Goal: Information Seeking & Learning: Find specific fact

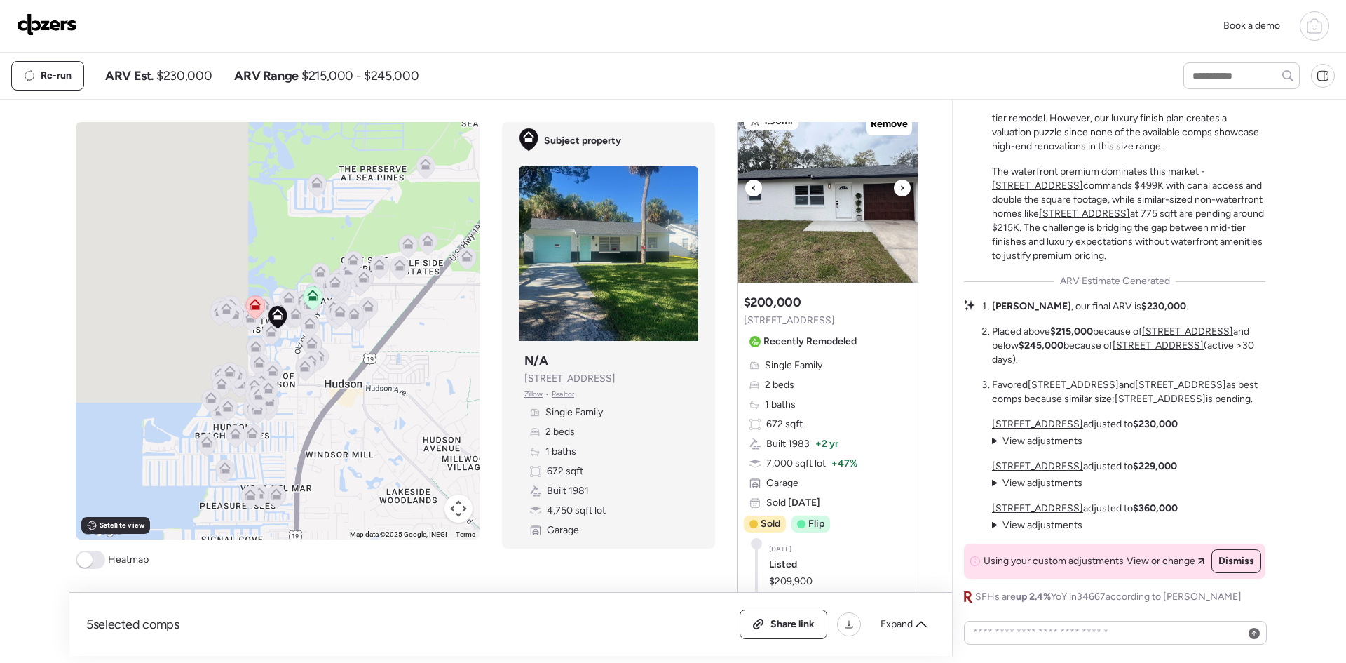
scroll to position [2012, 0]
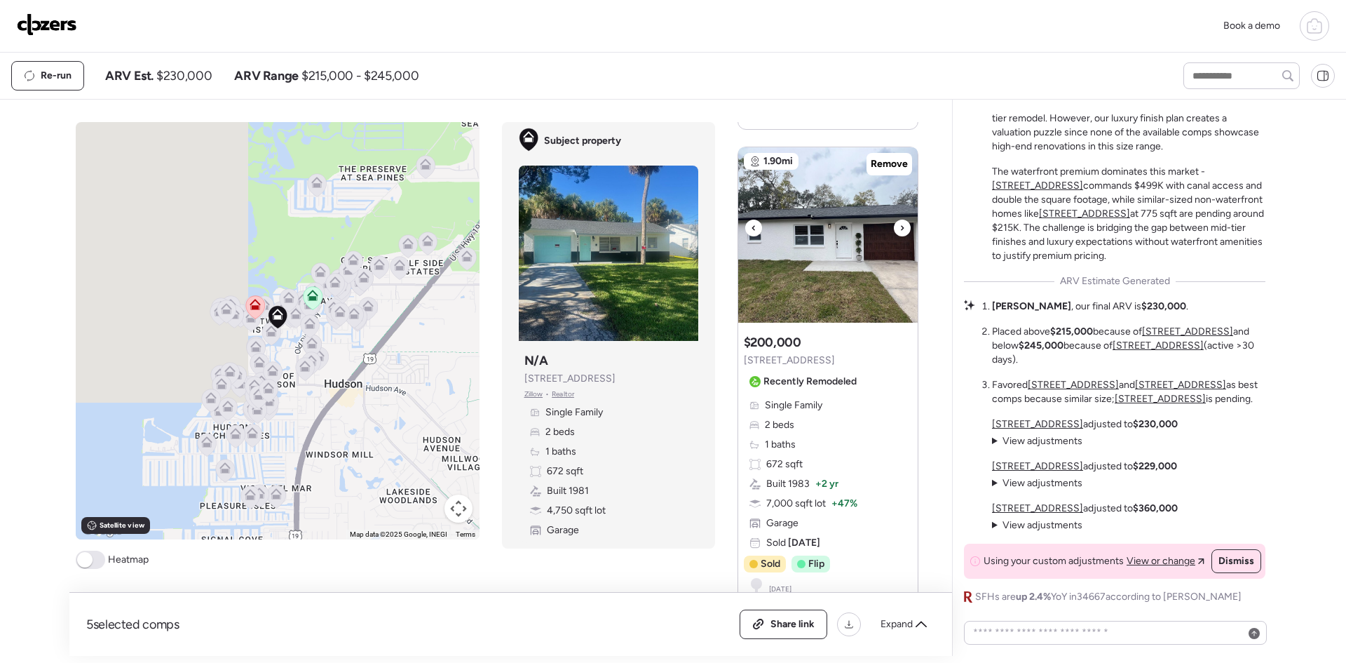
click at [894, 219] on div at bounding box center [902, 227] width 17 height 17
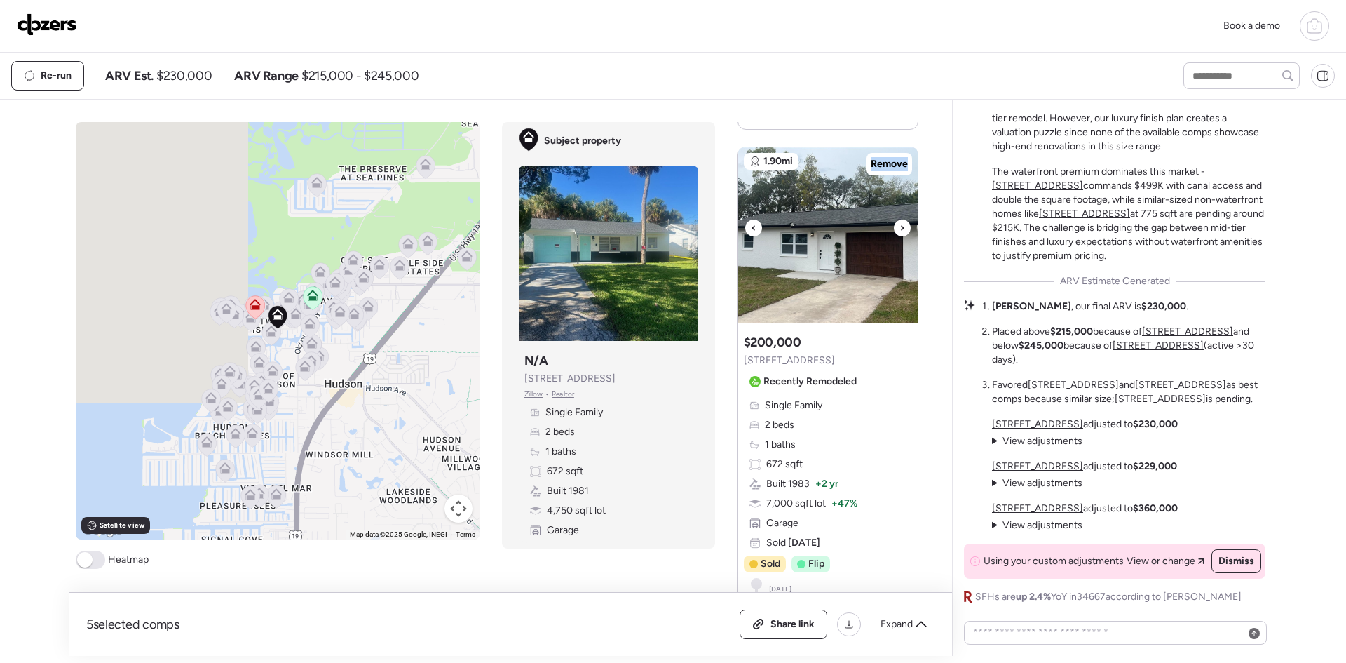
click at [894, 219] on div at bounding box center [902, 227] width 17 height 17
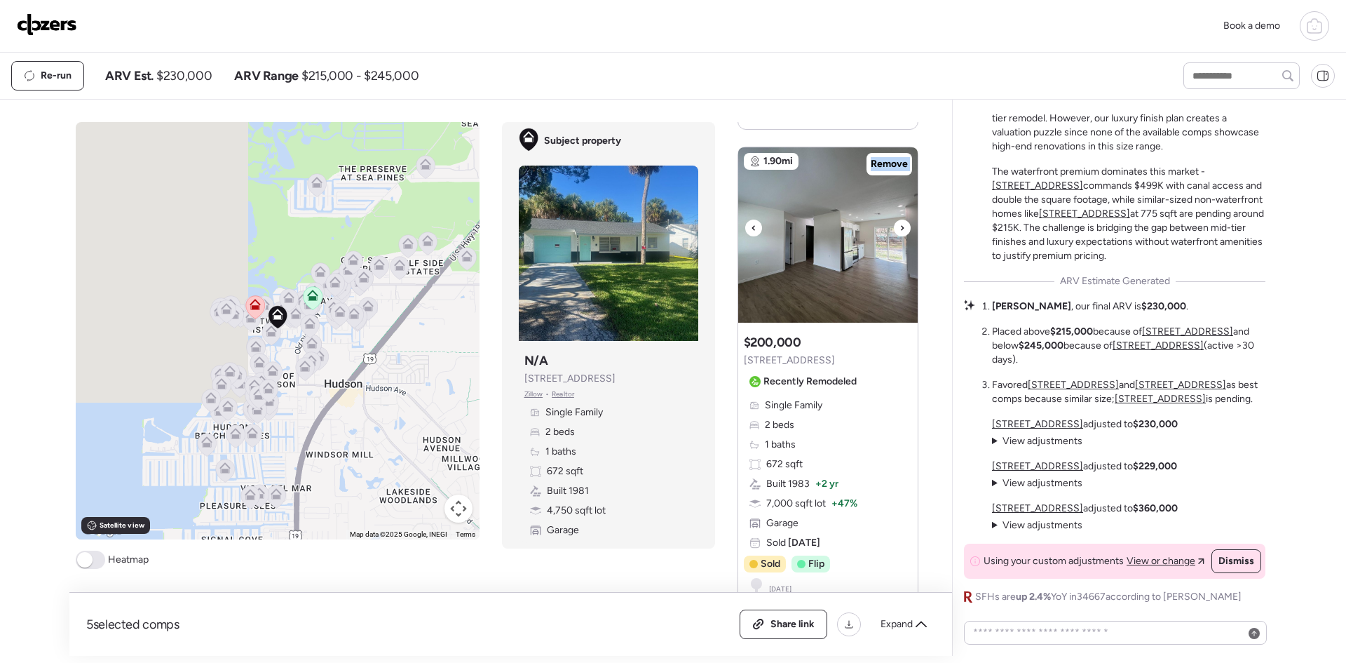
click at [894, 219] on div at bounding box center [902, 227] width 17 height 17
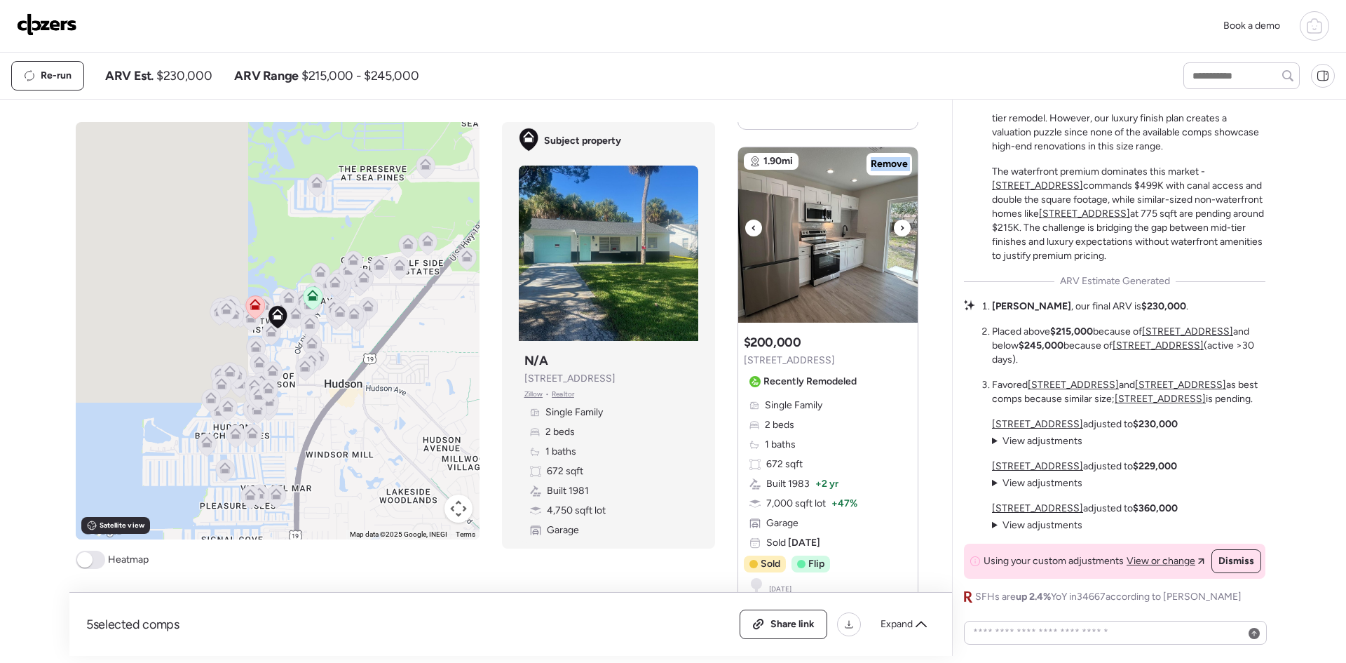
click at [894, 219] on div at bounding box center [902, 227] width 17 height 17
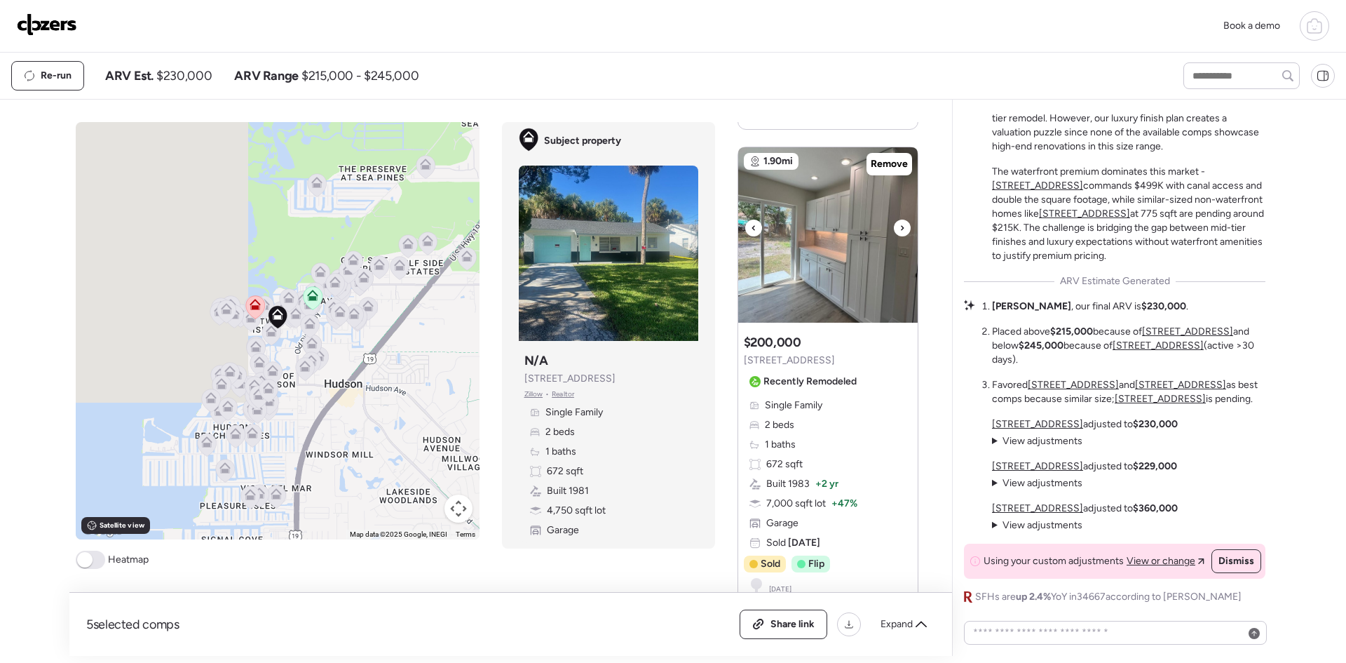
click at [894, 219] on div at bounding box center [902, 227] width 17 height 17
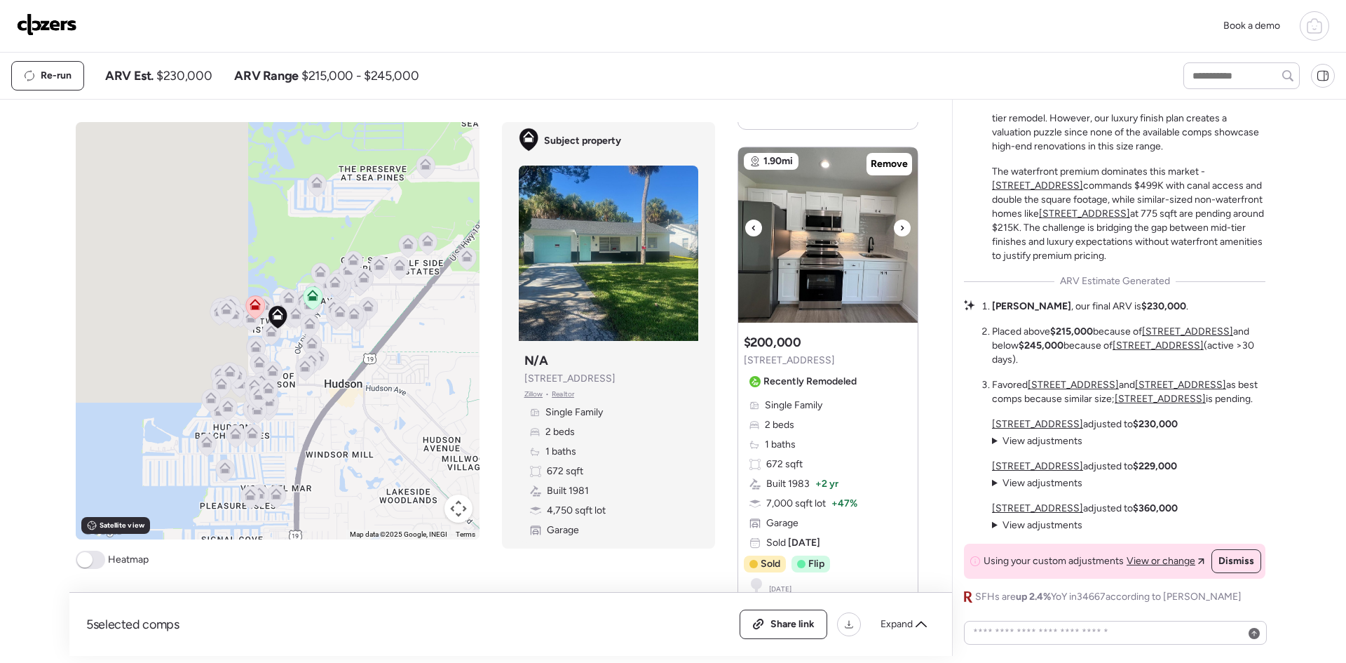
click at [894, 219] on div at bounding box center [902, 227] width 17 height 17
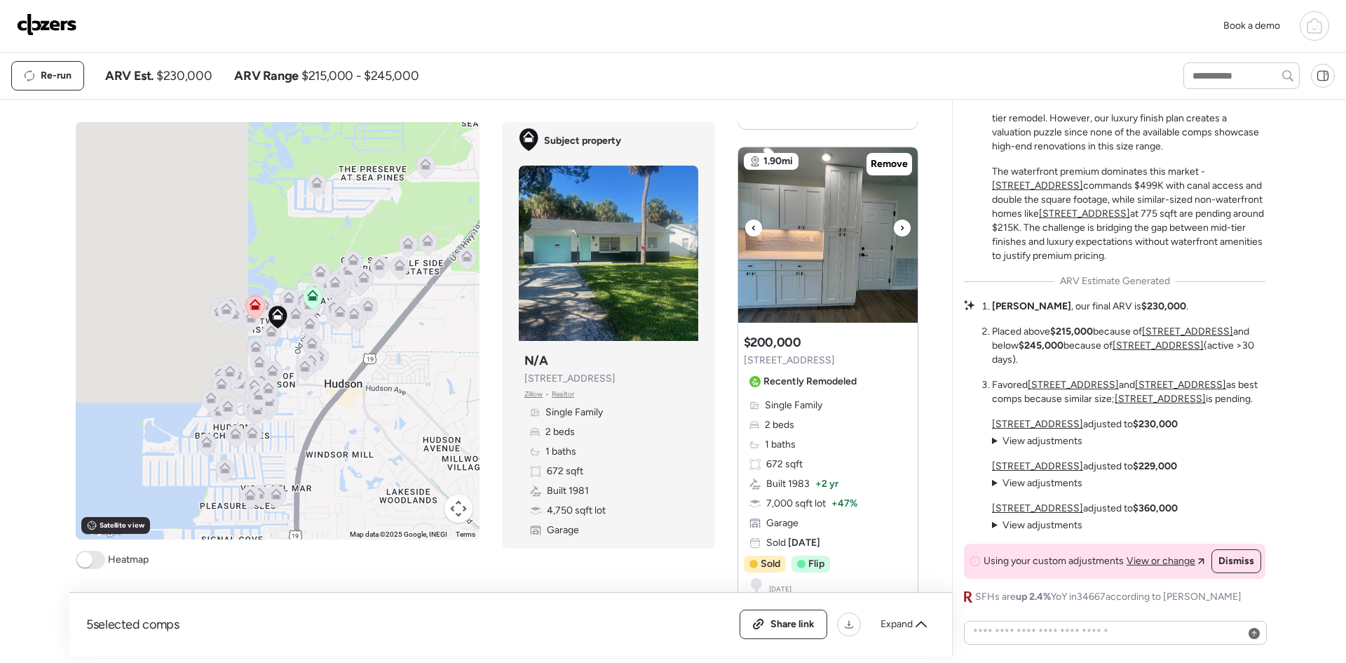
click at [894, 219] on div at bounding box center [902, 227] width 17 height 17
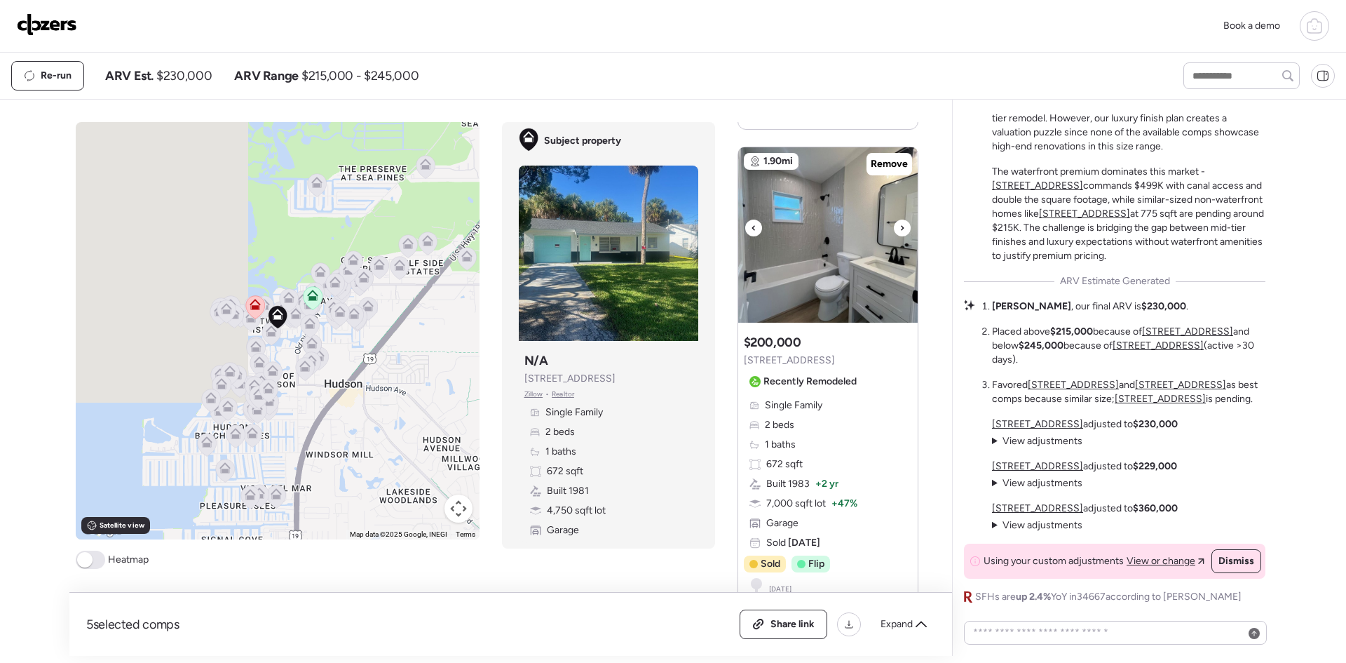
click at [894, 219] on div at bounding box center [902, 227] width 17 height 17
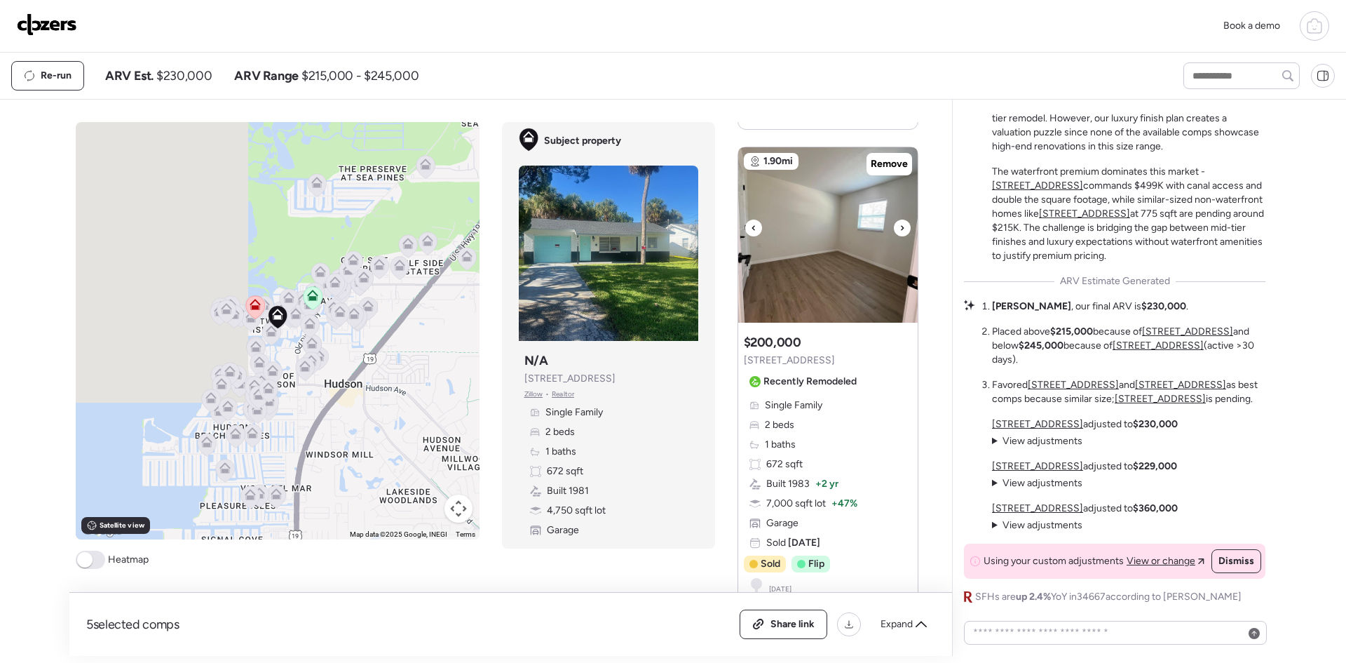
click at [894, 219] on div at bounding box center [902, 227] width 17 height 17
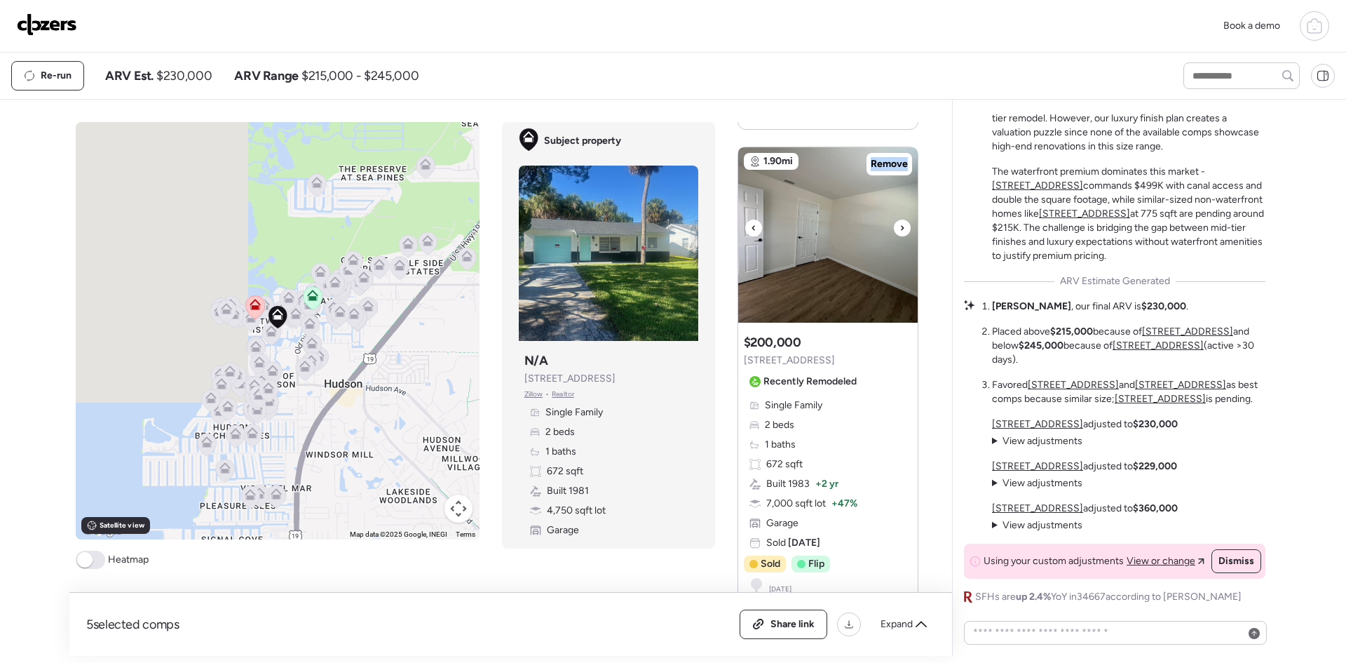
click at [894, 219] on div at bounding box center [902, 227] width 17 height 17
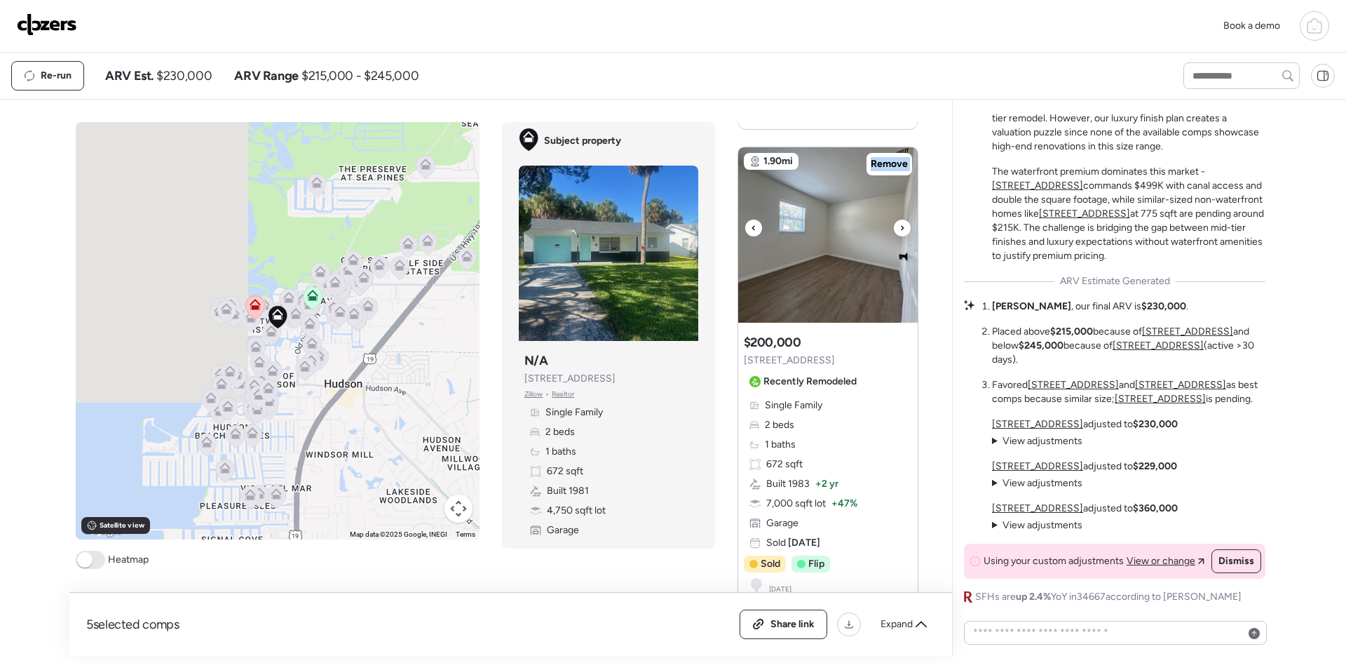
click at [894, 219] on div at bounding box center [902, 227] width 17 height 17
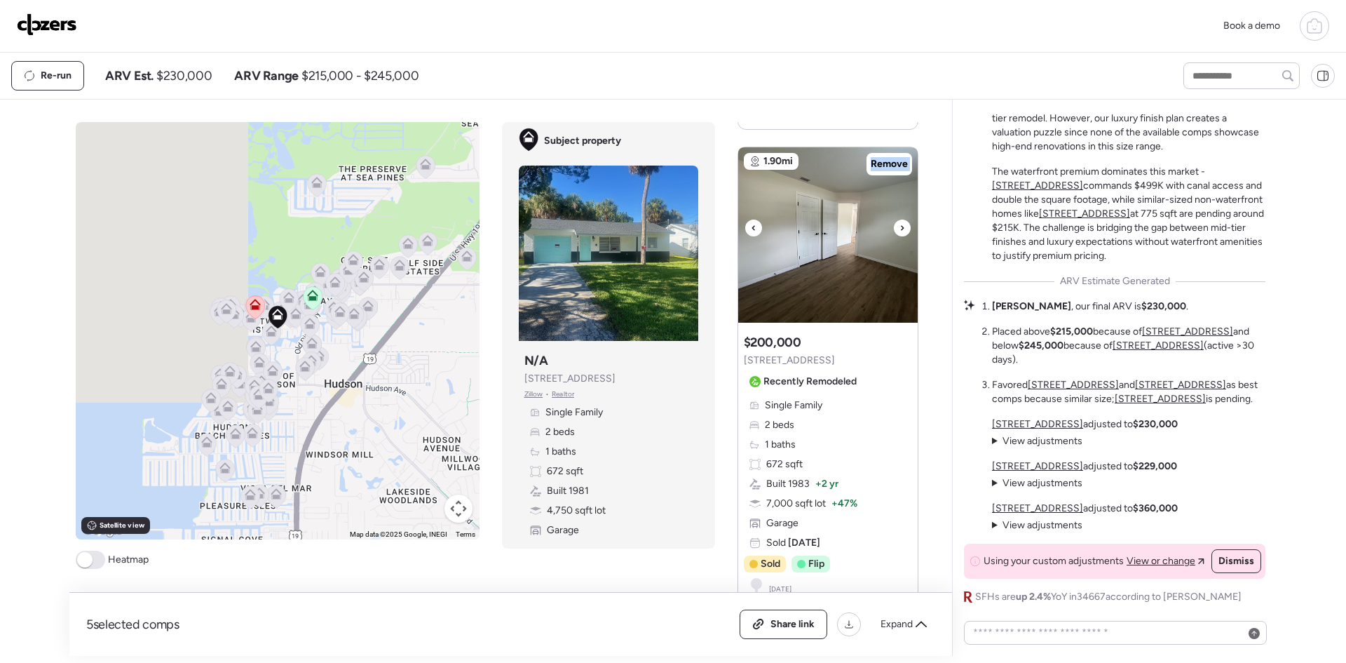
click at [894, 219] on div at bounding box center [902, 227] width 17 height 17
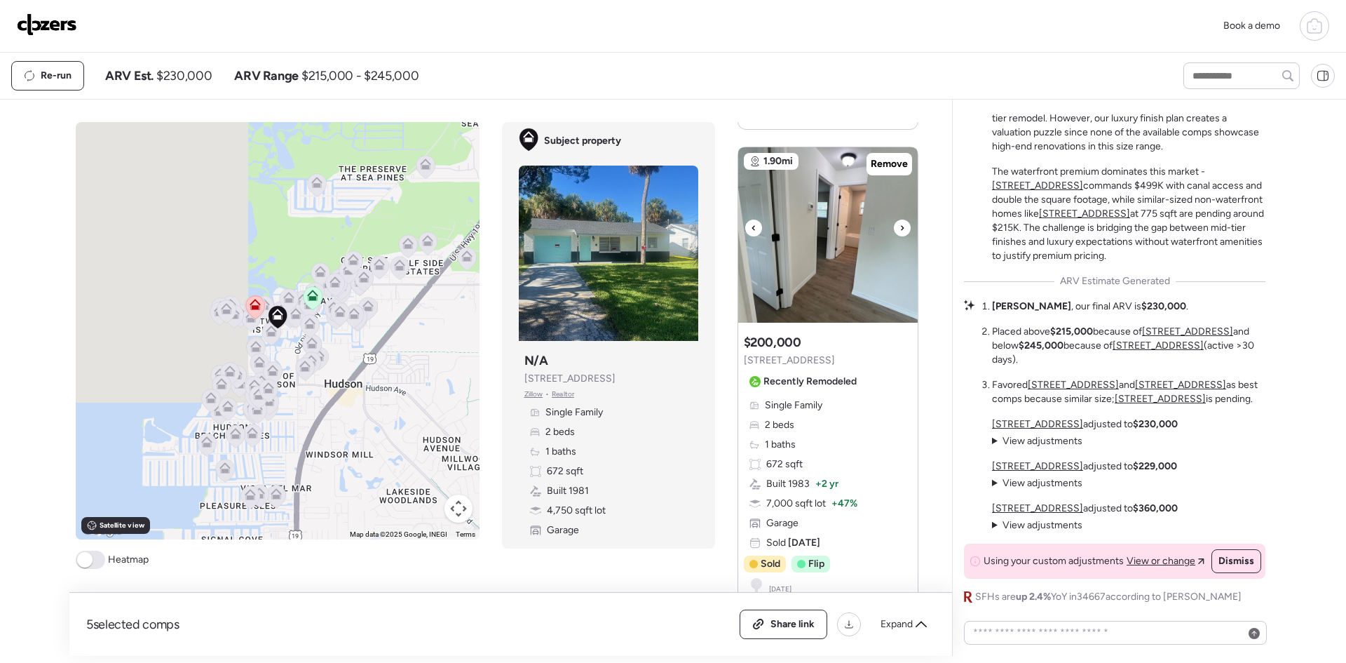
click at [894, 219] on div at bounding box center [902, 227] width 17 height 17
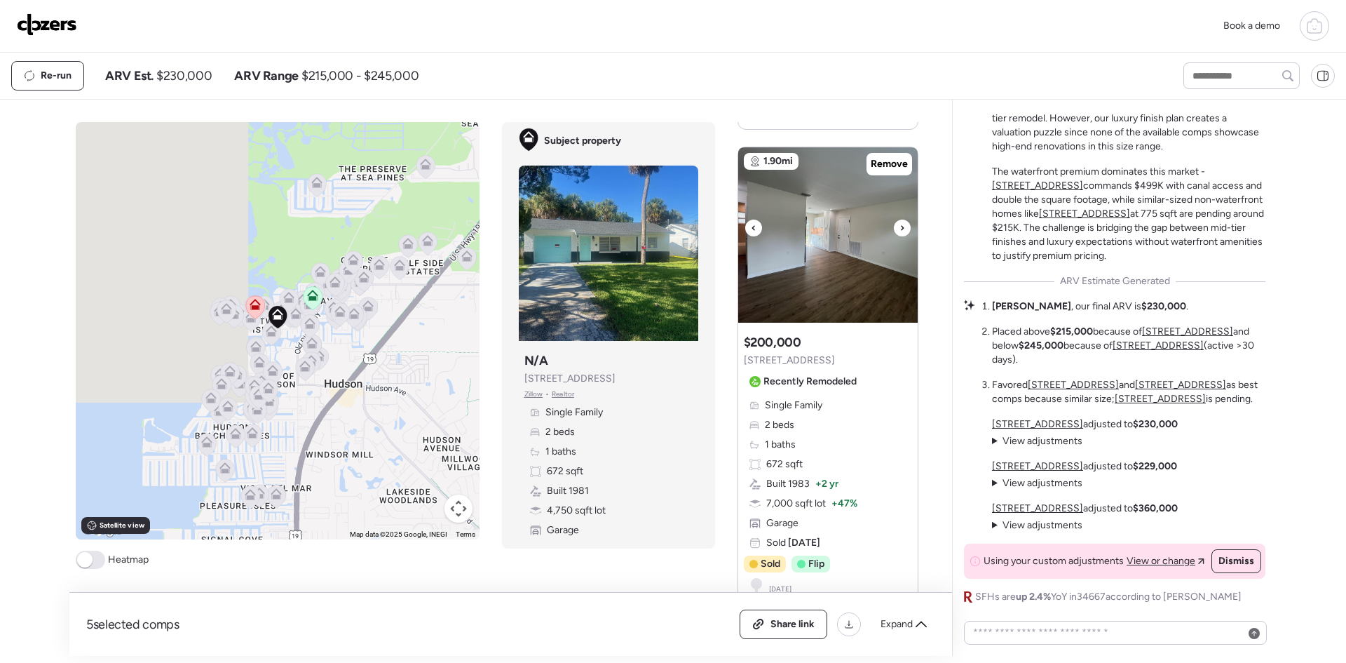
click at [894, 219] on div at bounding box center [902, 227] width 17 height 17
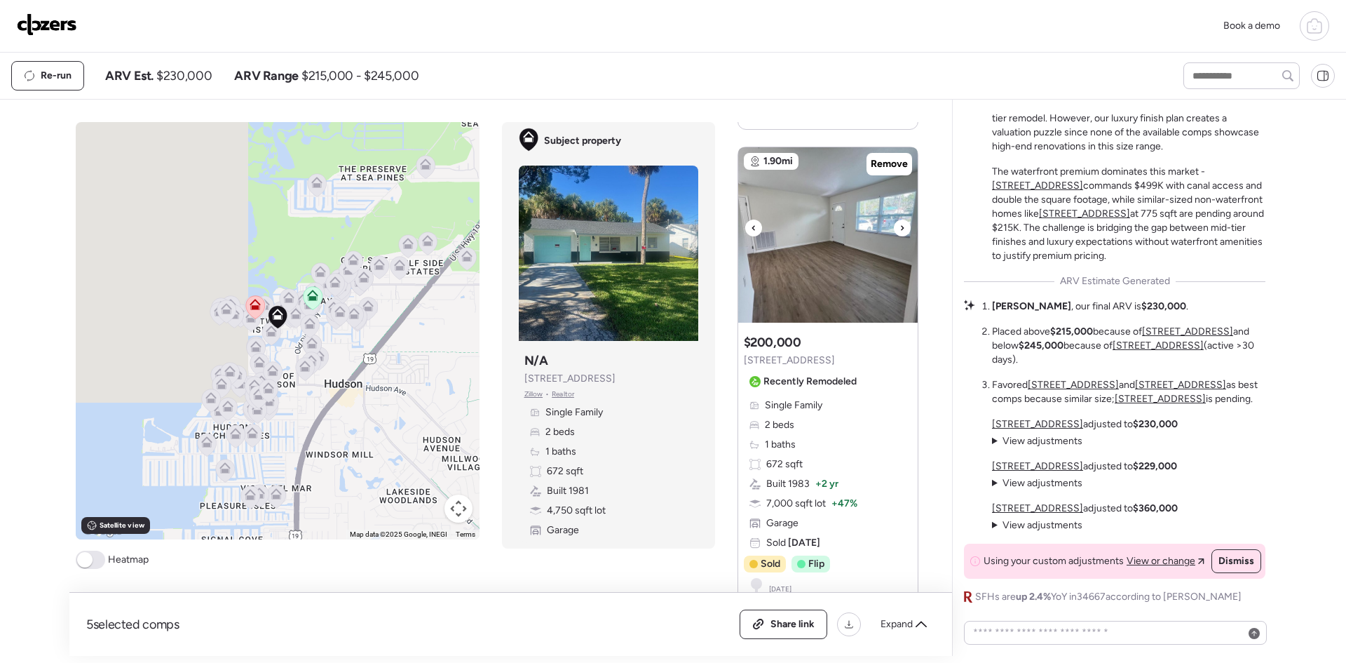
click at [894, 219] on div at bounding box center [902, 227] width 17 height 17
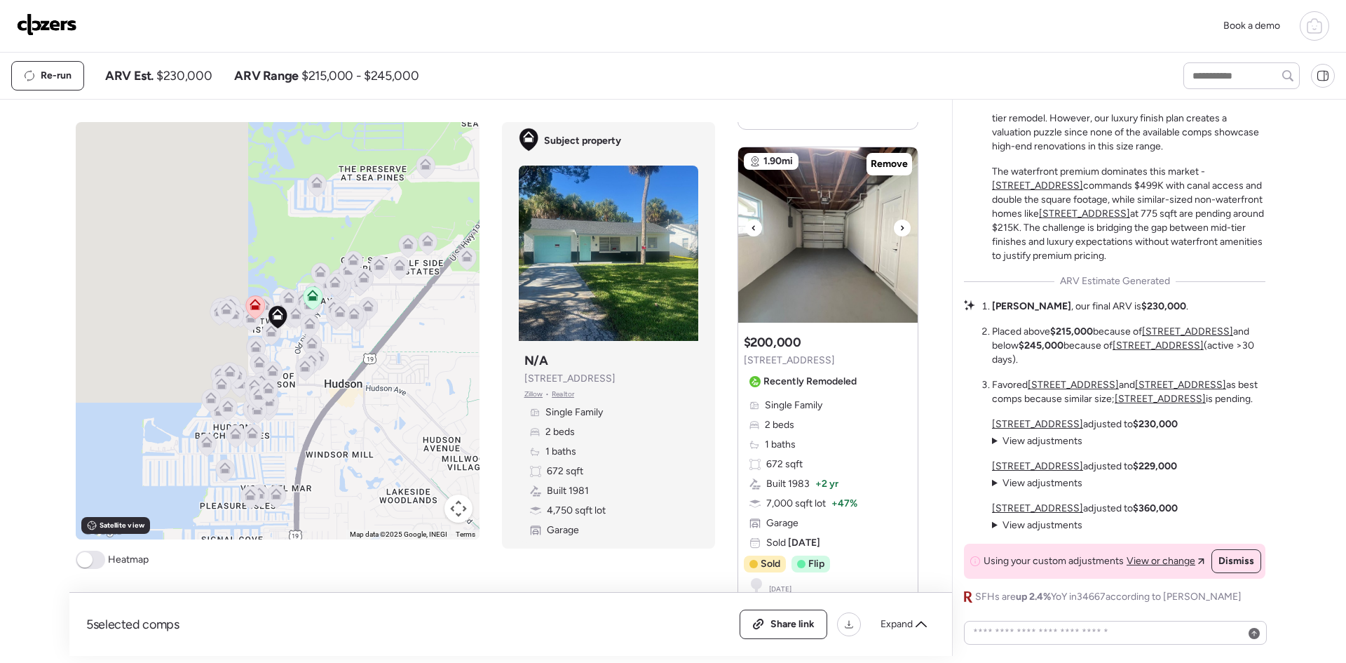
click at [894, 219] on div at bounding box center [902, 227] width 17 height 17
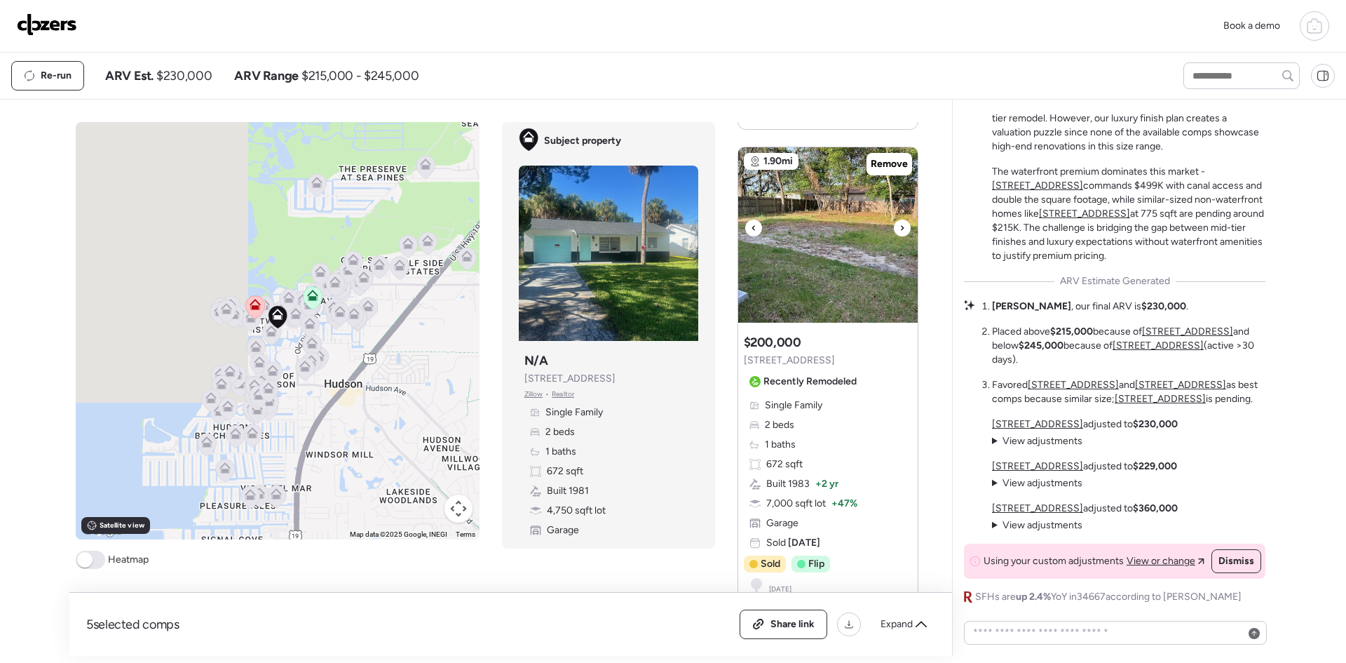
click at [894, 219] on div at bounding box center [902, 227] width 17 height 17
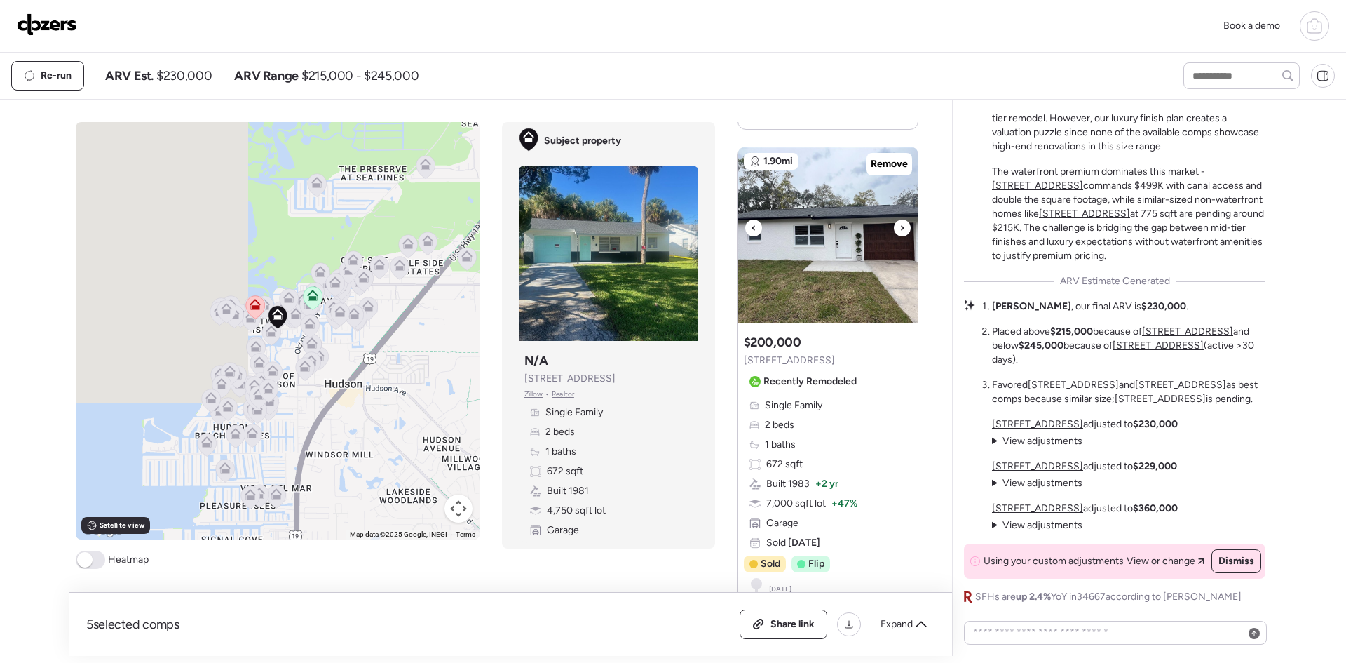
click at [892, 205] on div at bounding box center [828, 234] width 180 height 175
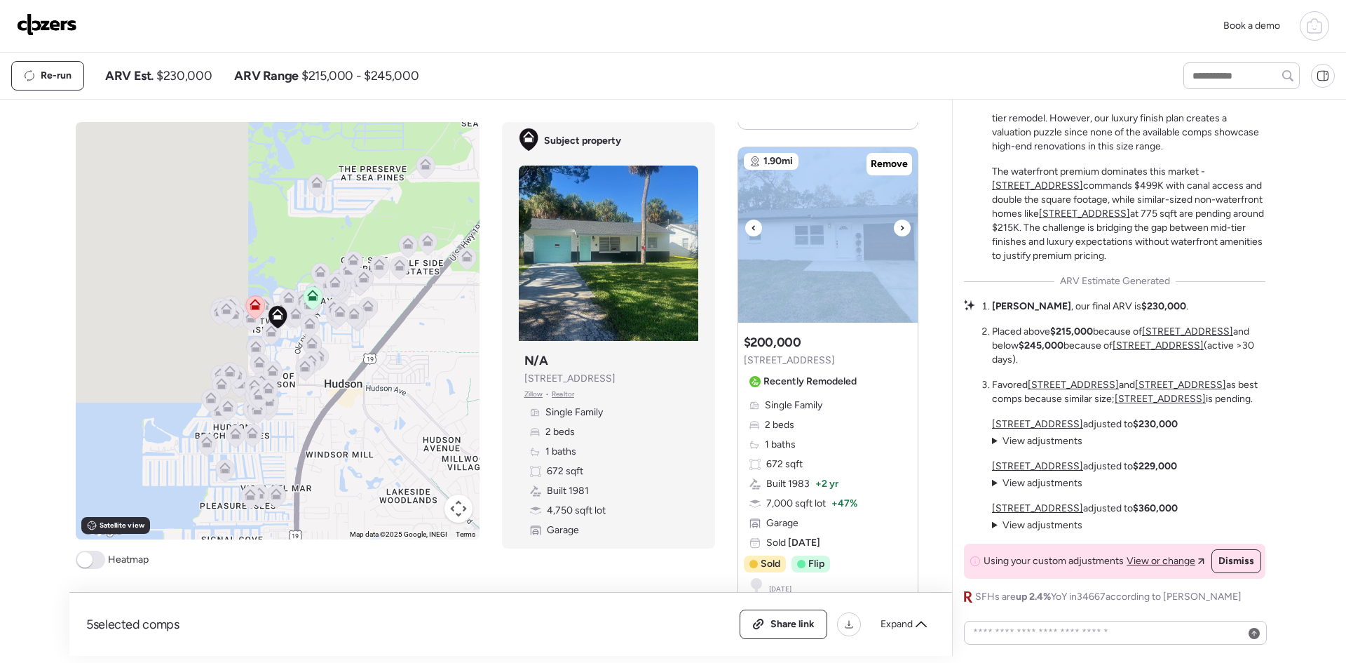
click at [892, 205] on img at bounding box center [828, 234] width 180 height 175
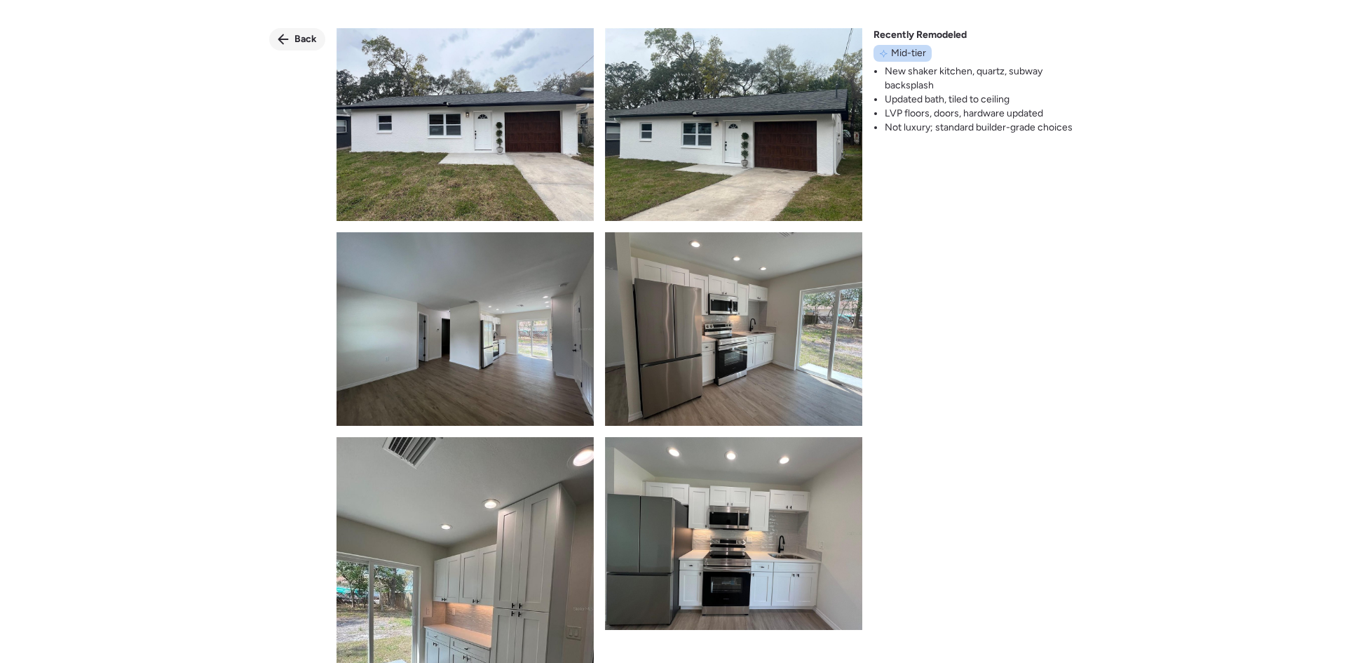
click at [290, 32] on div "Back" at bounding box center [297, 39] width 56 height 22
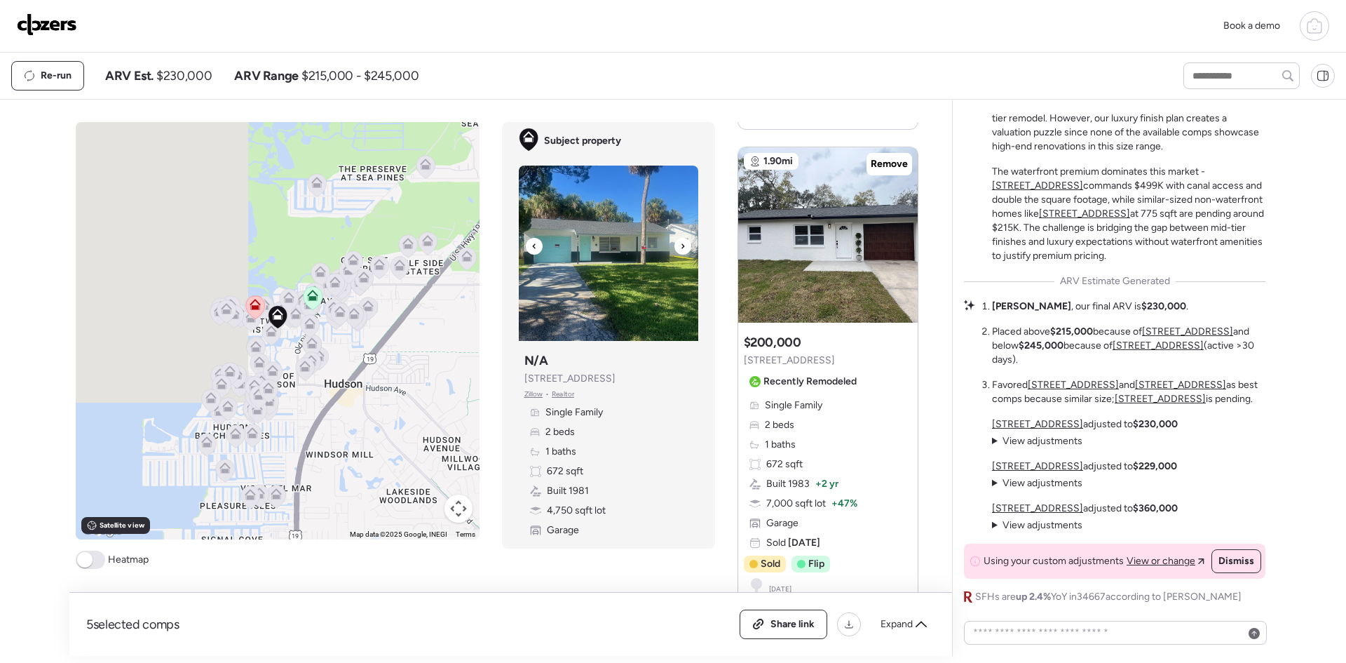
click at [680, 243] on icon at bounding box center [683, 246] width 6 height 17
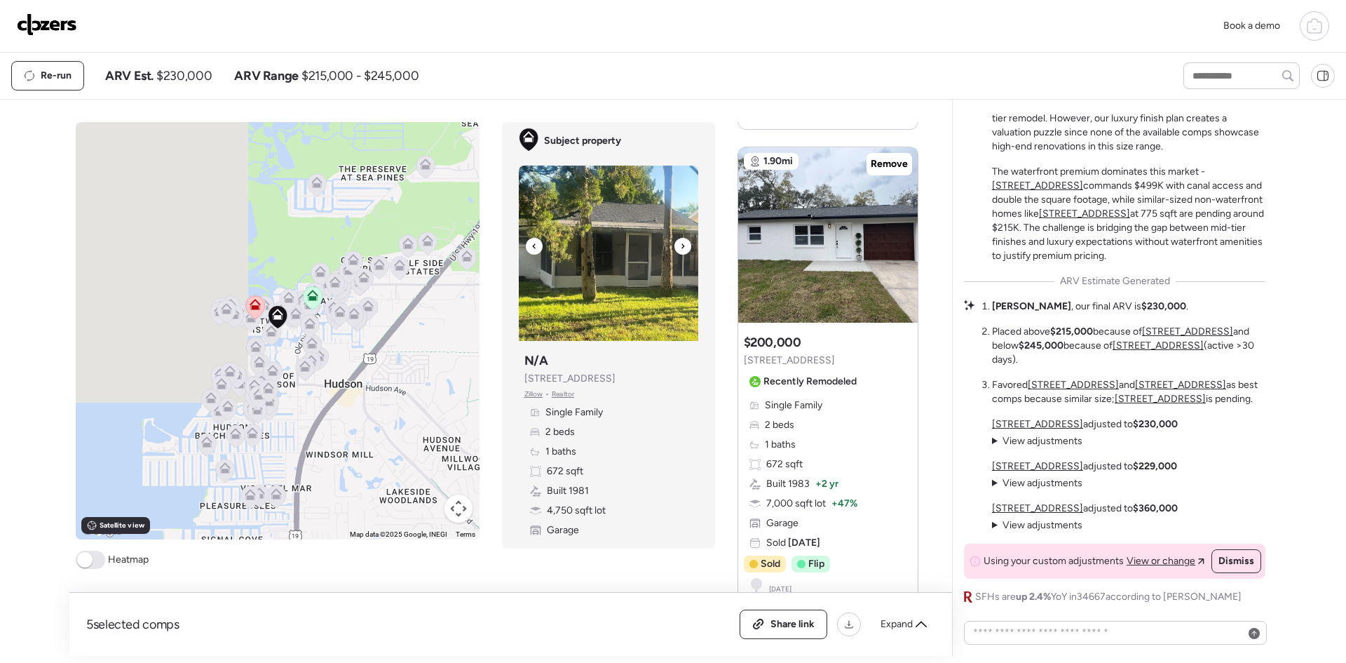
click at [680, 243] on icon at bounding box center [683, 246] width 6 height 17
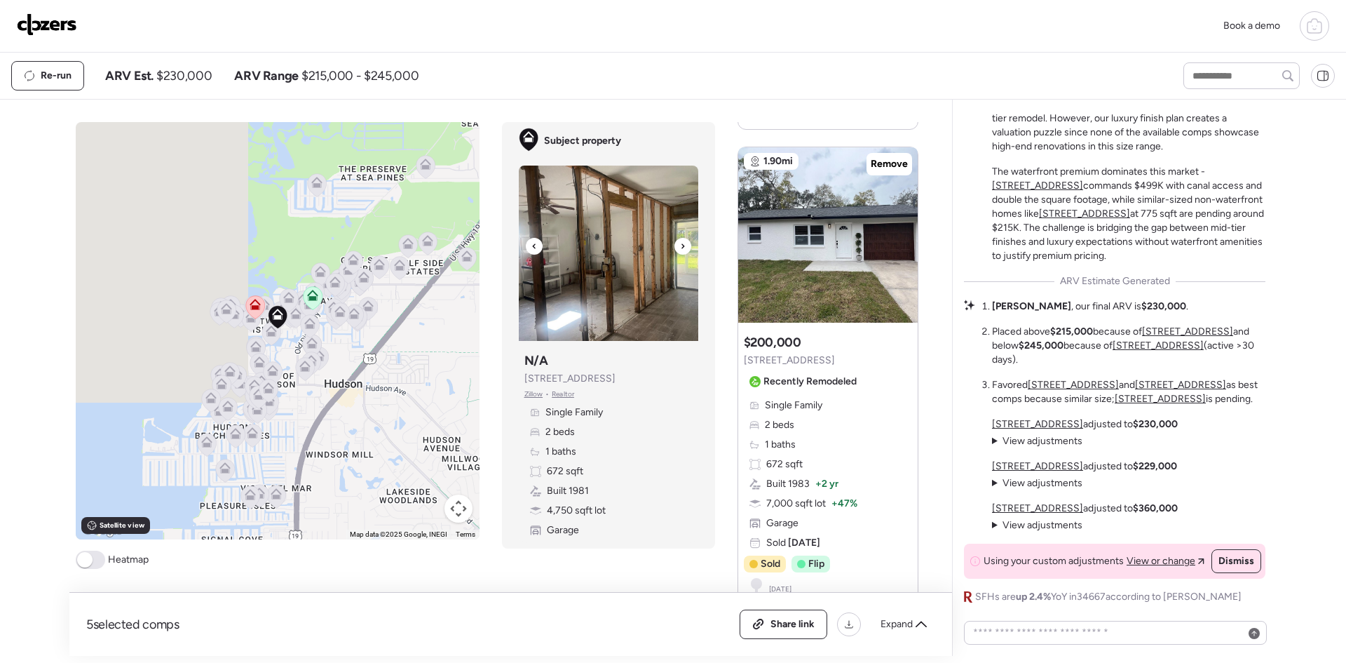
click at [680, 243] on icon at bounding box center [683, 246] width 6 height 17
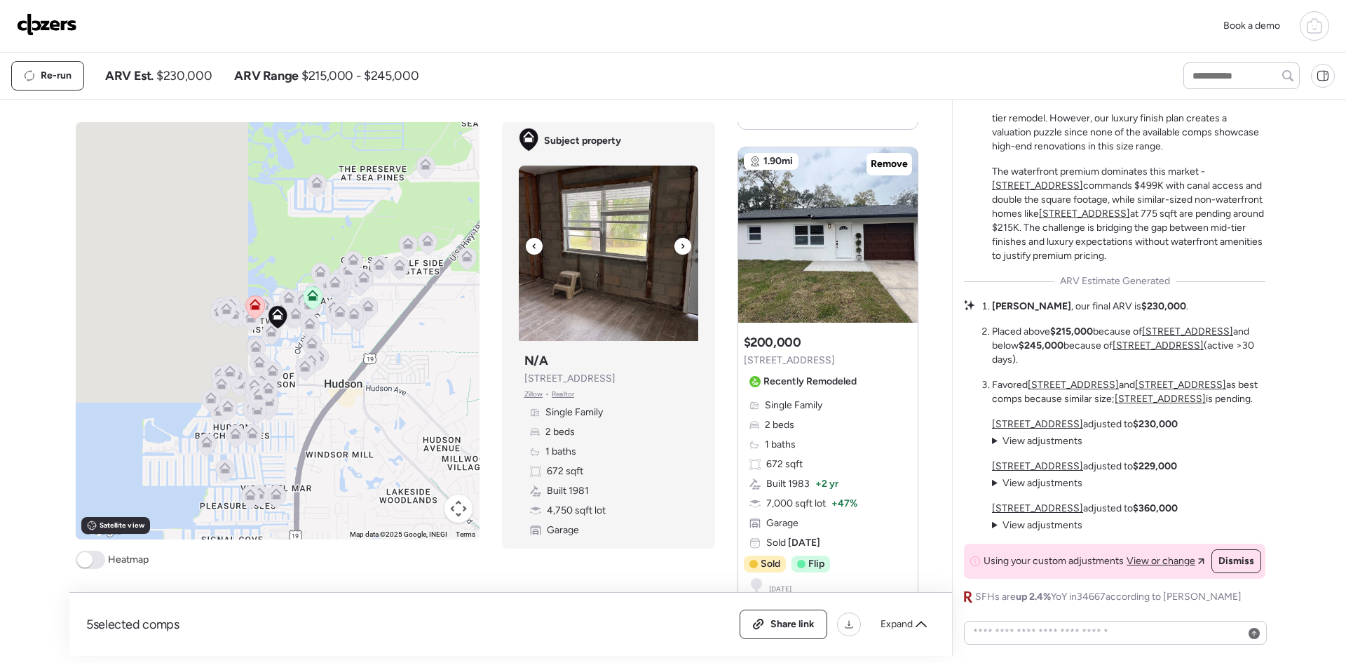
click at [680, 243] on icon at bounding box center [683, 246] width 6 height 17
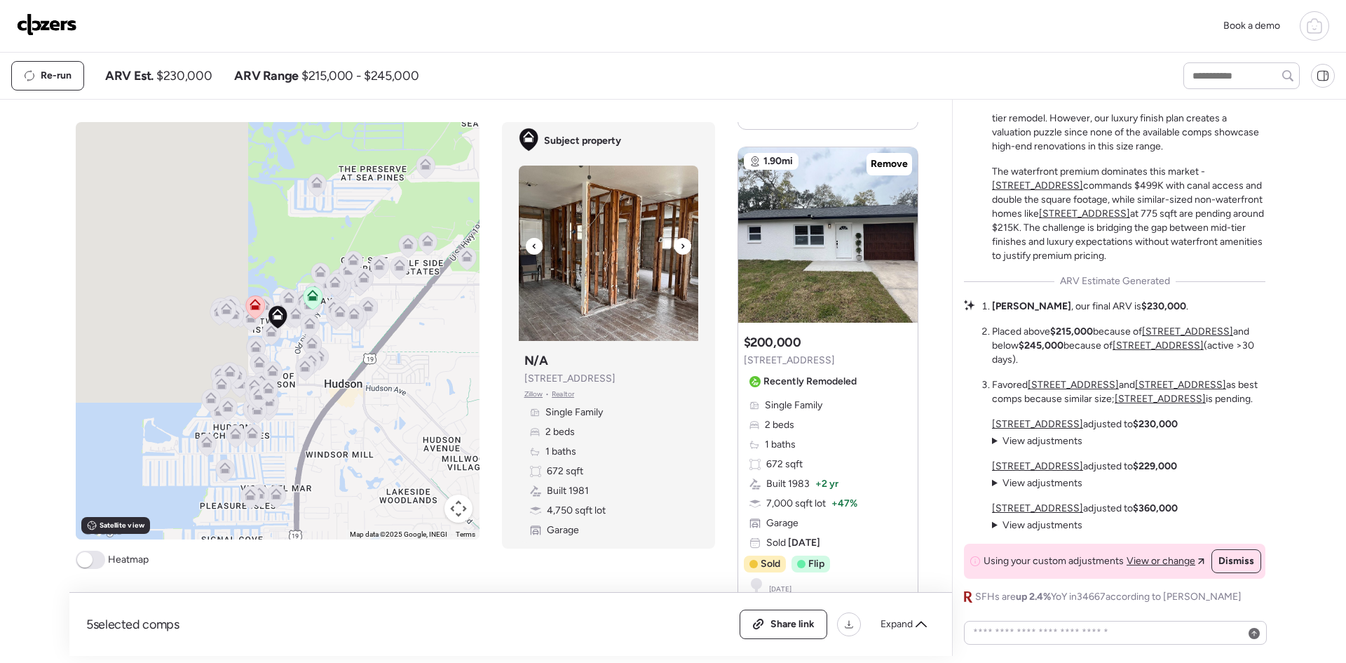
click at [680, 243] on icon at bounding box center [683, 246] width 6 height 17
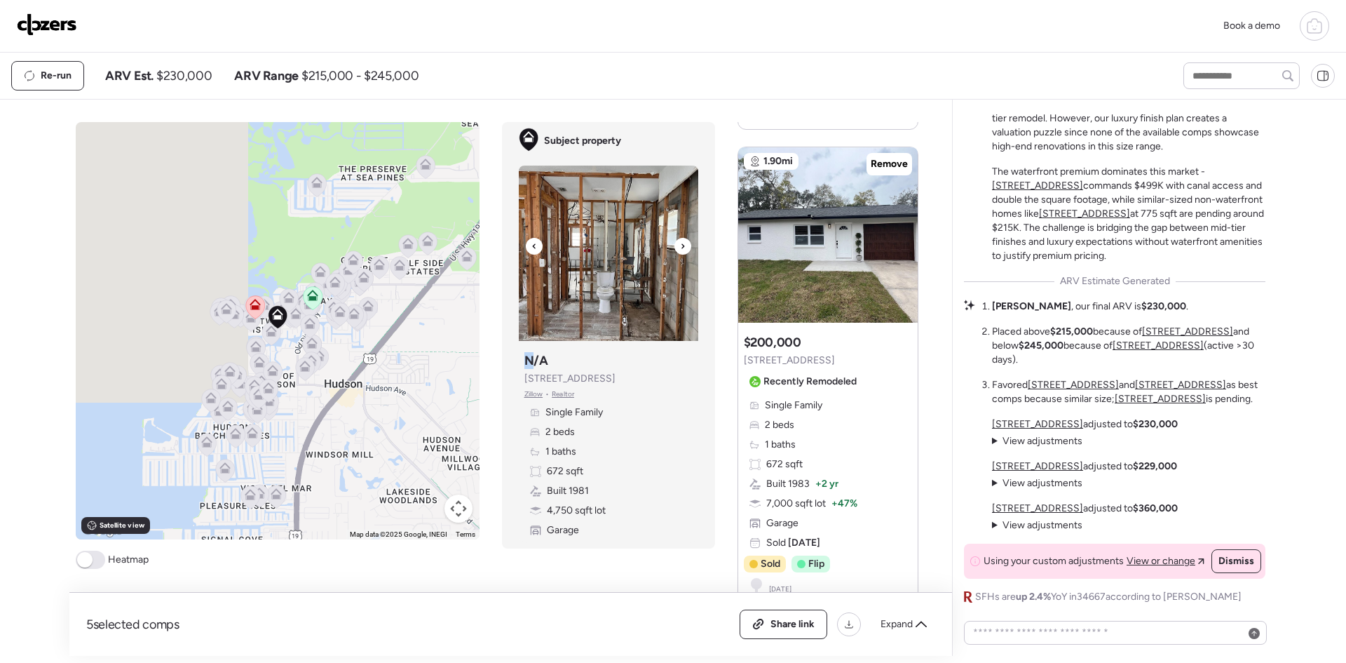
click at [680, 243] on icon at bounding box center [683, 246] width 6 height 17
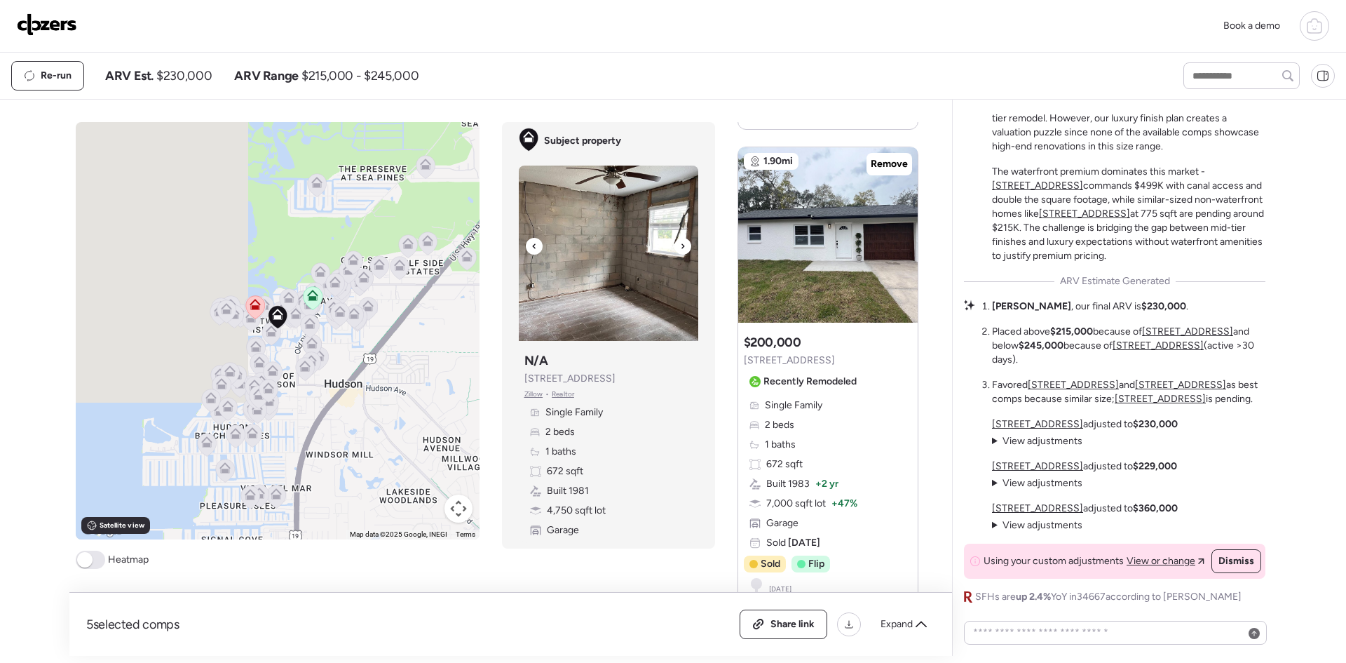
click at [680, 243] on icon at bounding box center [683, 246] width 6 height 17
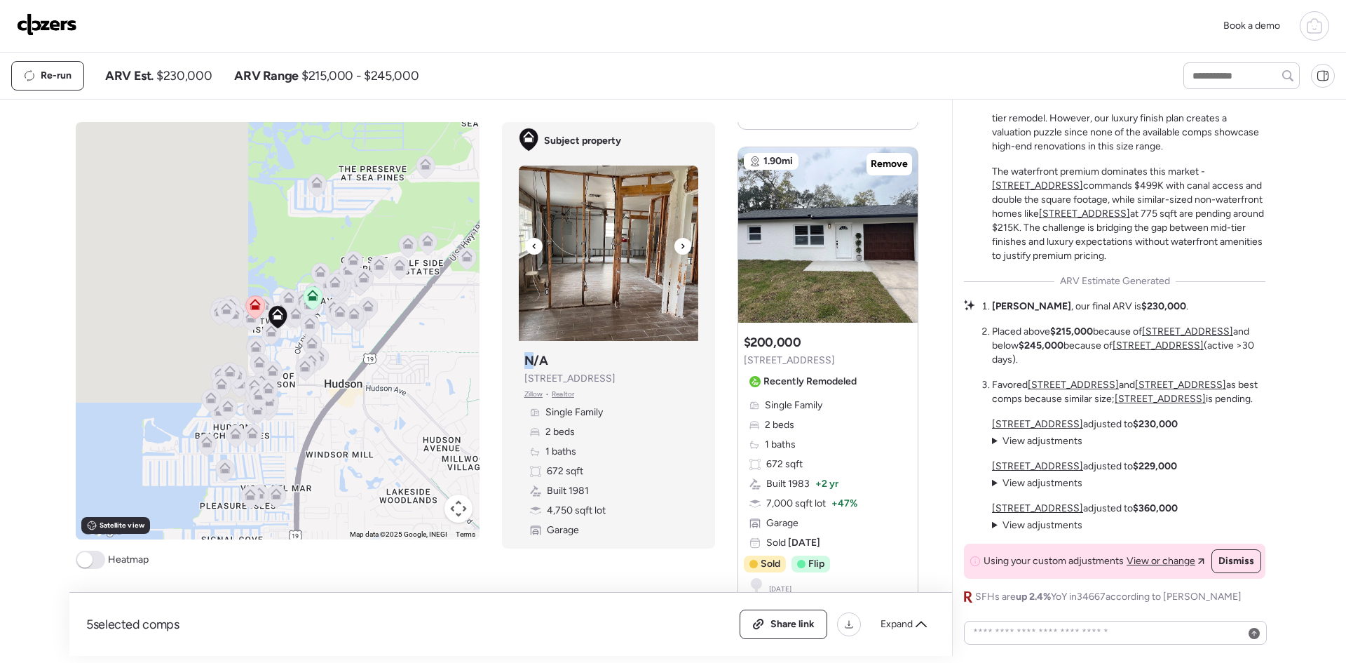
click at [680, 243] on icon at bounding box center [683, 246] width 6 height 17
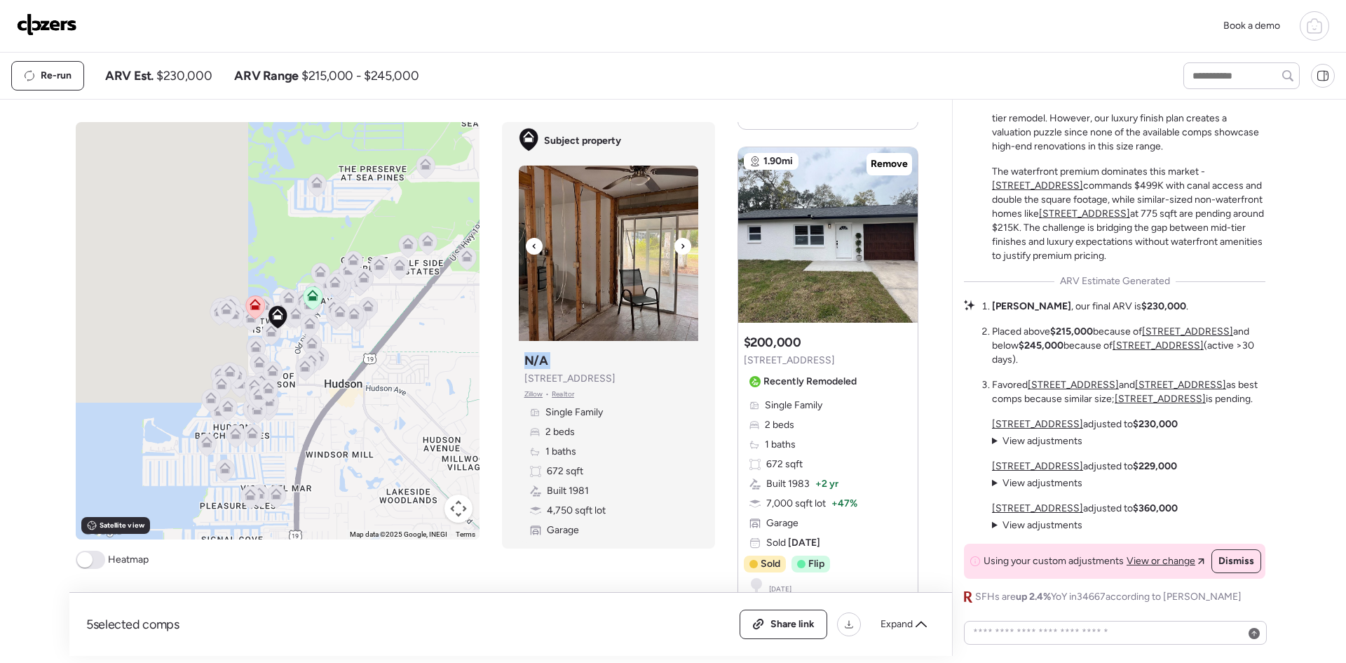
click at [680, 243] on icon at bounding box center [683, 246] width 6 height 17
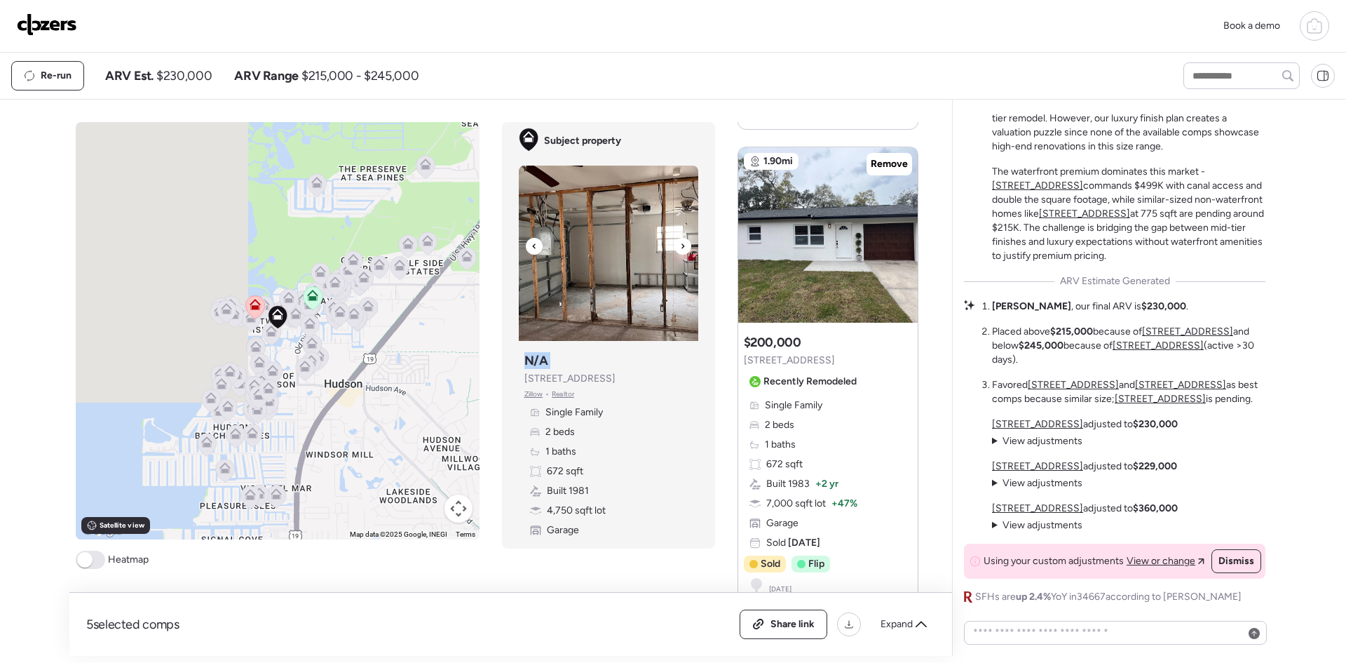
click at [680, 243] on icon at bounding box center [683, 246] width 6 height 17
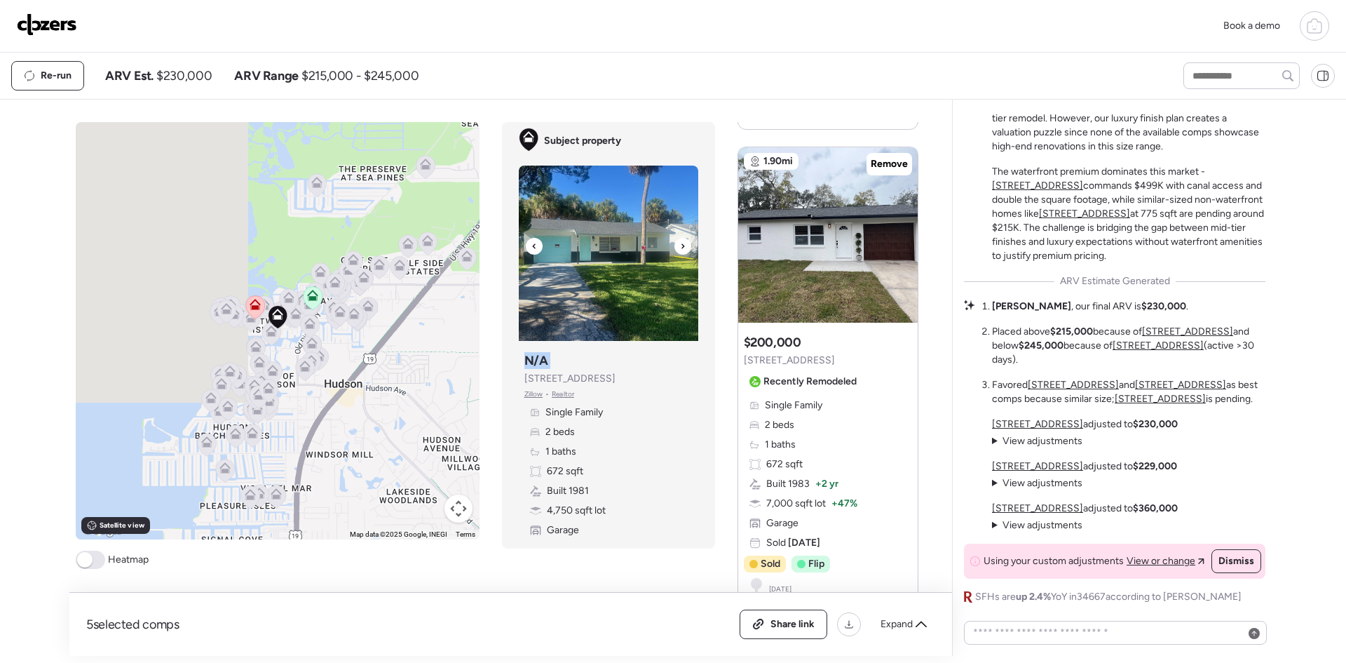
click at [680, 243] on icon at bounding box center [683, 246] width 6 height 17
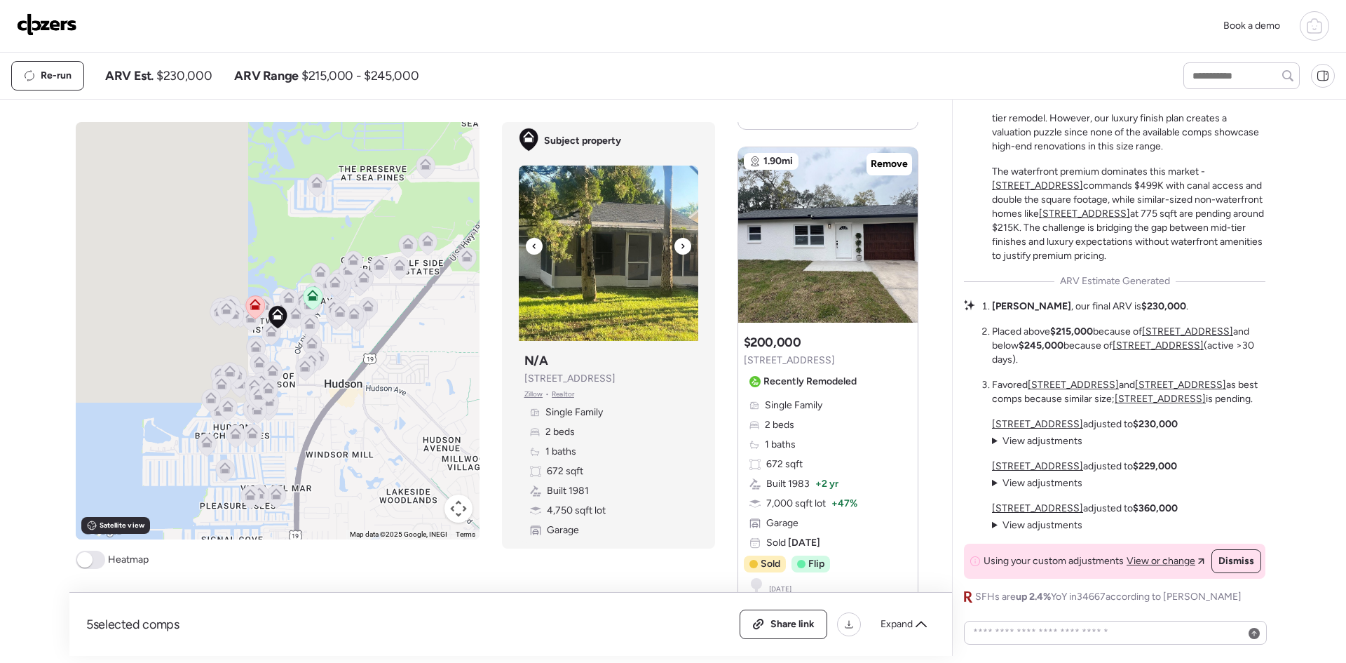
click at [680, 243] on icon at bounding box center [683, 246] width 6 height 17
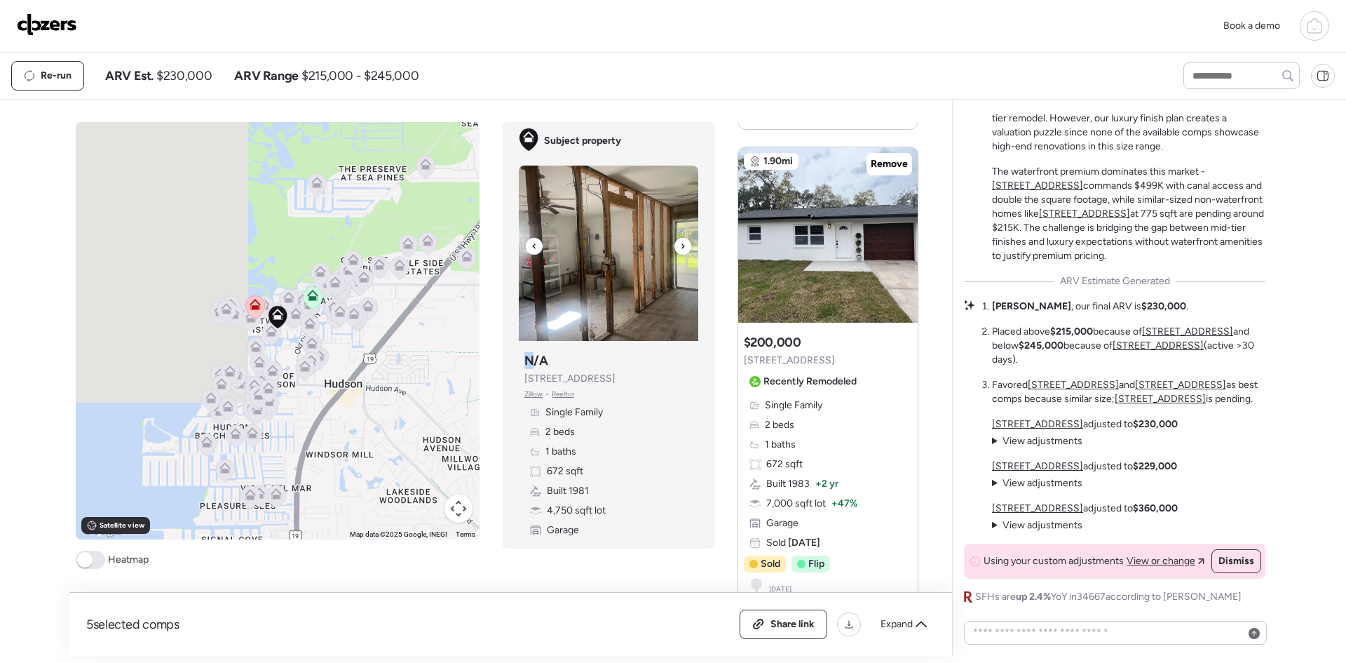
click at [680, 243] on icon at bounding box center [683, 246] width 6 height 17
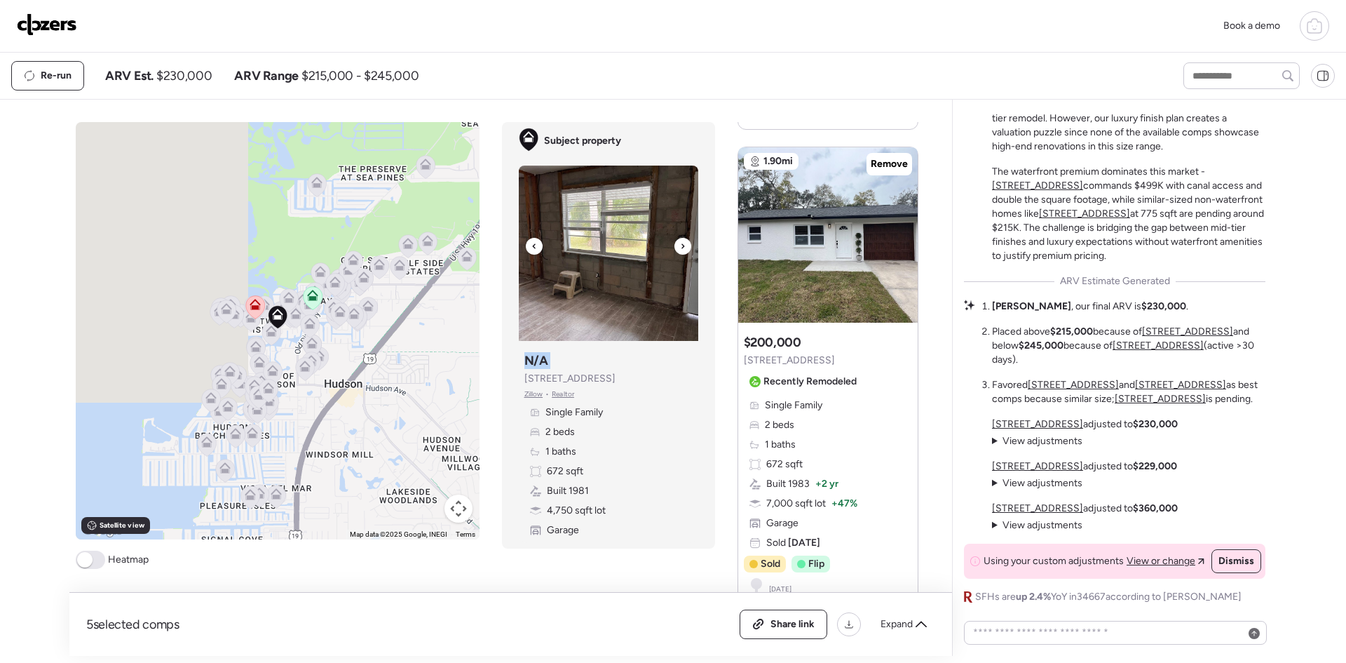
click at [680, 243] on icon at bounding box center [683, 246] width 6 height 17
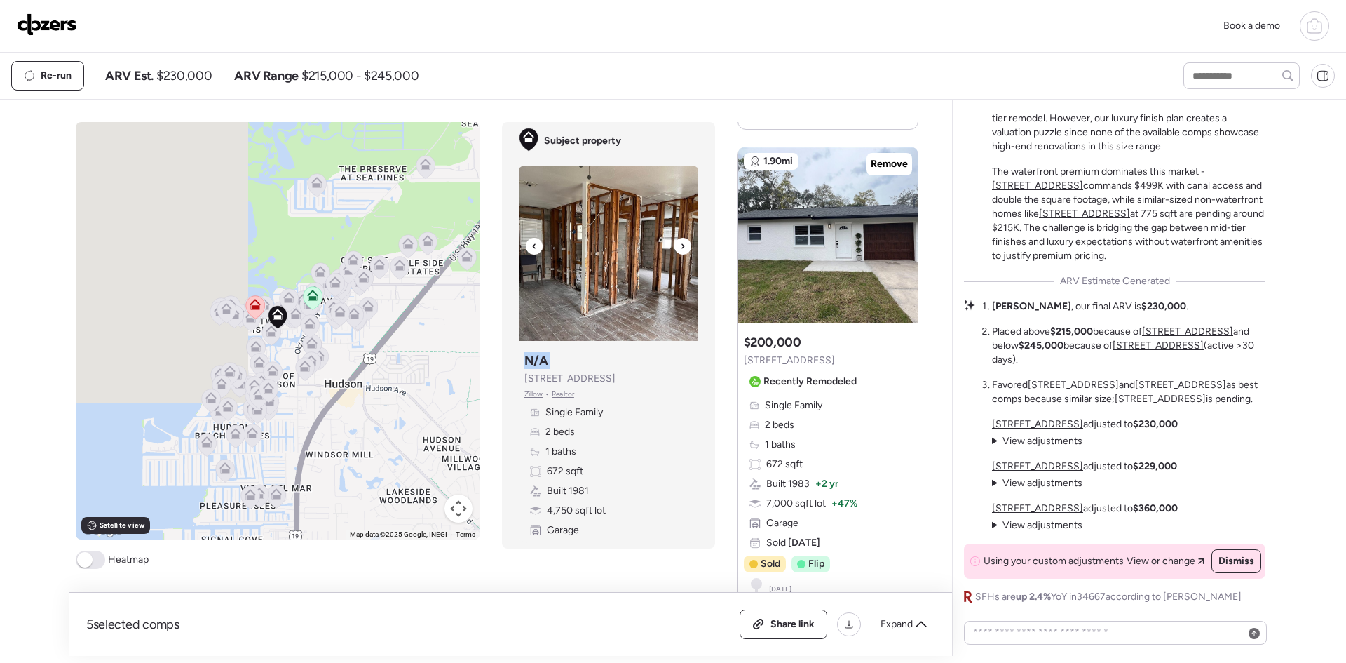
click at [680, 243] on icon at bounding box center [683, 246] width 6 height 17
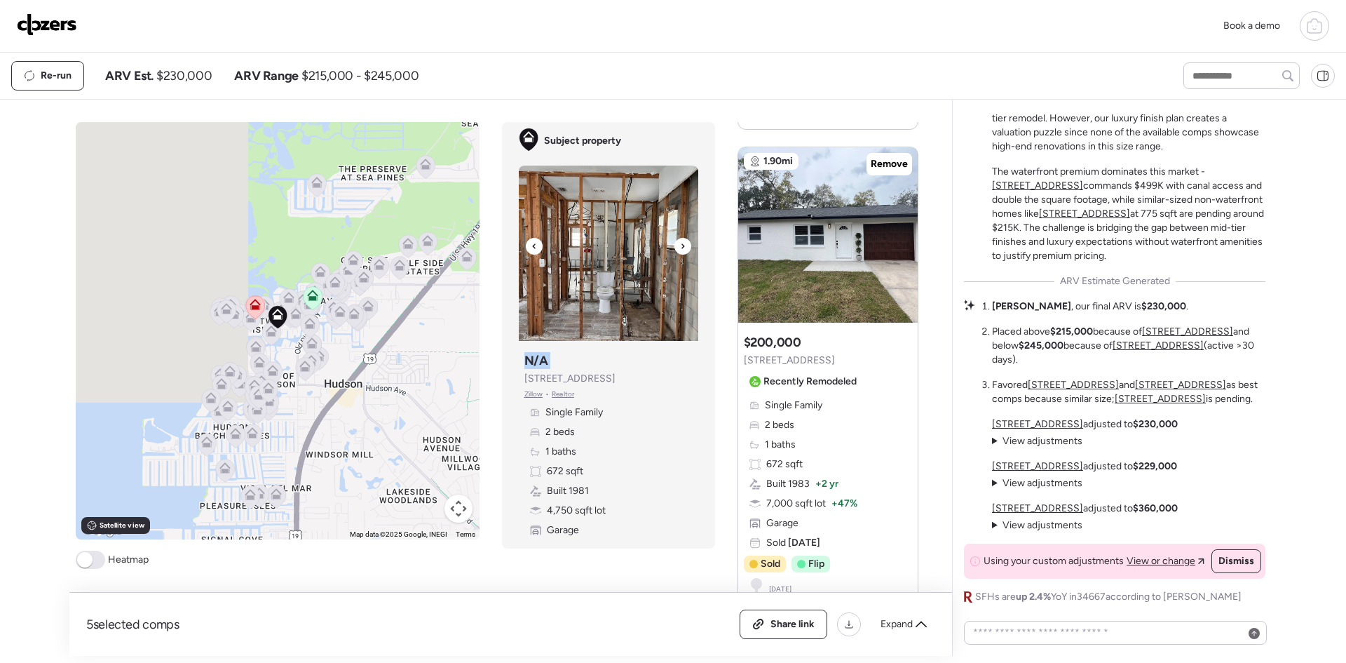
click at [680, 243] on icon at bounding box center [683, 246] width 6 height 17
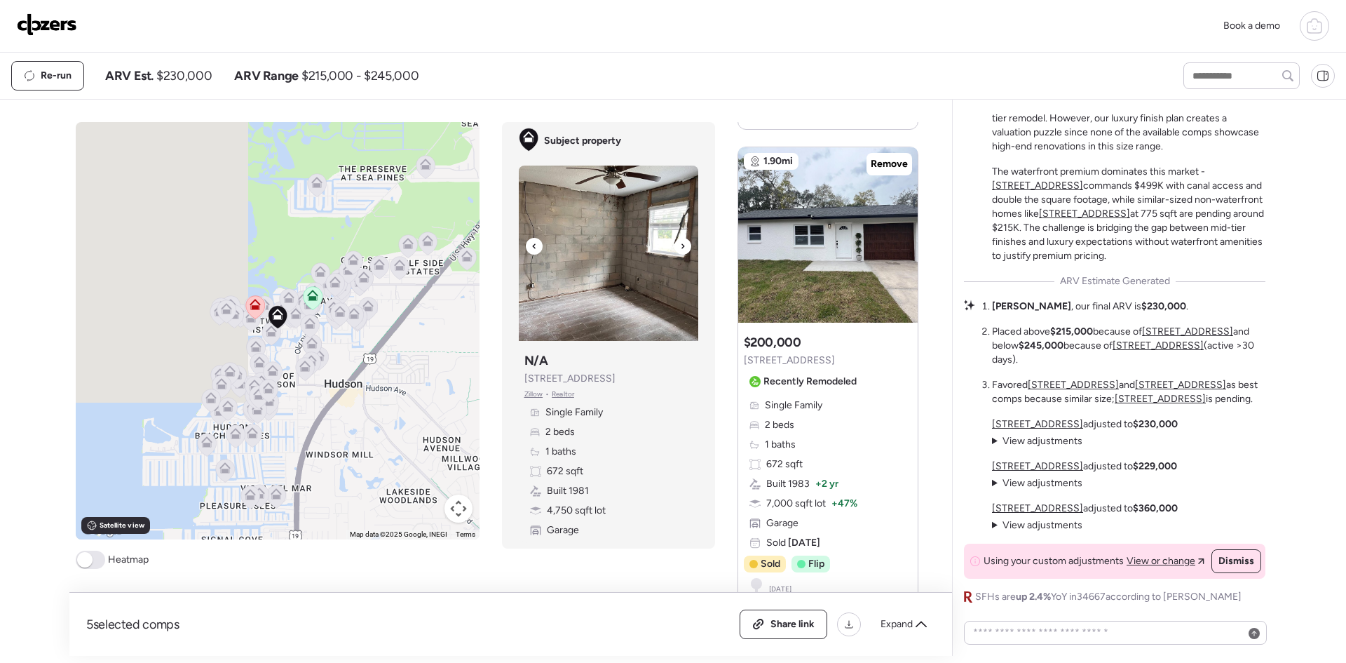
click at [526, 244] on div at bounding box center [534, 246] width 17 height 17
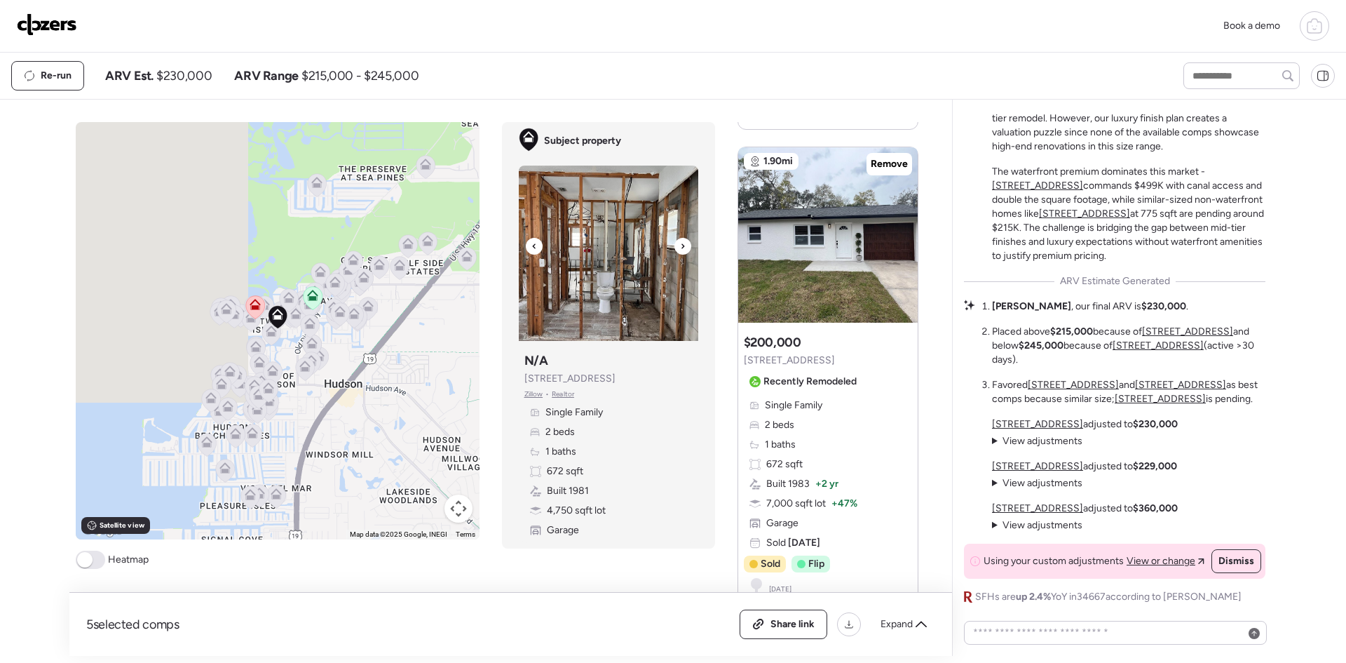
click at [526, 244] on div at bounding box center [534, 246] width 17 height 17
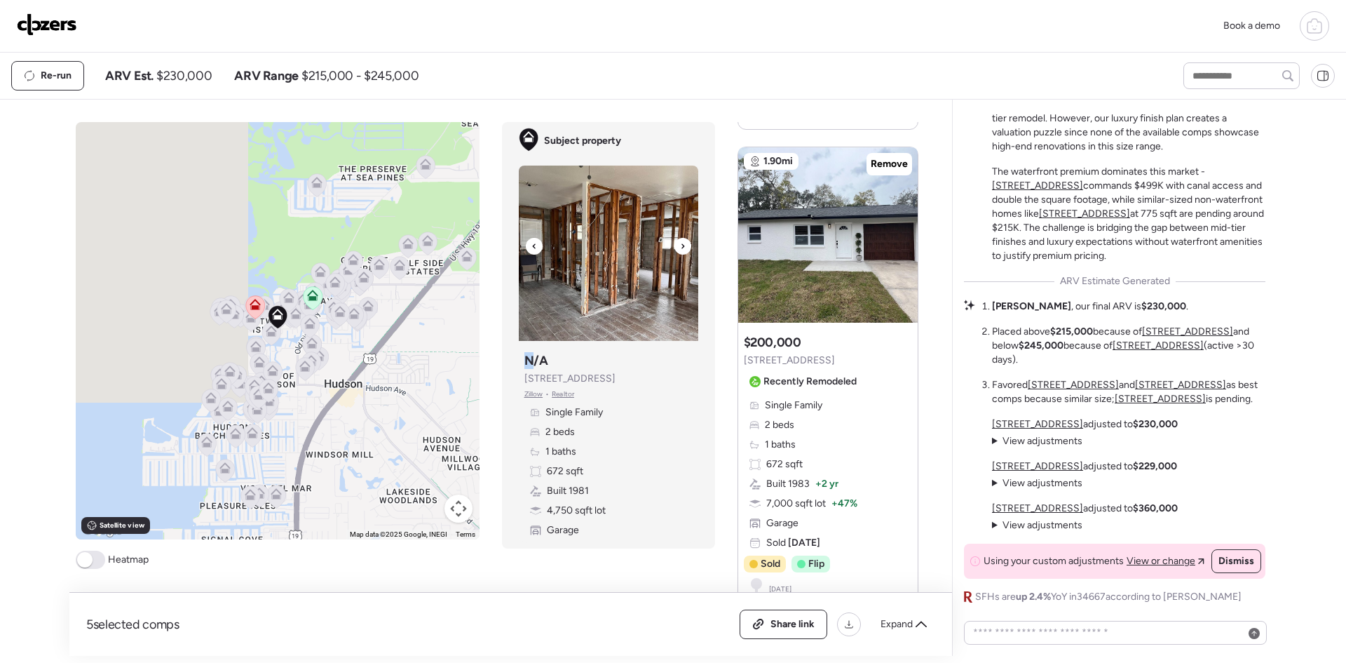
click at [526, 244] on div at bounding box center [534, 246] width 17 height 17
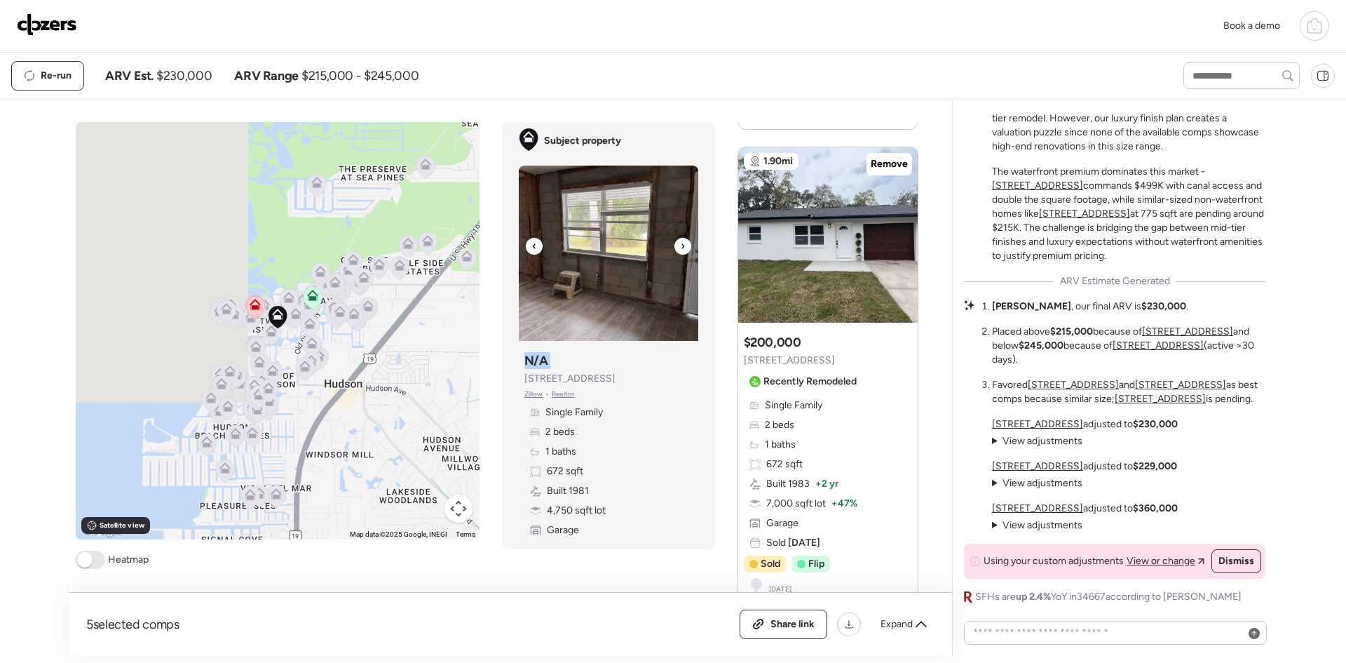
click at [526, 244] on div at bounding box center [534, 246] width 17 height 17
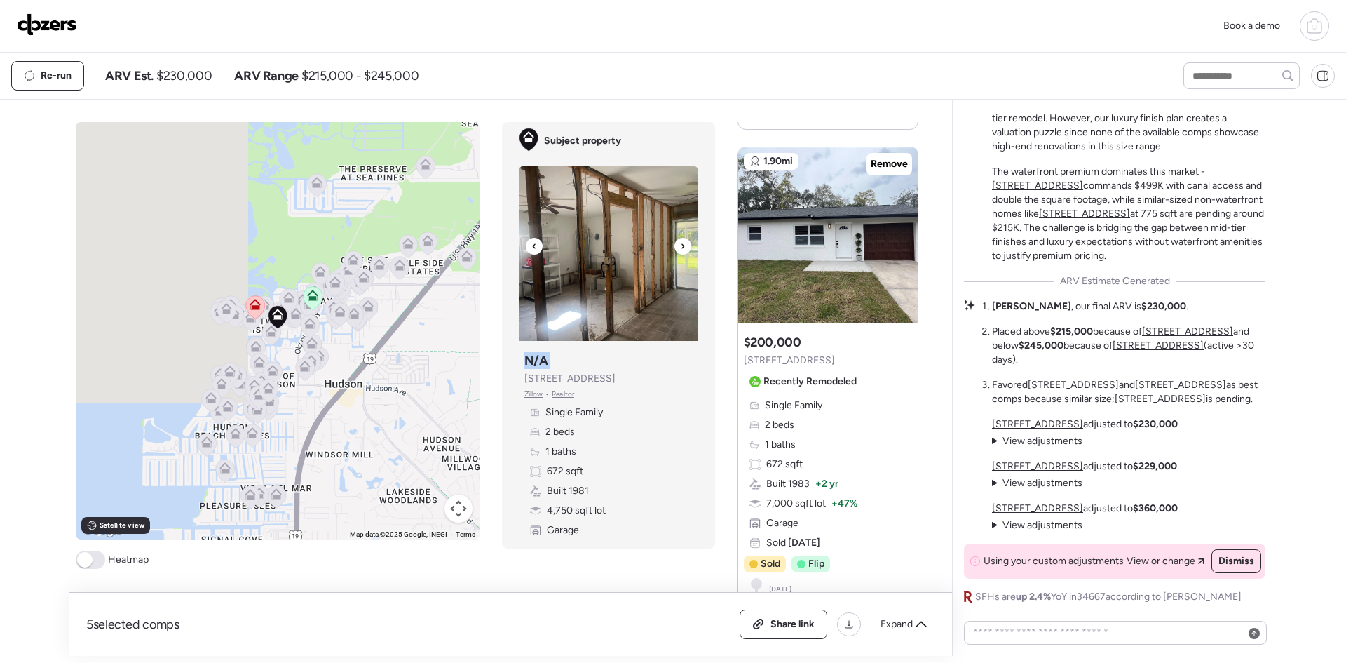
click at [526, 244] on div at bounding box center [534, 246] width 17 height 17
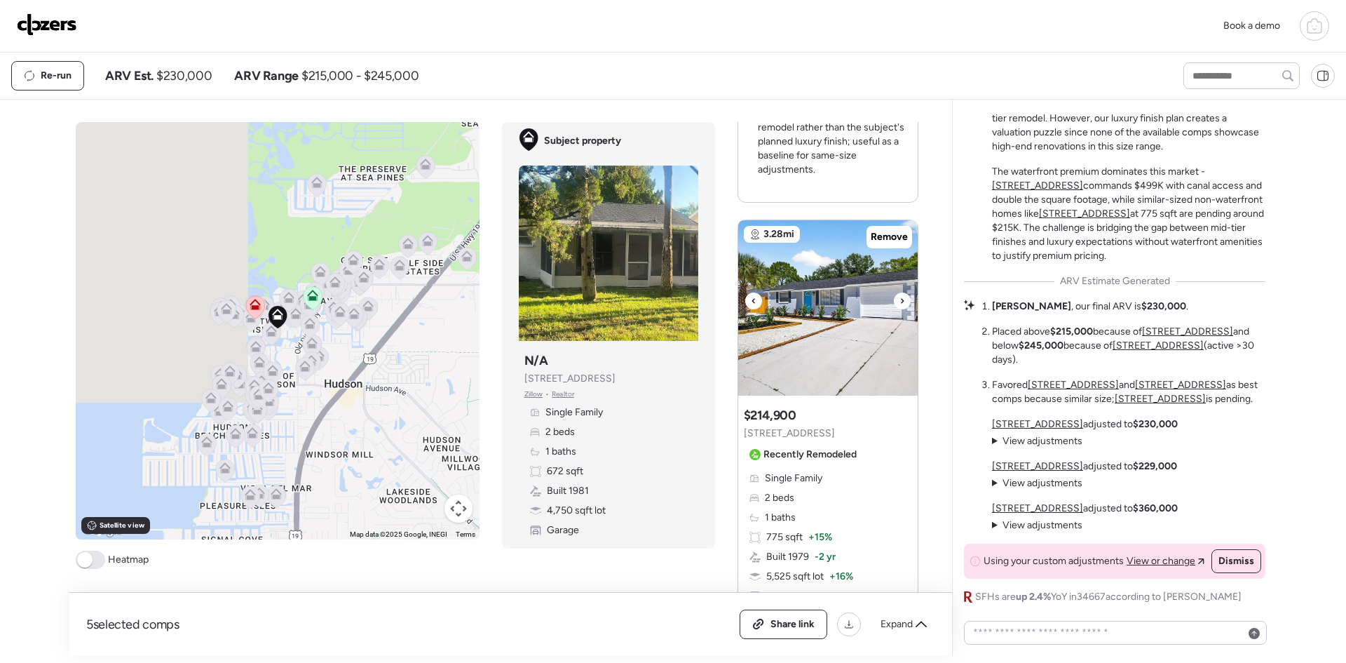
scroll to position [2573, 0]
click at [900, 293] on icon at bounding box center [903, 301] width 6 height 17
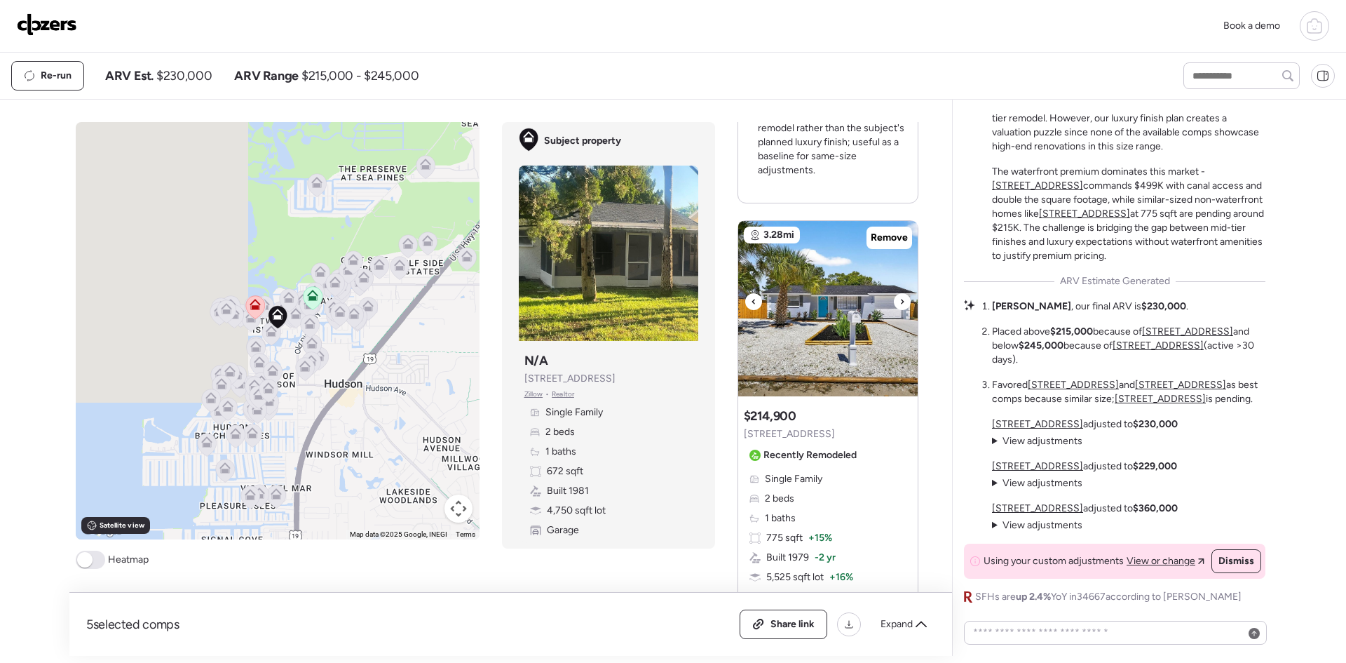
click at [900, 293] on icon at bounding box center [903, 301] width 6 height 17
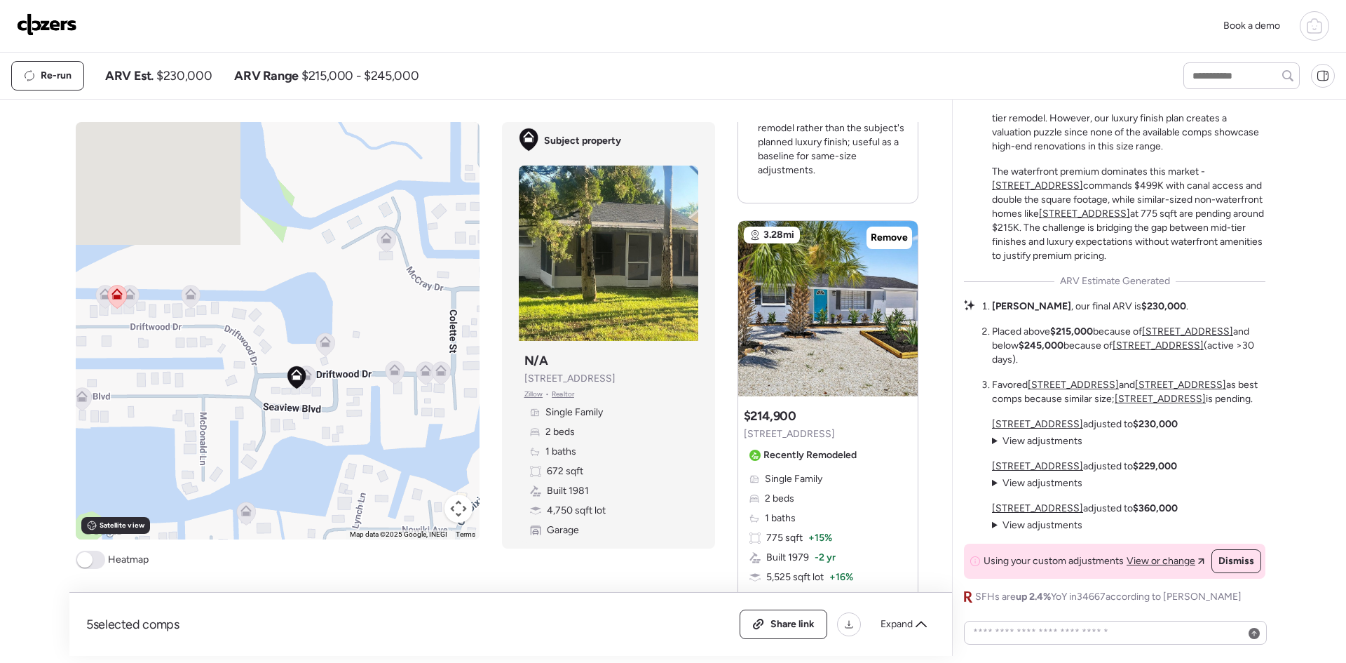
drag, startPoint x: 313, startPoint y: 414, endPoint x: 316, endPoint y: 308, distance: 105.9
click at [316, 308] on div "To activate drag with keyboard, press Alt + Enter. Once in keyboard drag state,…" at bounding box center [278, 330] width 404 height 417
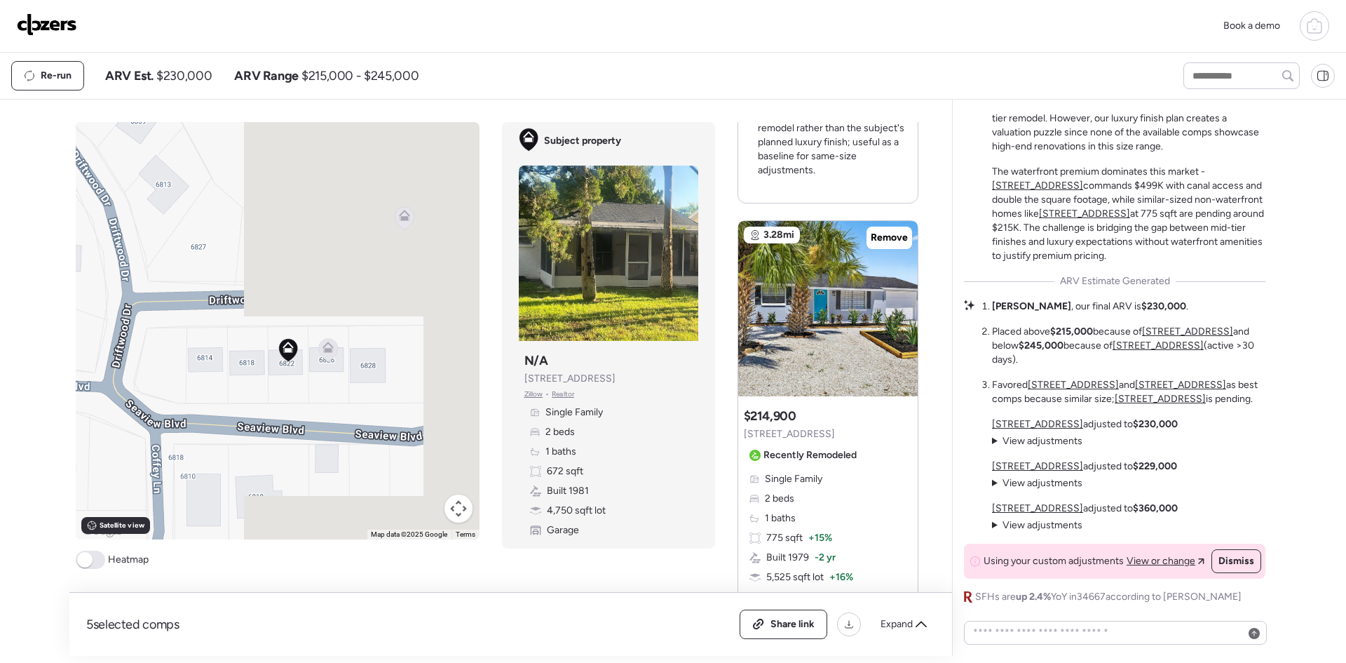
drag, startPoint x: 311, startPoint y: 393, endPoint x: 328, endPoint y: 315, distance: 80.5
click at [328, 315] on div "To activate drag with keyboard, press Alt + Enter. Once in keyboard drag state,…" at bounding box center [278, 330] width 404 height 417
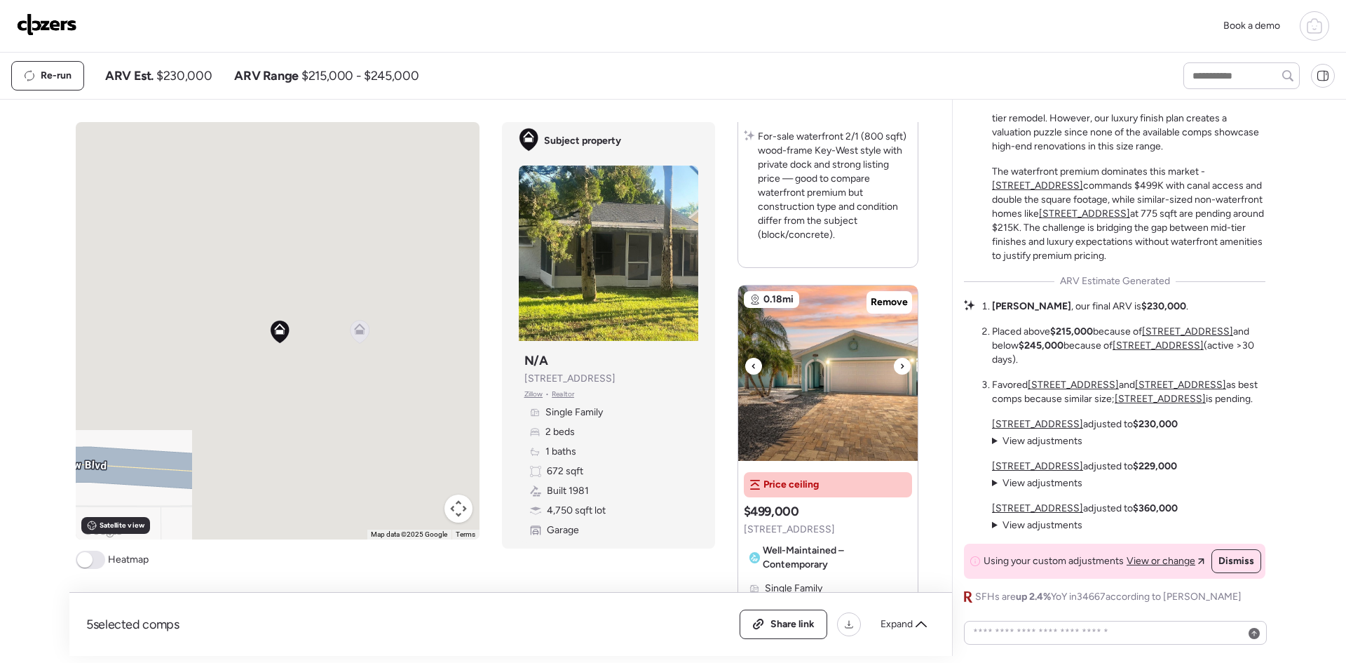
scroll to position [703, 0]
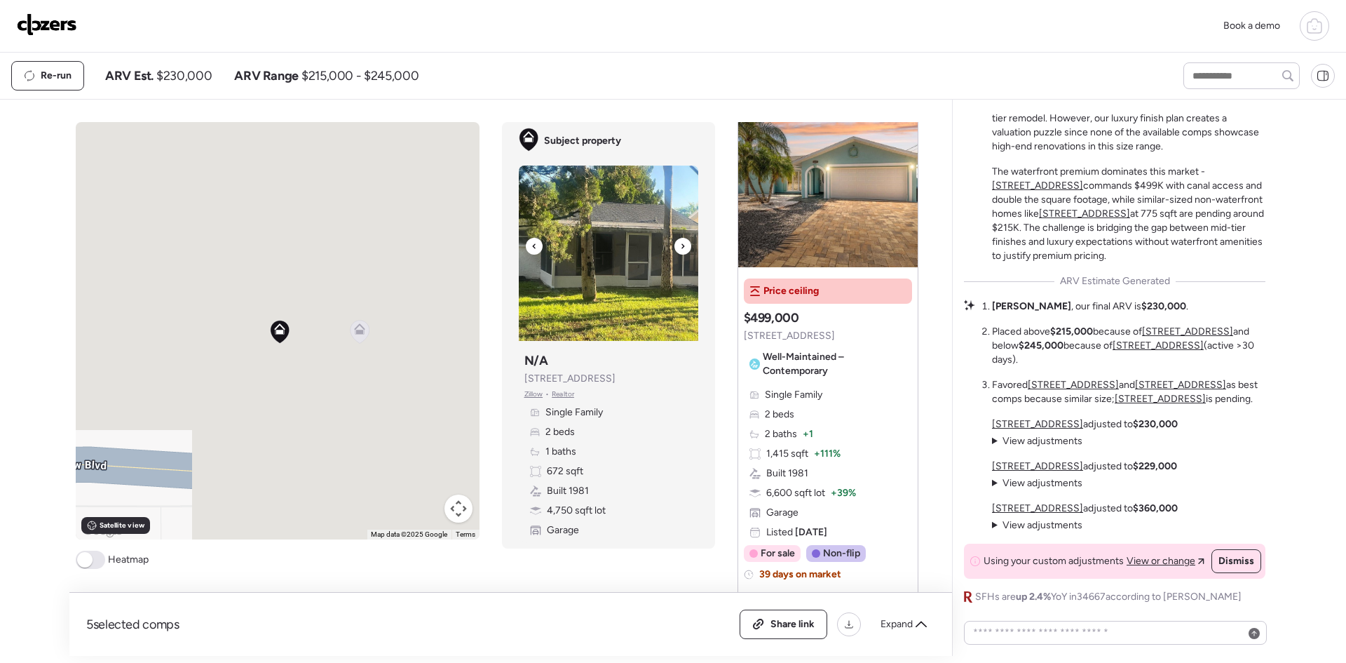
click at [680, 248] on icon at bounding box center [683, 246] width 6 height 17
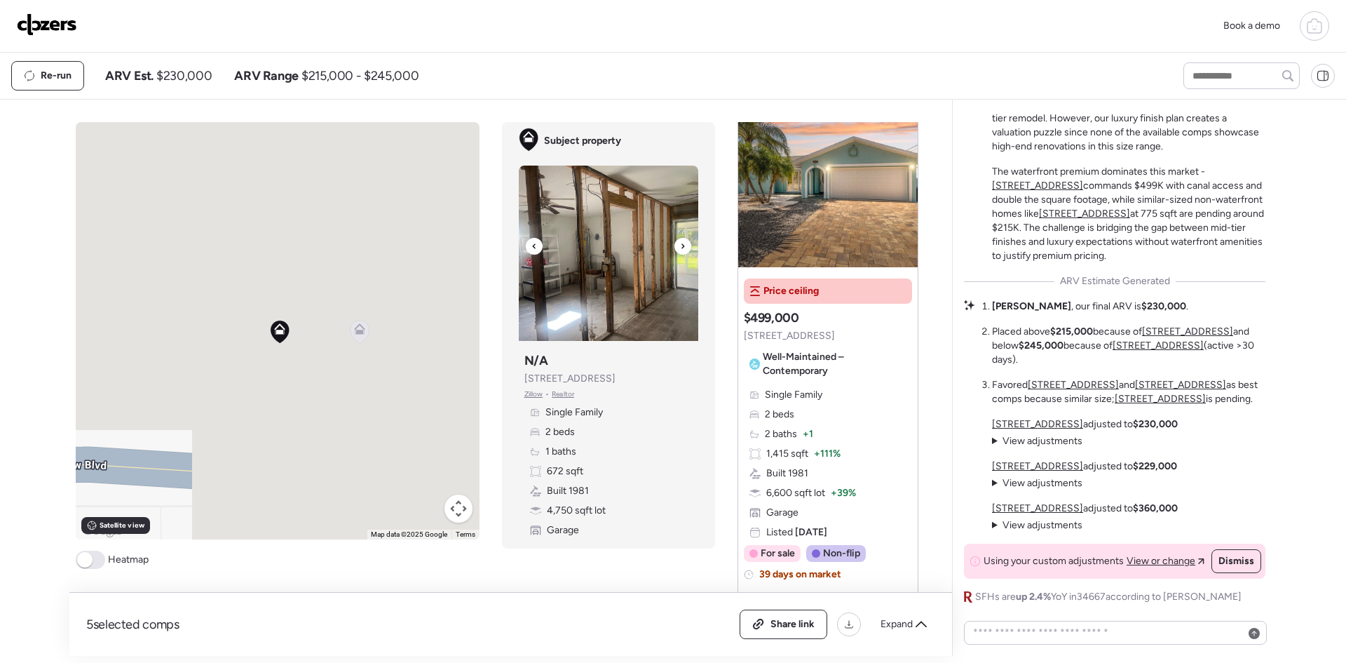
click at [680, 248] on icon at bounding box center [683, 246] width 6 height 17
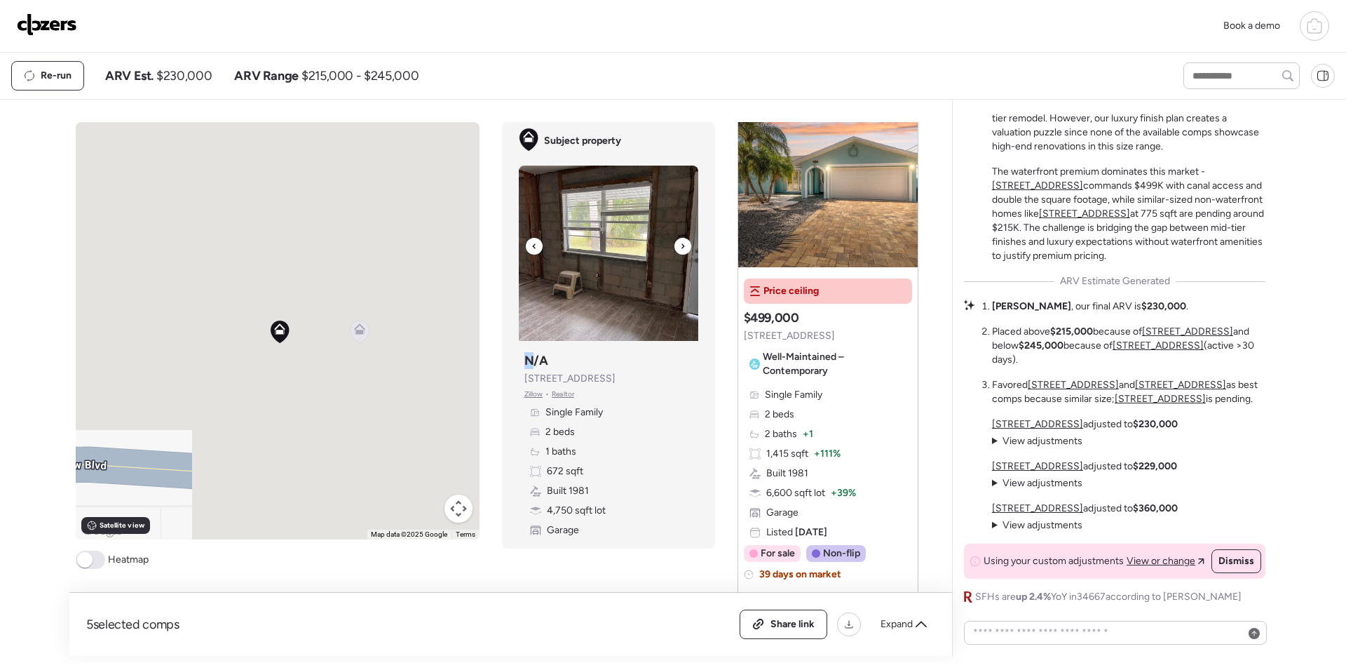
click at [680, 248] on icon at bounding box center [683, 246] width 6 height 17
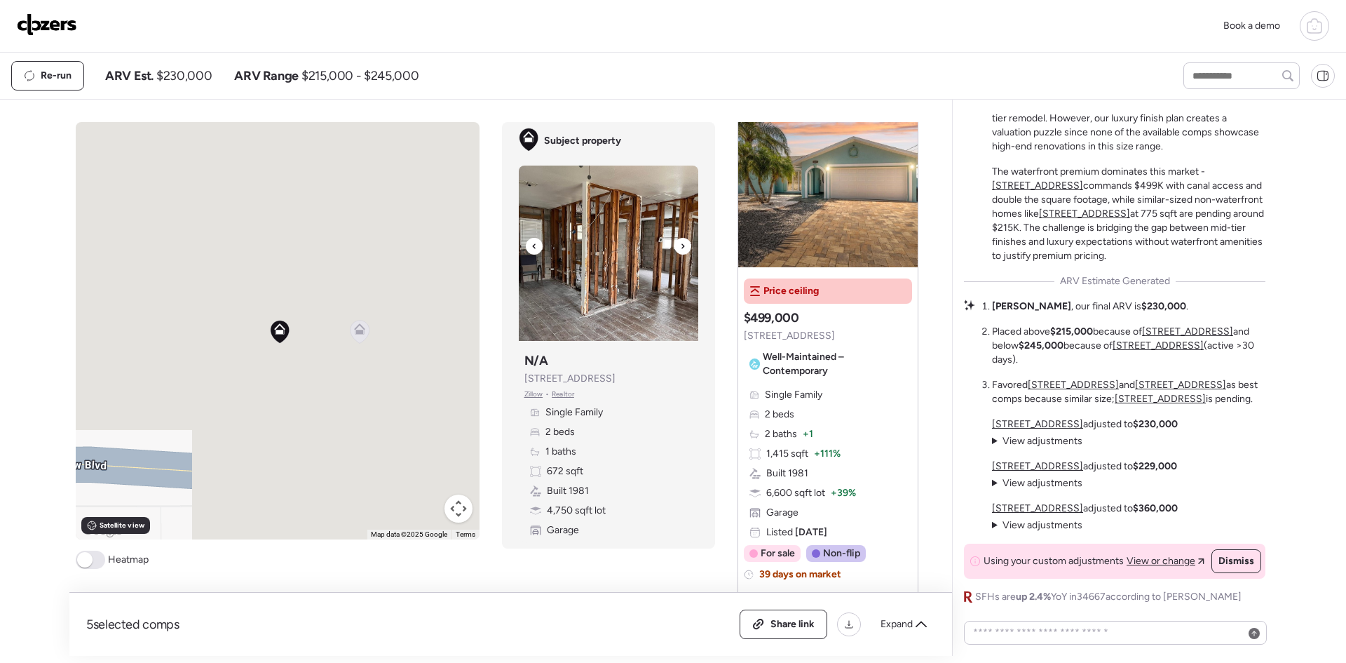
click at [680, 248] on icon at bounding box center [683, 246] width 6 height 17
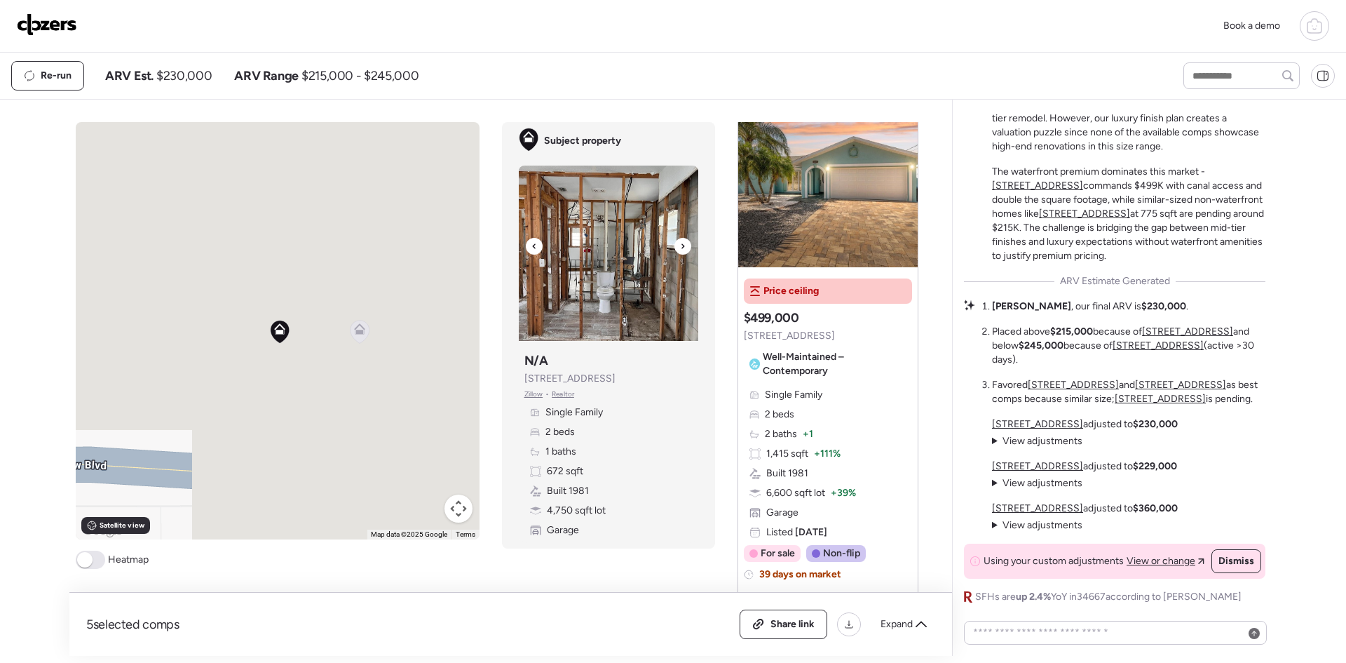
click at [680, 248] on icon at bounding box center [683, 246] width 6 height 17
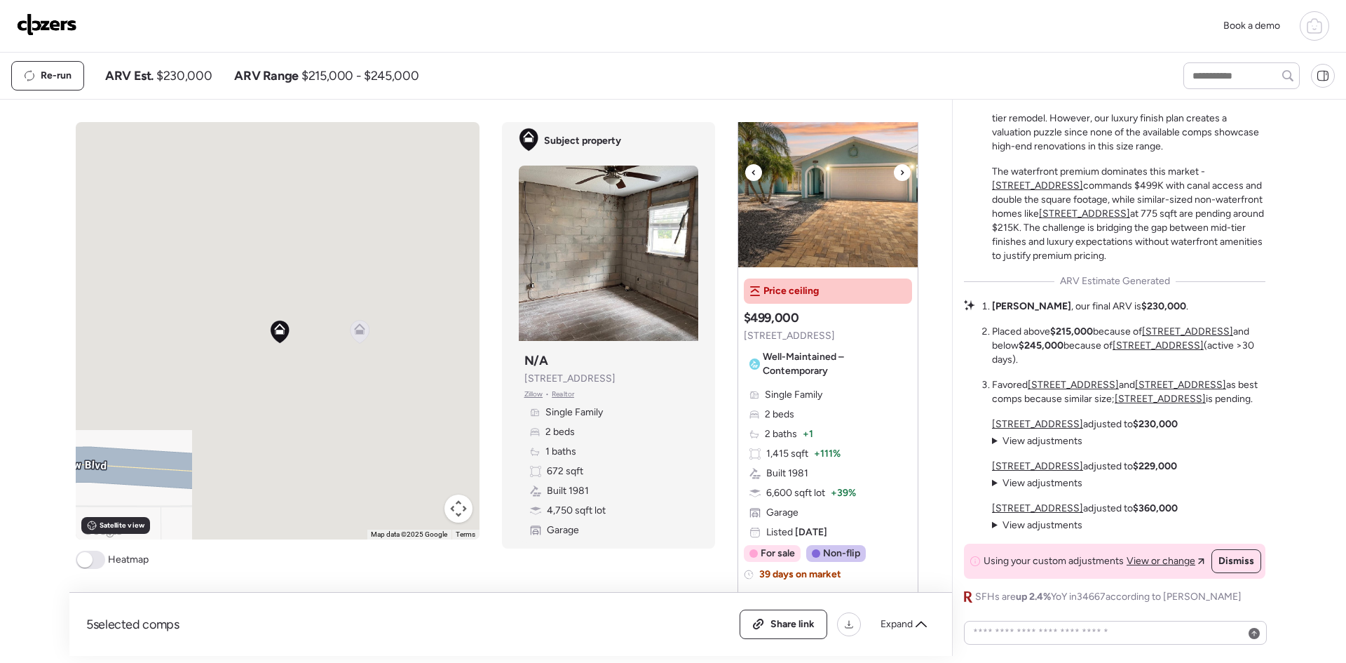
click at [902, 171] on div at bounding box center [902, 172] width 17 height 17
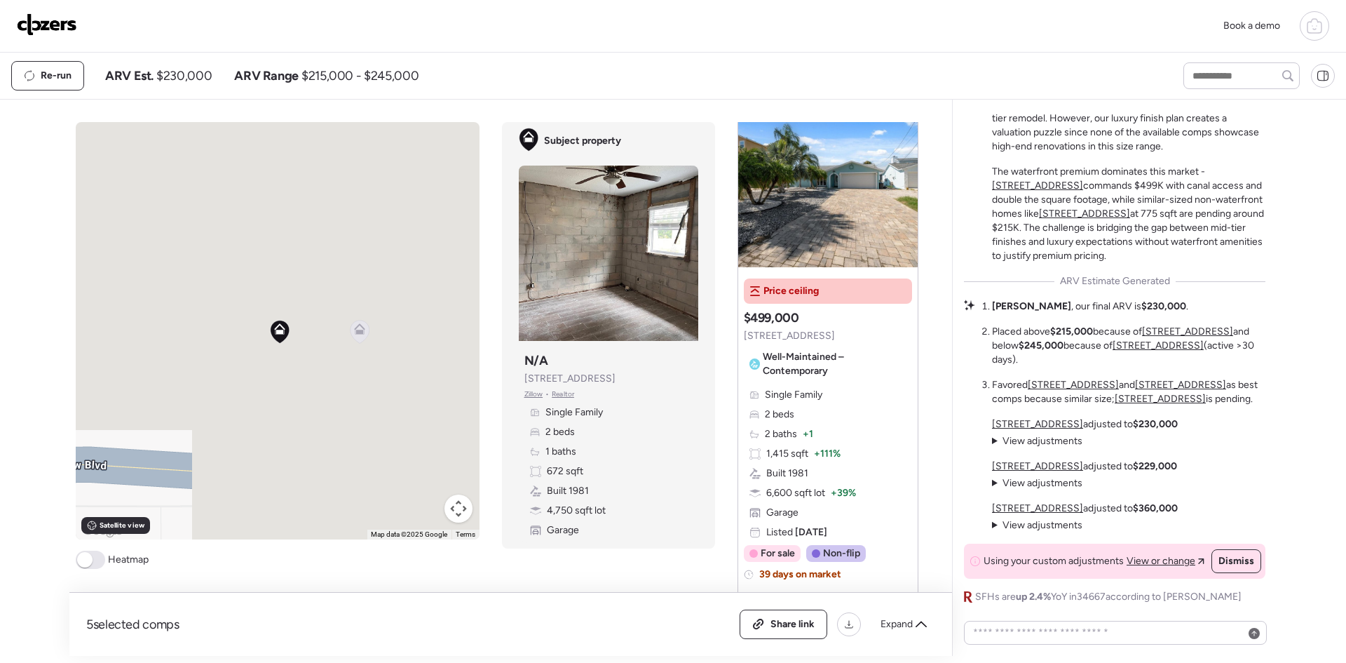
drag, startPoint x: 609, startPoint y: 375, endPoint x: 517, endPoint y: 381, distance: 92.1
click at [519, 381] on div "Subject property N/A [STREET_ADDRESS][PERSON_NAME] • Realtor Single Family 2 be…" at bounding box center [609, 444] width 180 height 196
copy span "[STREET_ADDRESS]"
click at [680, 245] on icon at bounding box center [683, 246] width 6 height 17
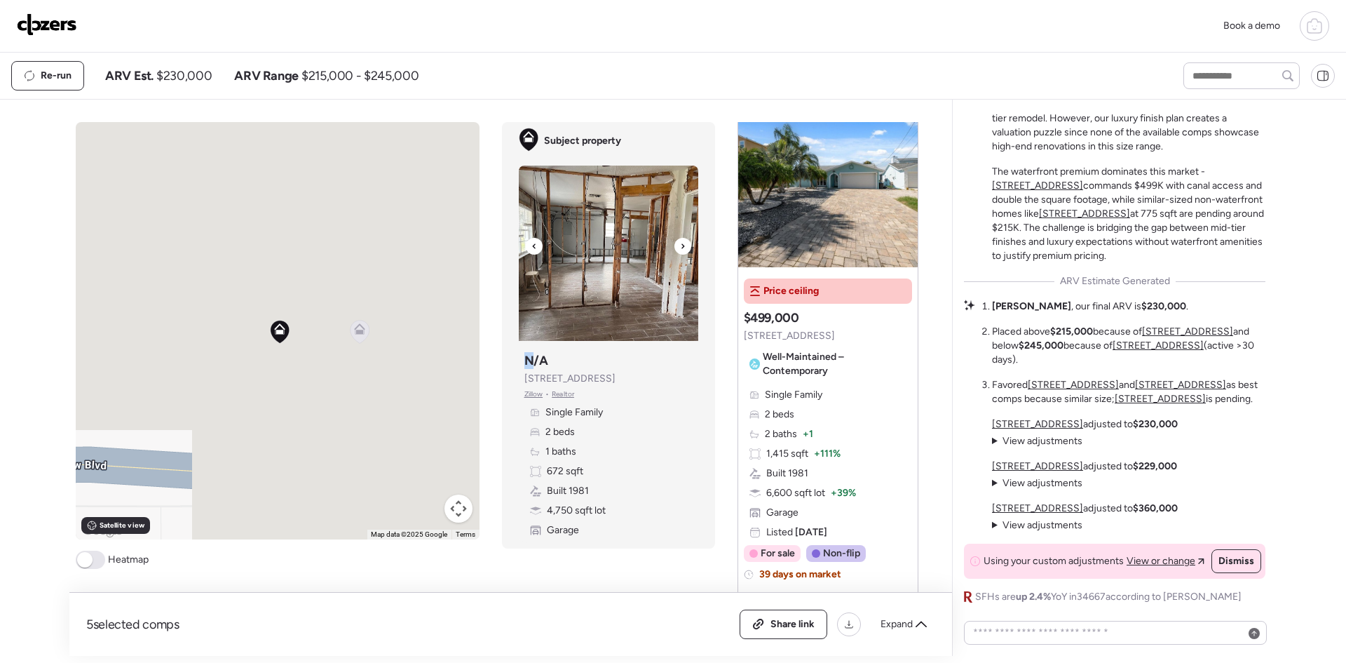
click at [680, 245] on icon at bounding box center [683, 246] width 6 height 17
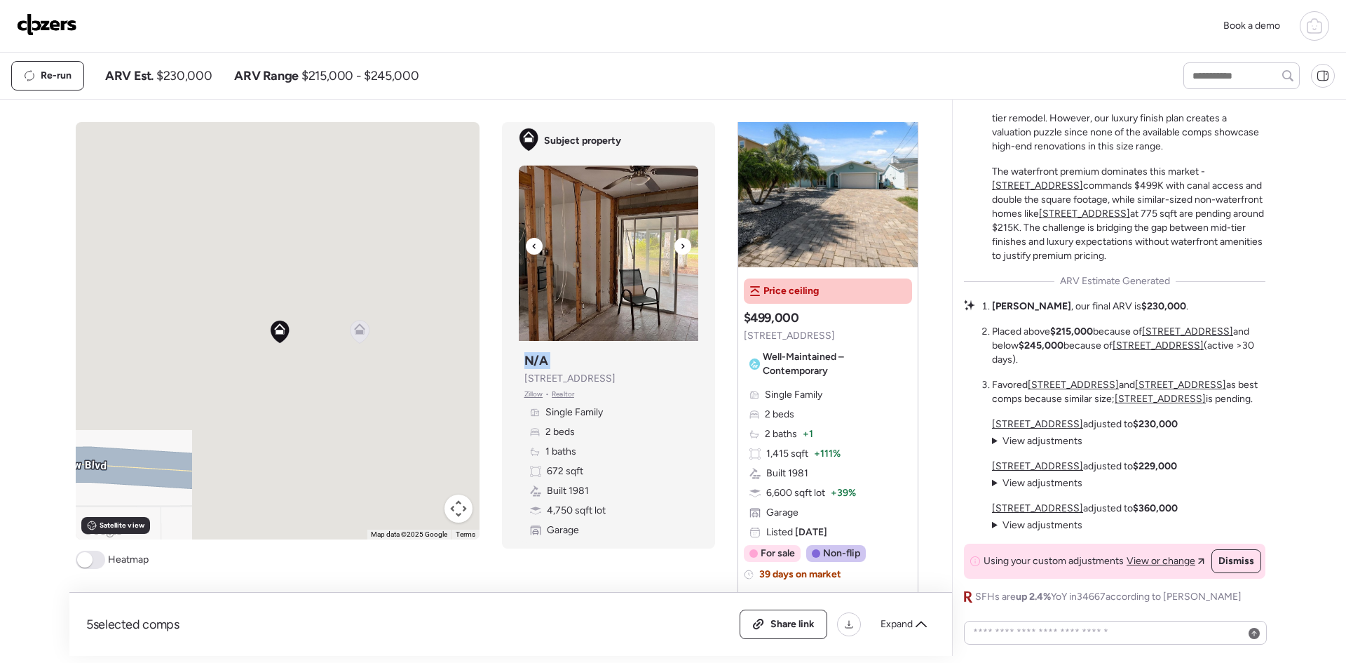
click at [680, 245] on icon at bounding box center [683, 246] width 6 height 17
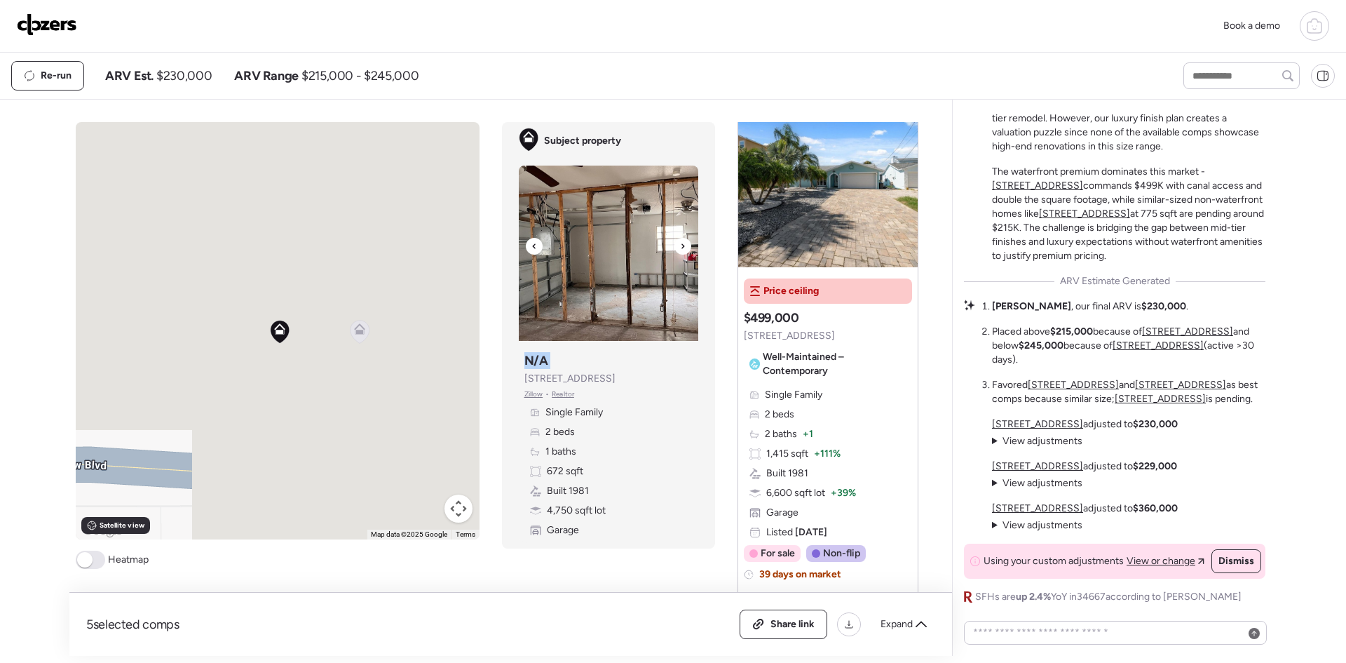
click at [680, 245] on icon at bounding box center [683, 246] width 6 height 17
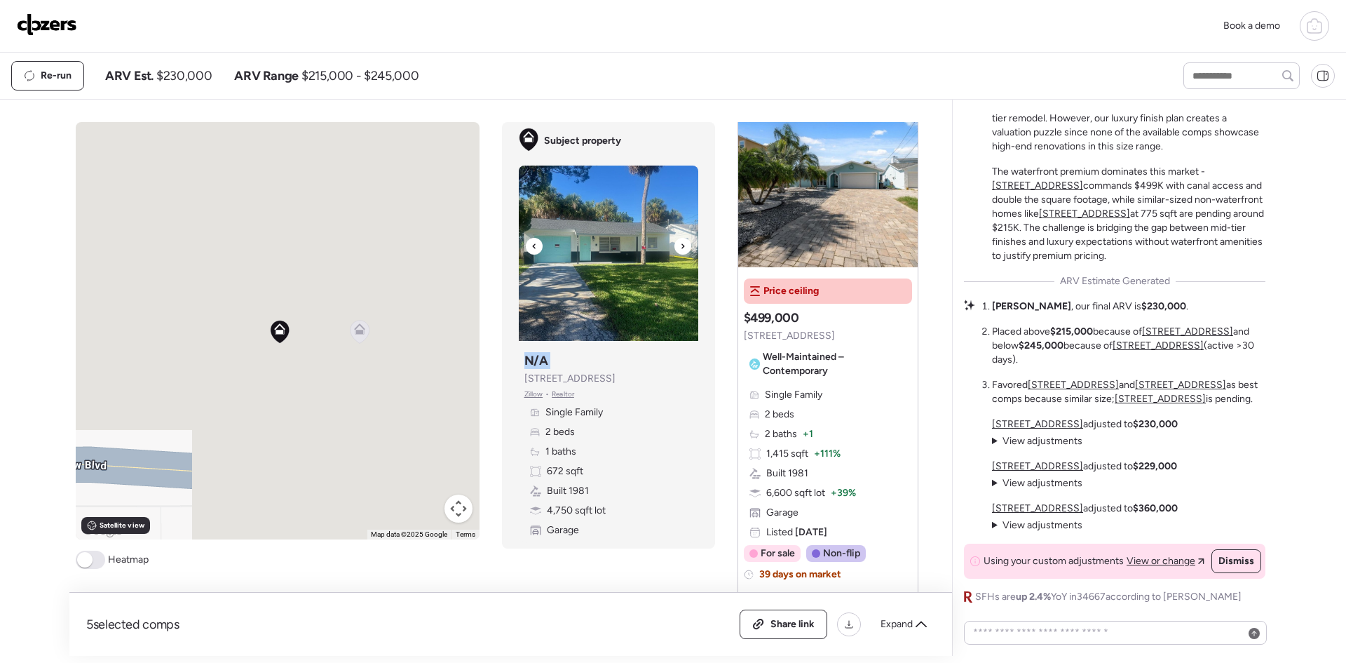
click at [680, 245] on icon at bounding box center [683, 246] width 6 height 17
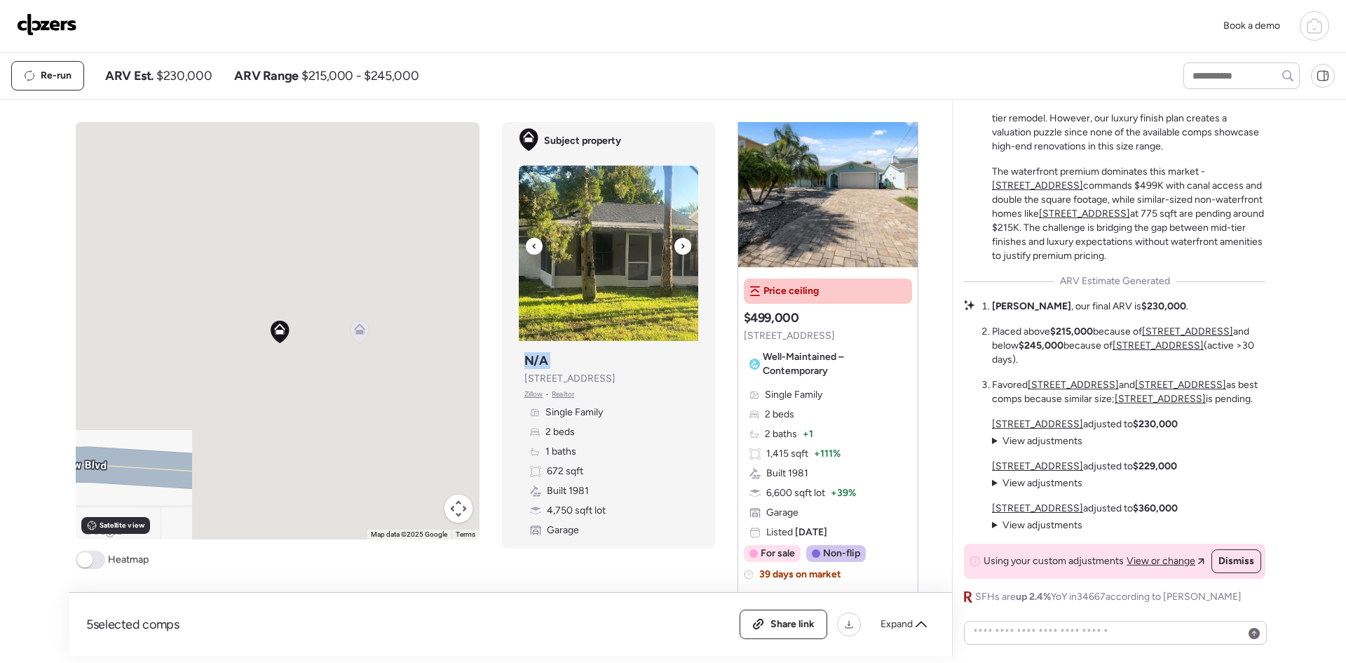
click at [680, 245] on icon at bounding box center [683, 246] width 6 height 17
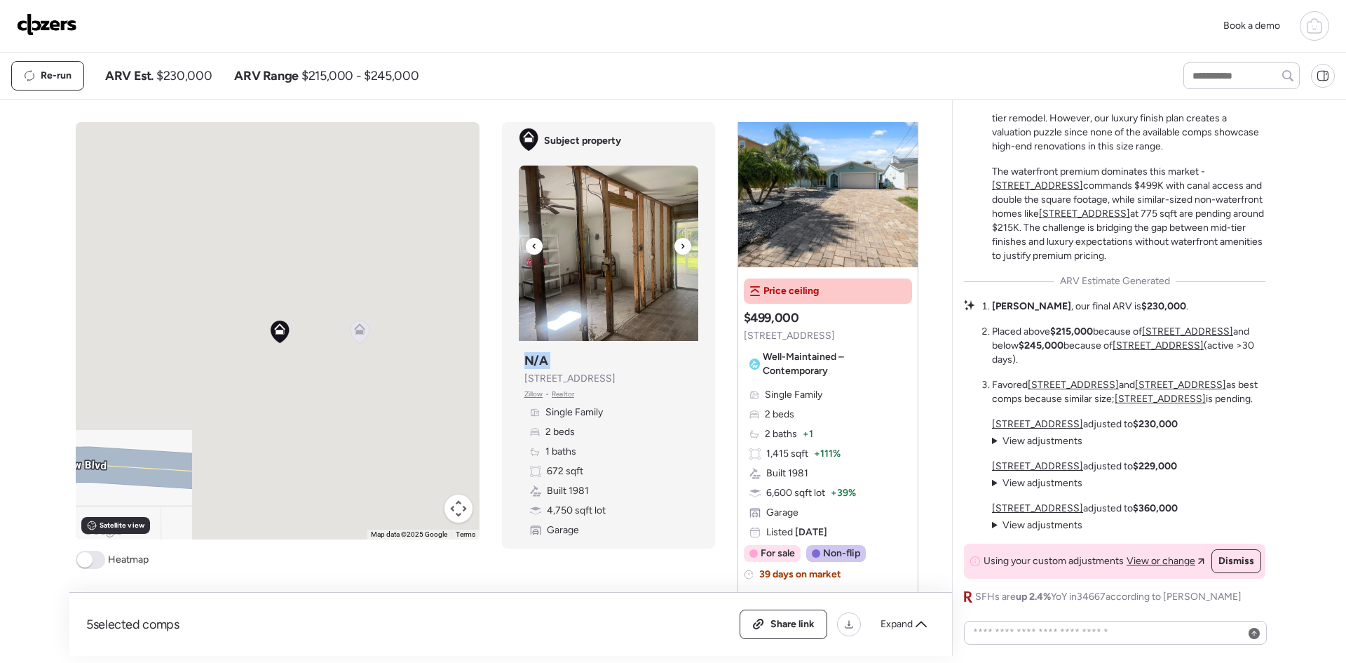
click at [680, 245] on icon at bounding box center [683, 246] width 6 height 17
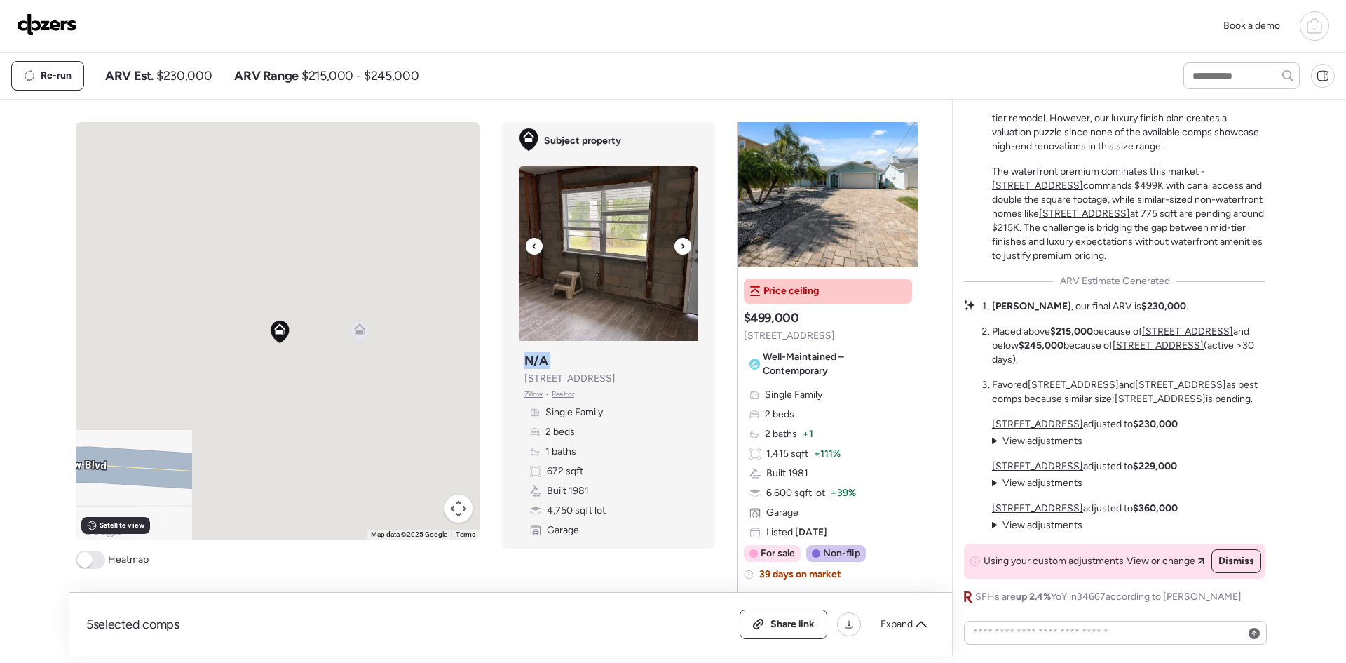
click at [680, 245] on icon at bounding box center [683, 246] width 6 height 17
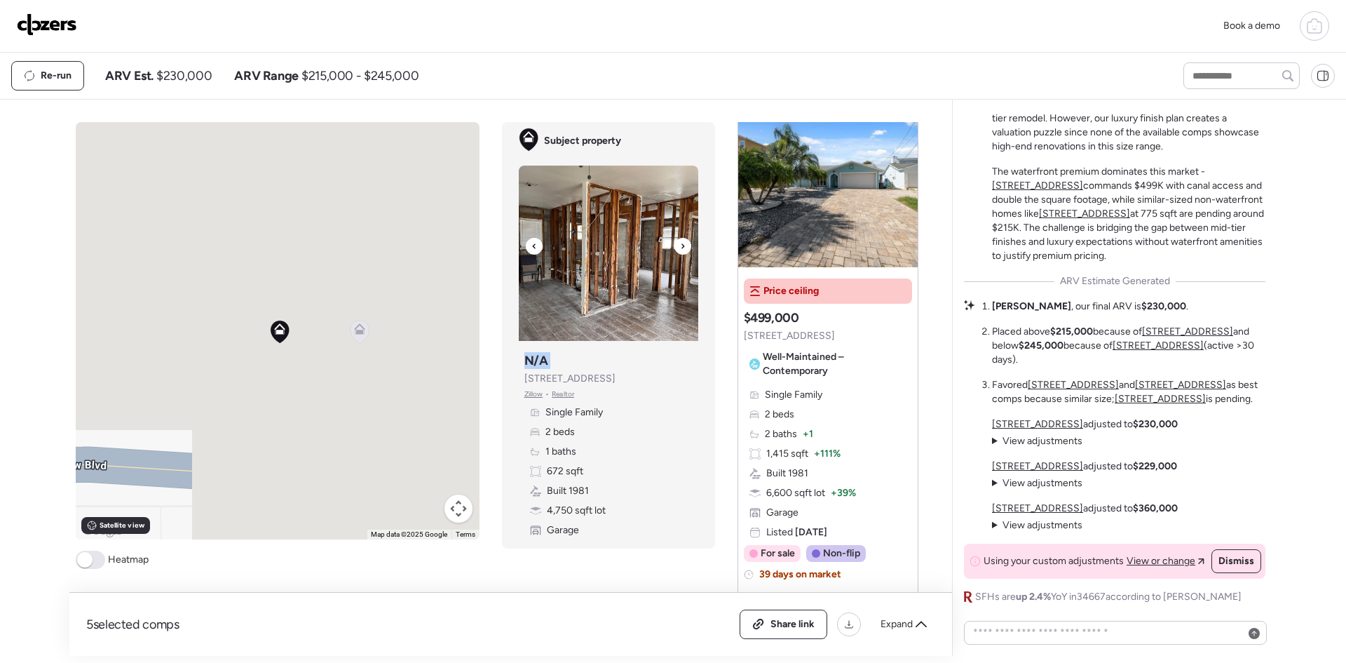
click at [680, 245] on icon at bounding box center [683, 246] width 6 height 17
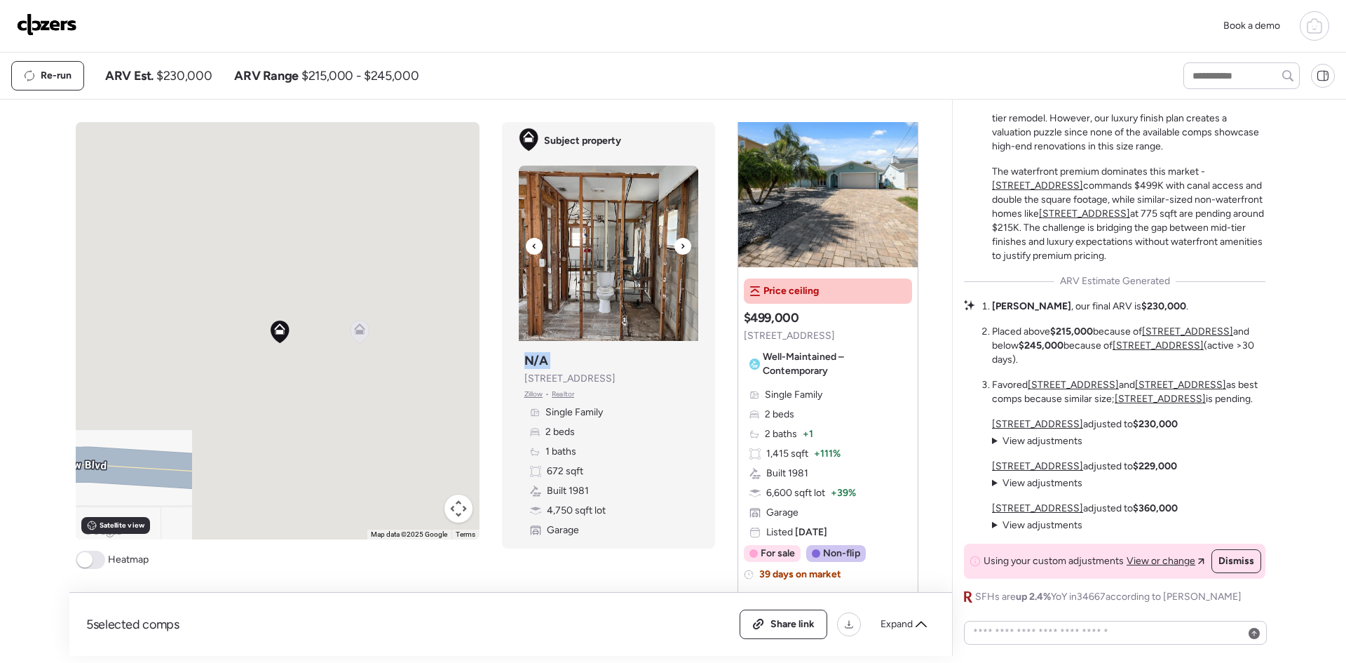
click at [680, 245] on icon at bounding box center [683, 246] width 6 height 17
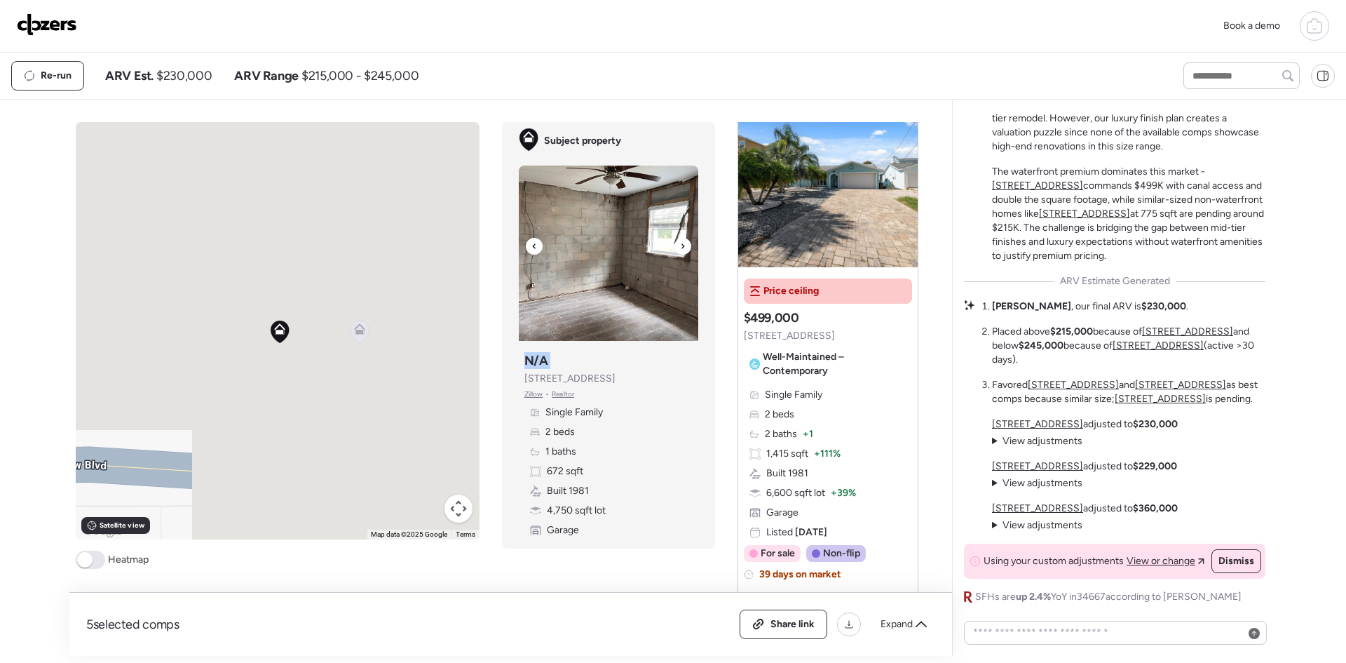
click at [680, 245] on icon at bounding box center [683, 246] width 6 height 17
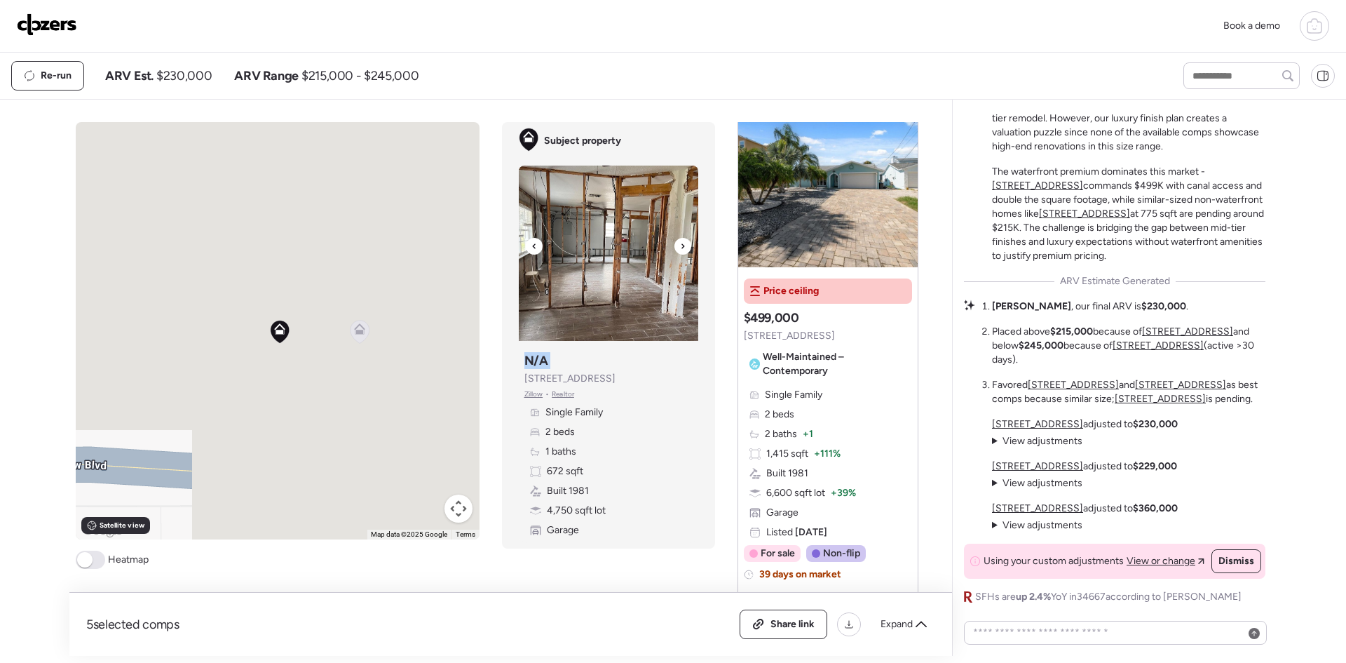
click at [680, 245] on icon at bounding box center [683, 246] width 6 height 17
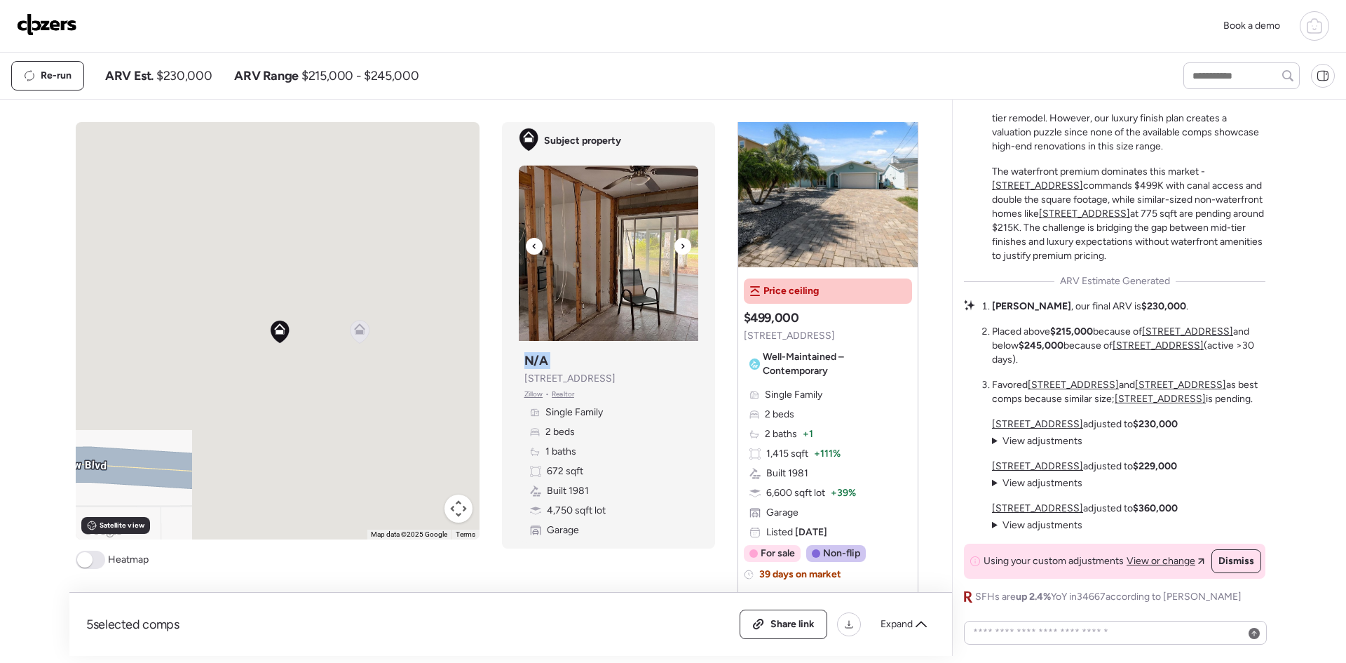
click at [680, 245] on icon at bounding box center [683, 246] width 6 height 17
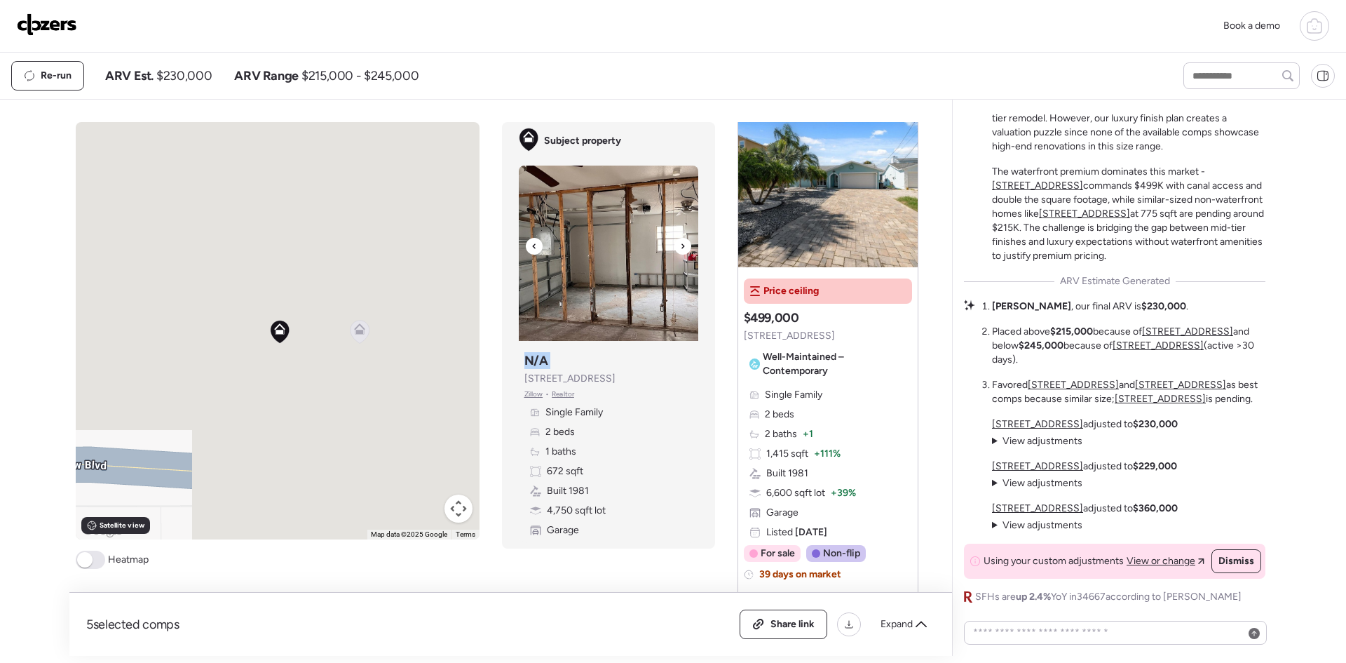
click at [680, 245] on icon at bounding box center [683, 246] width 6 height 17
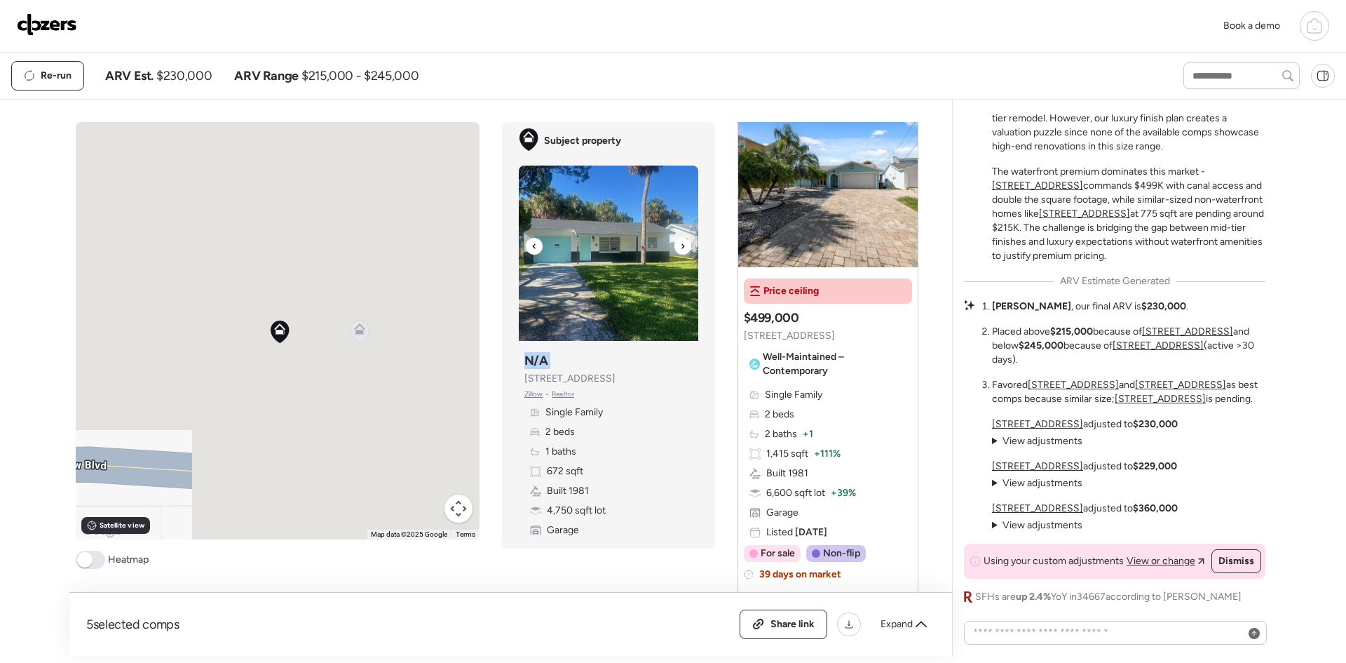
click at [680, 245] on icon at bounding box center [683, 246] width 6 height 17
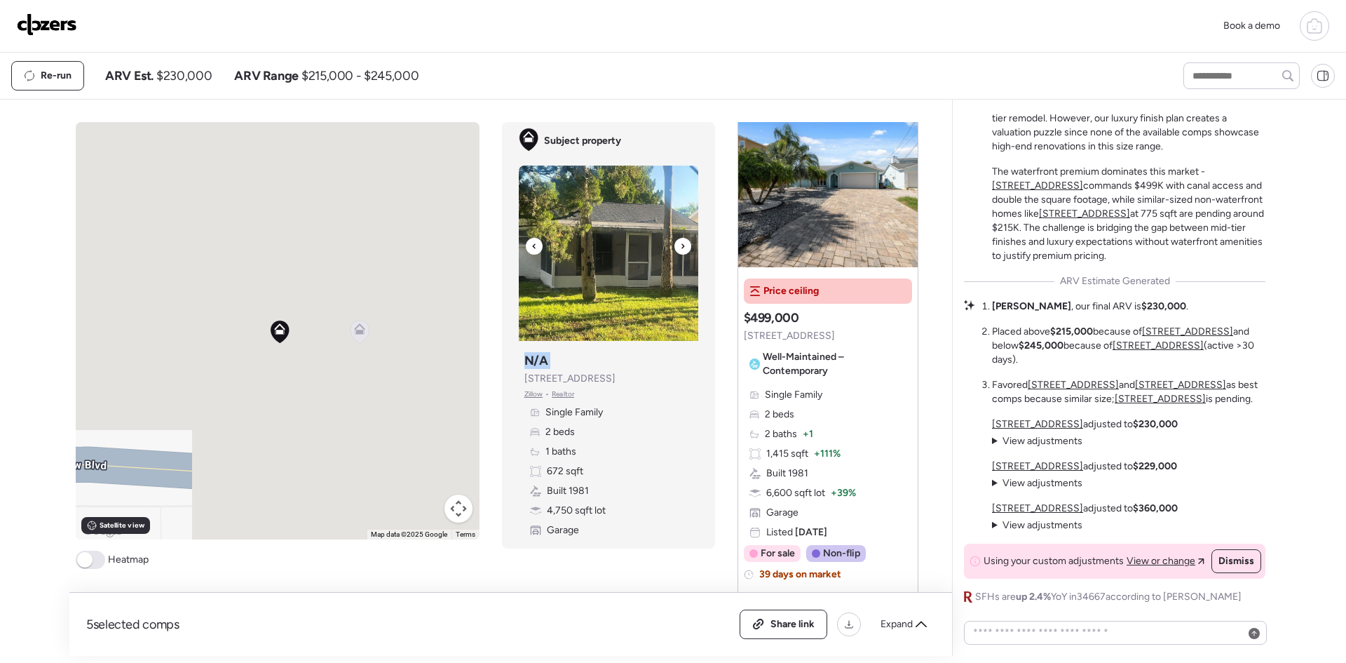
click at [680, 245] on icon at bounding box center [683, 246] width 6 height 17
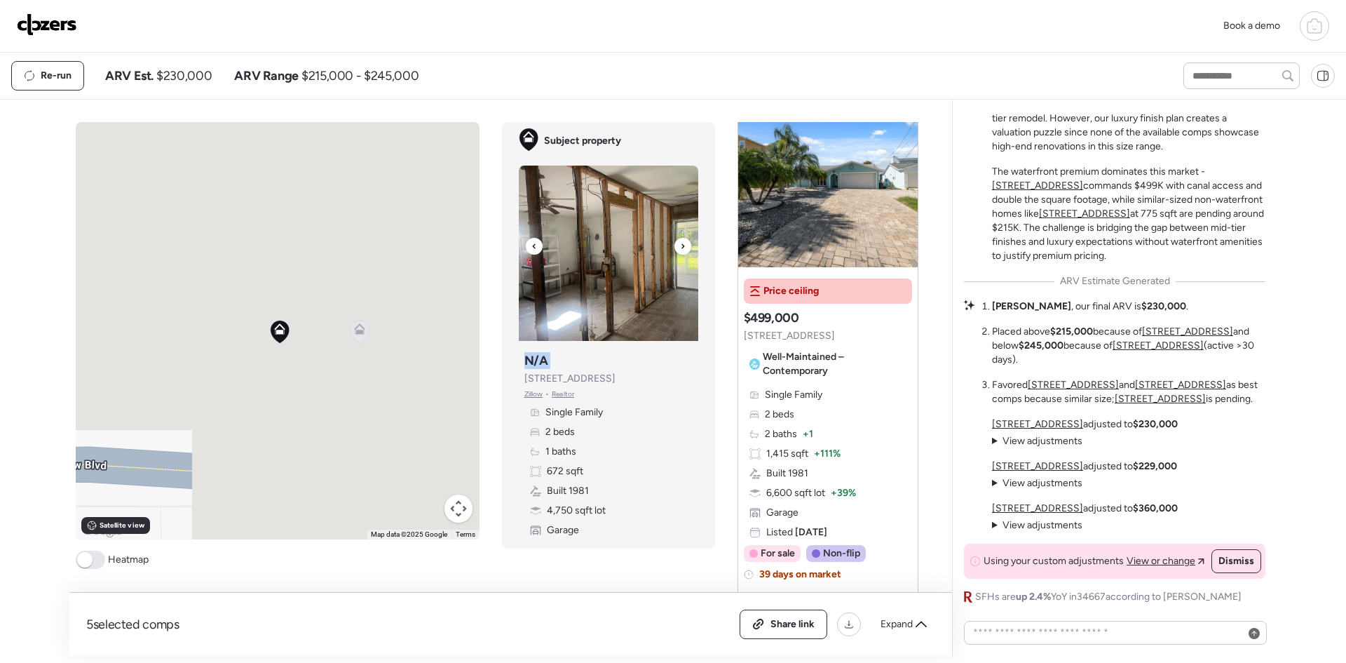
click at [680, 245] on icon at bounding box center [683, 246] width 6 height 17
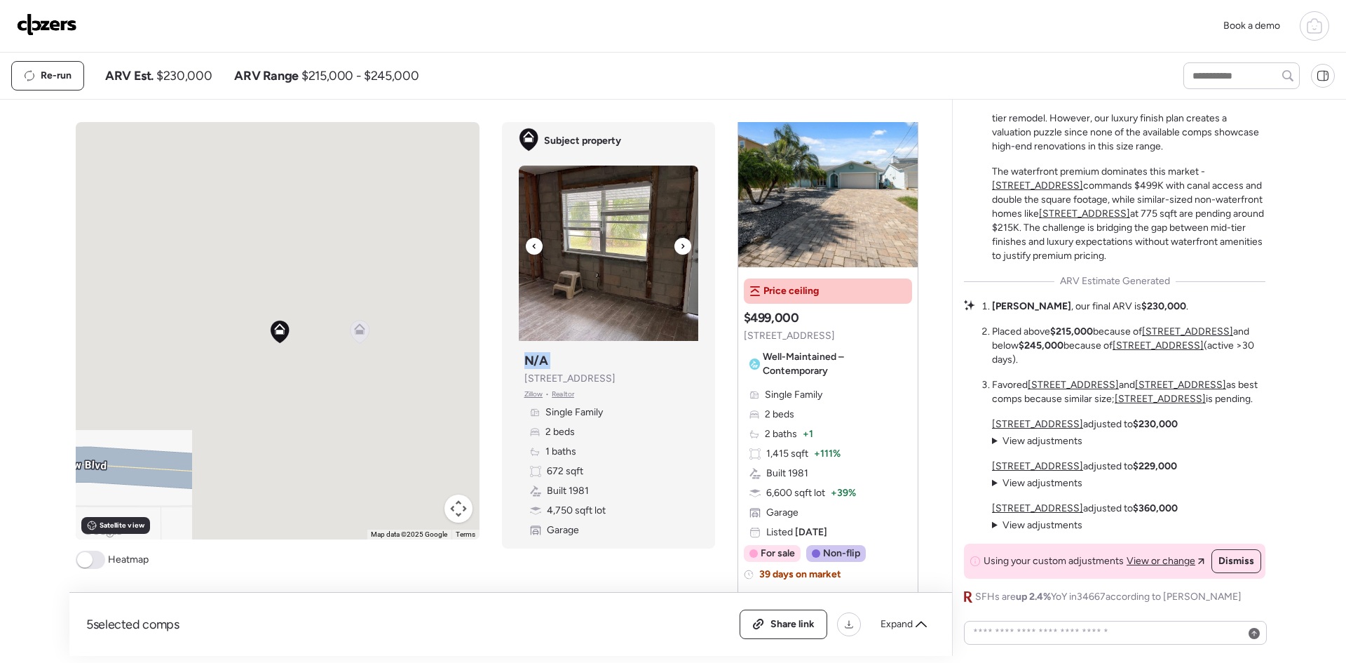
click at [680, 245] on icon at bounding box center [683, 246] width 6 height 17
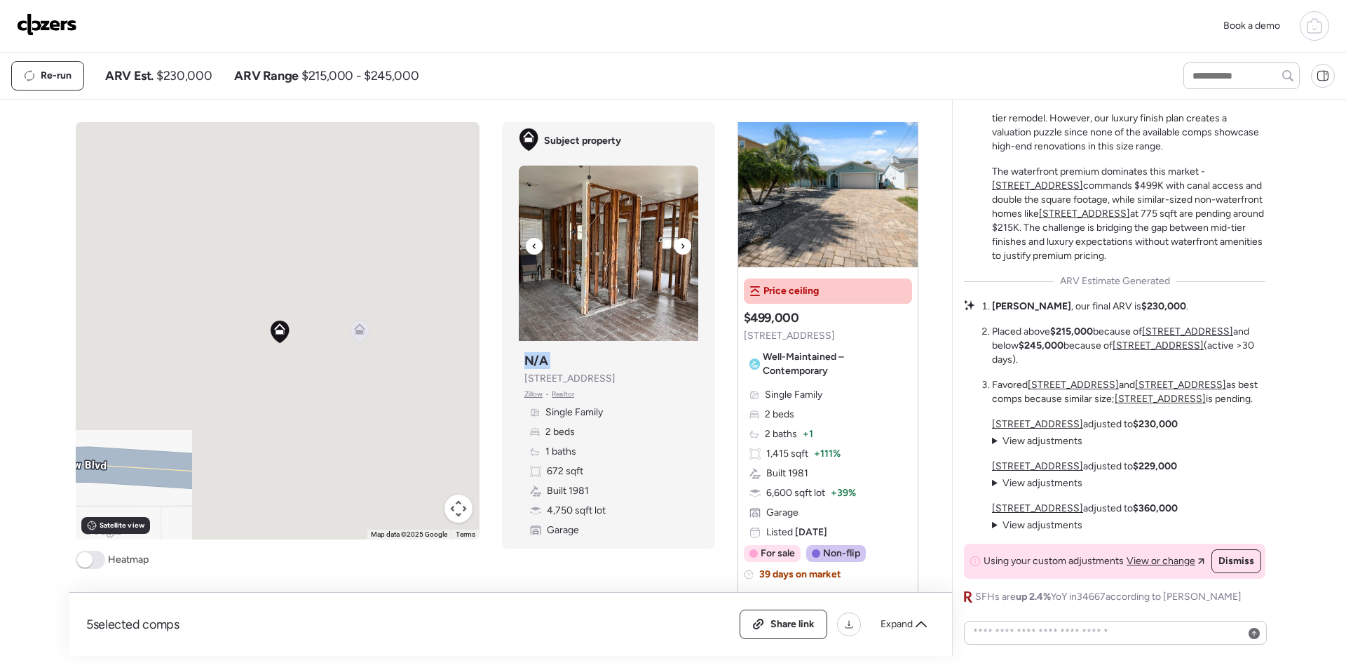
click at [680, 245] on icon at bounding box center [683, 246] width 6 height 17
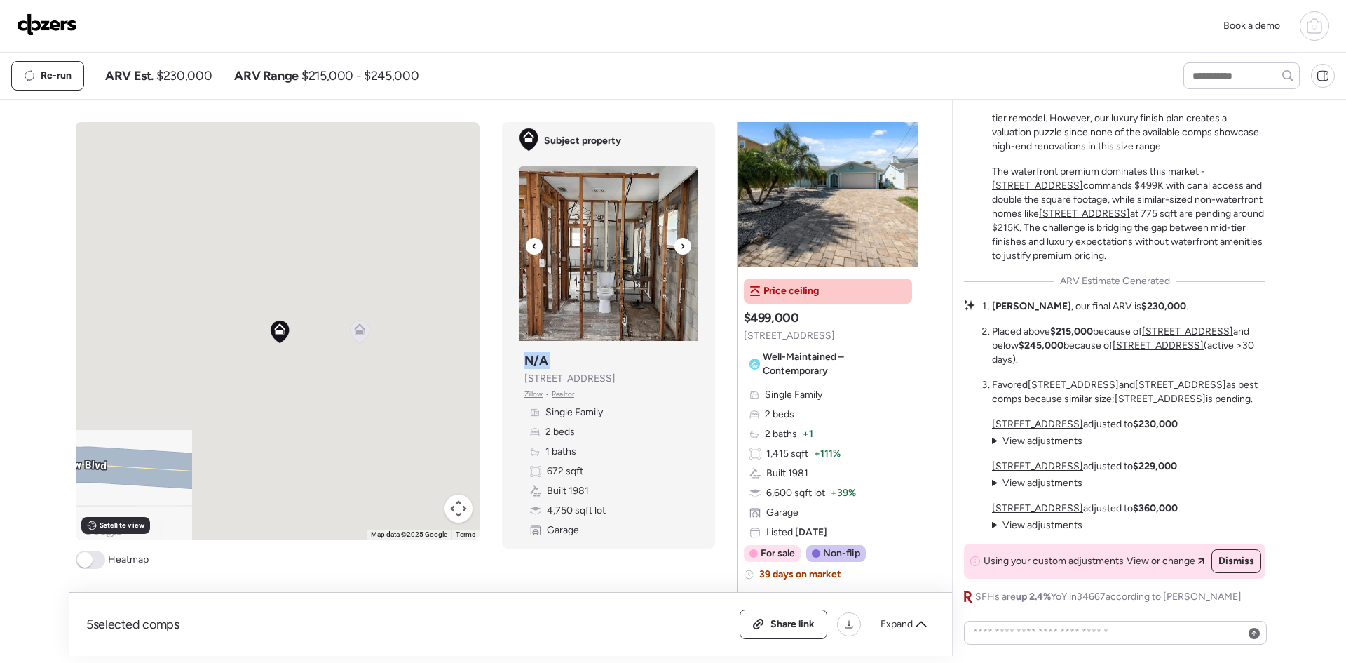
click at [680, 245] on icon at bounding box center [683, 246] width 6 height 17
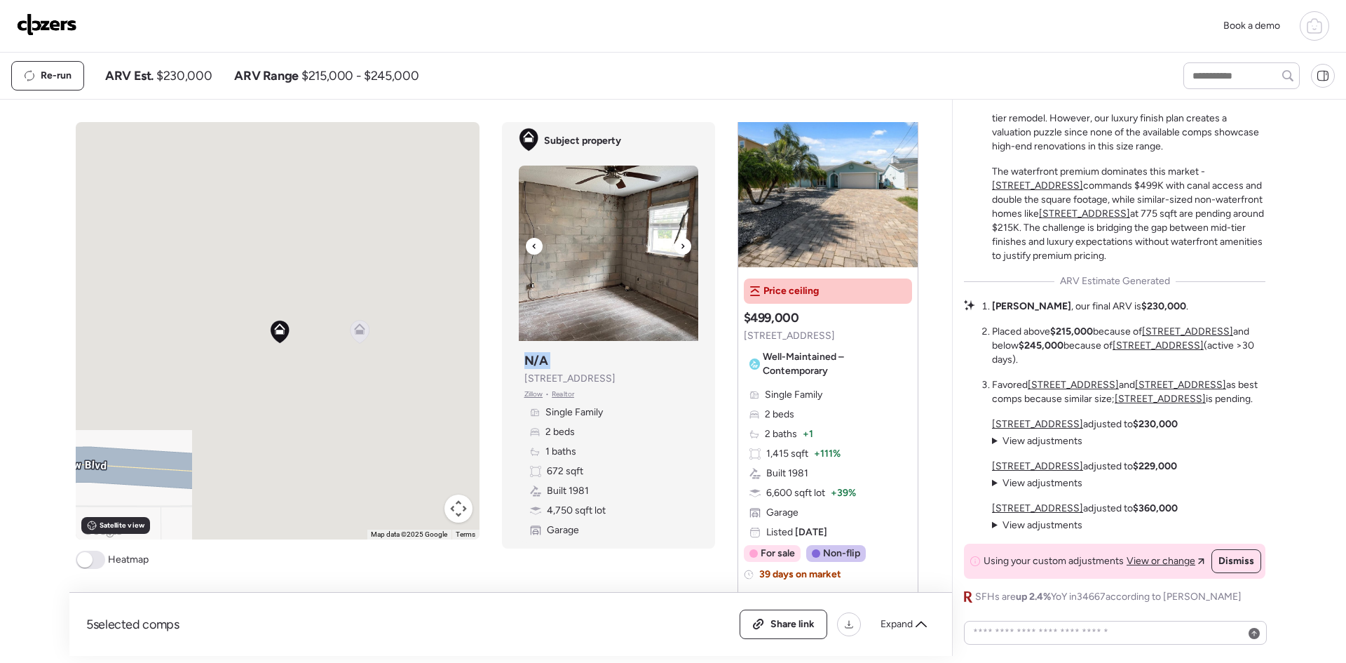
click at [680, 245] on icon at bounding box center [683, 246] width 6 height 17
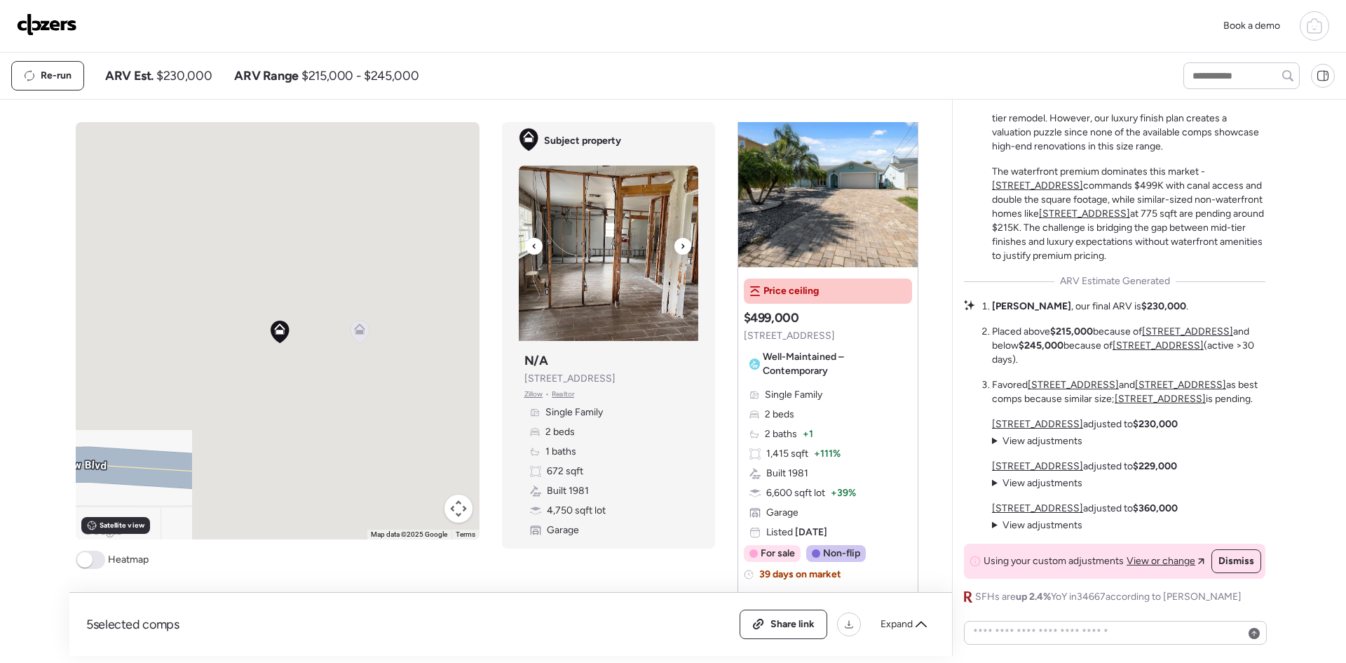
click at [680, 245] on icon at bounding box center [683, 246] width 6 height 17
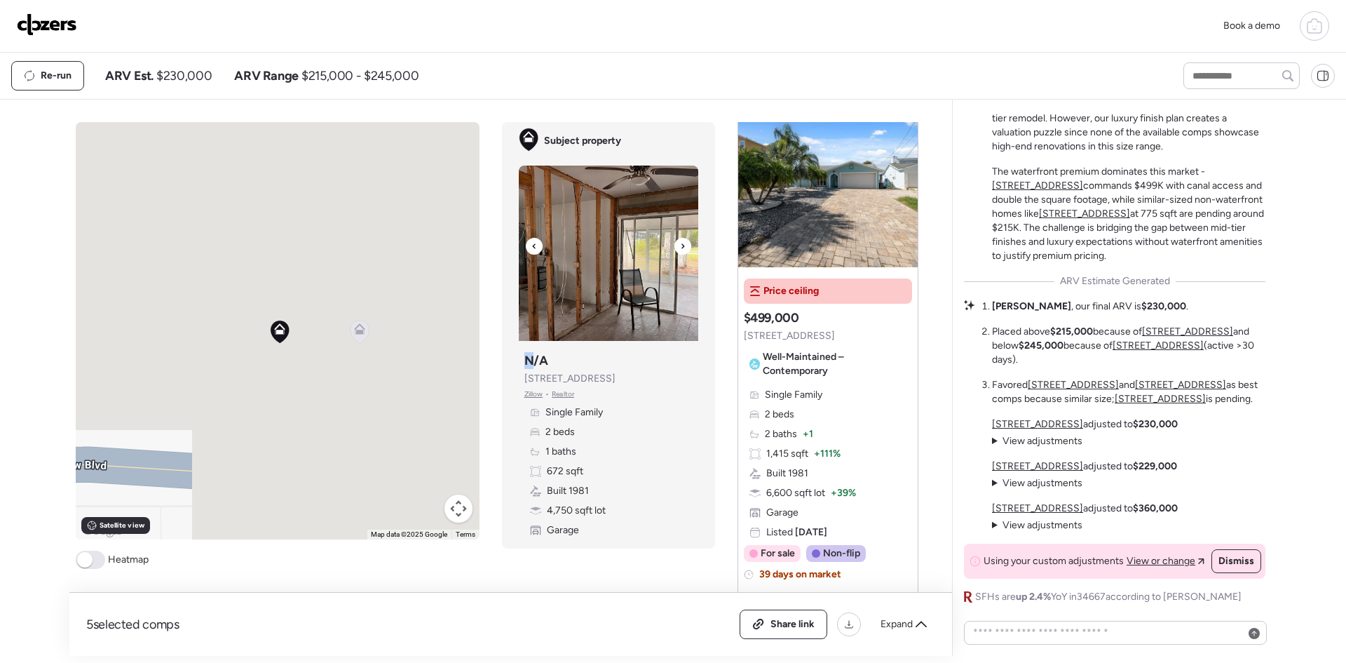
click at [680, 245] on icon at bounding box center [683, 246] width 6 height 17
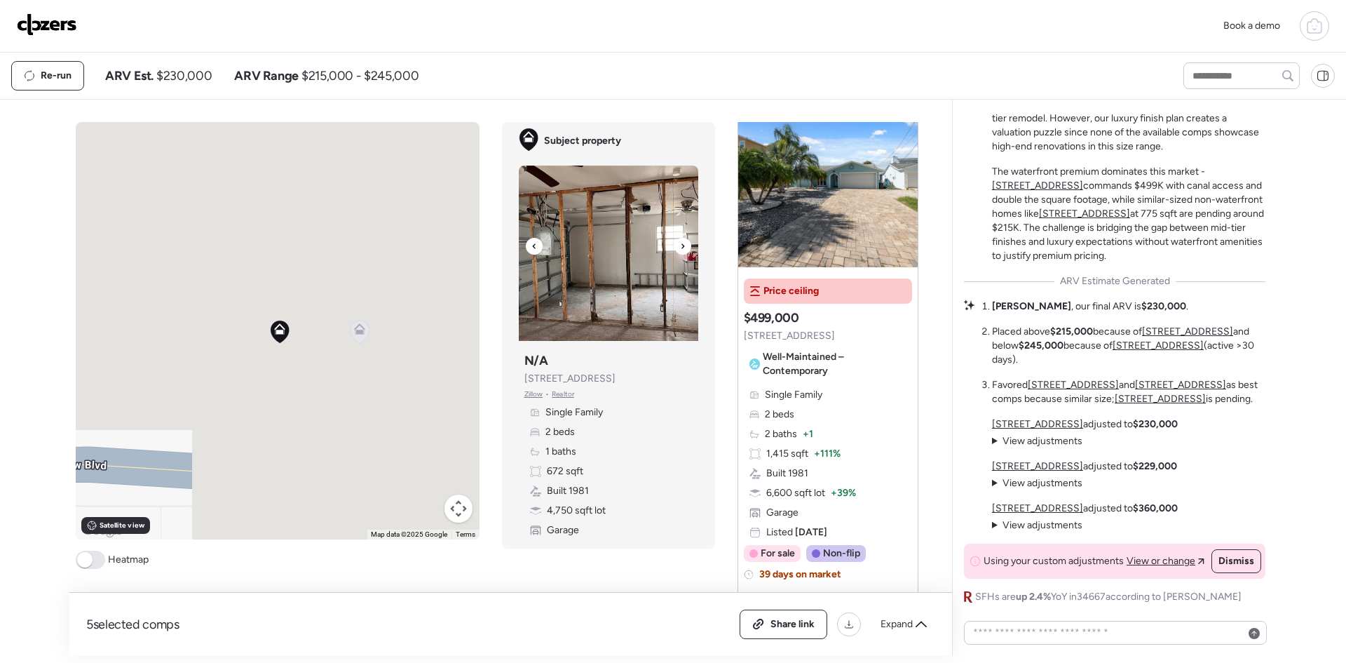
click at [680, 245] on icon at bounding box center [683, 246] width 6 height 17
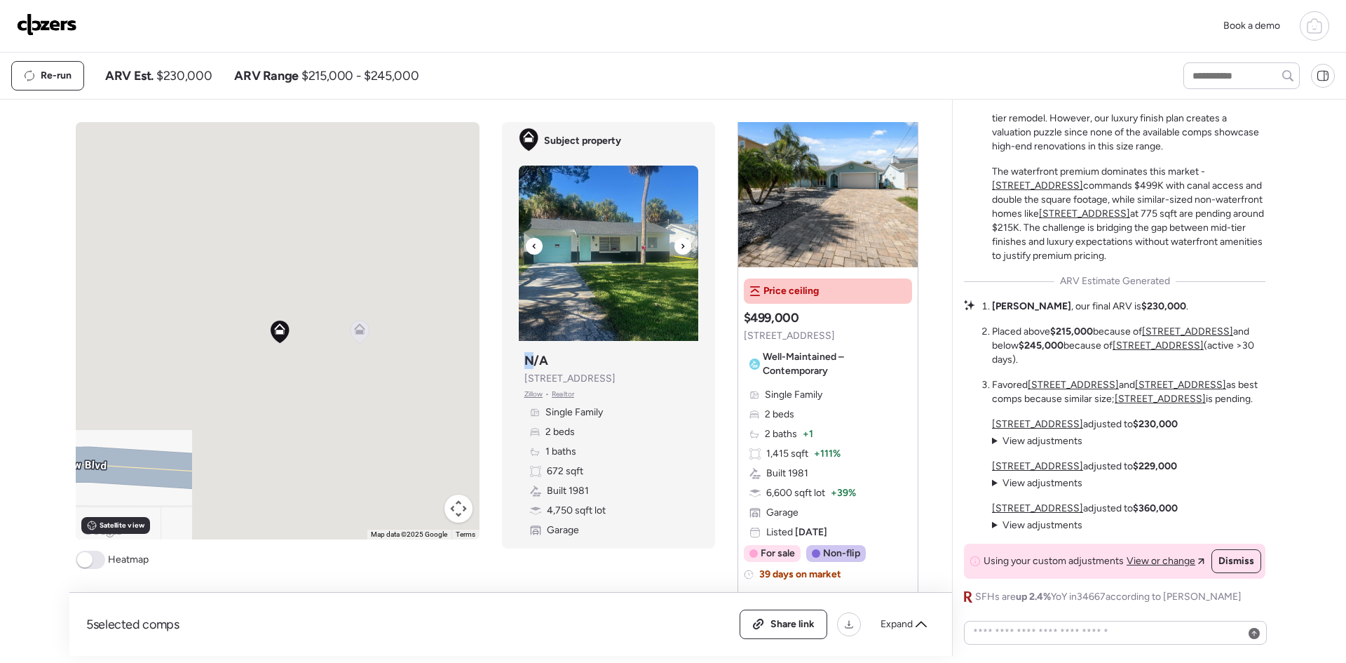
click at [680, 245] on icon at bounding box center [683, 246] width 6 height 17
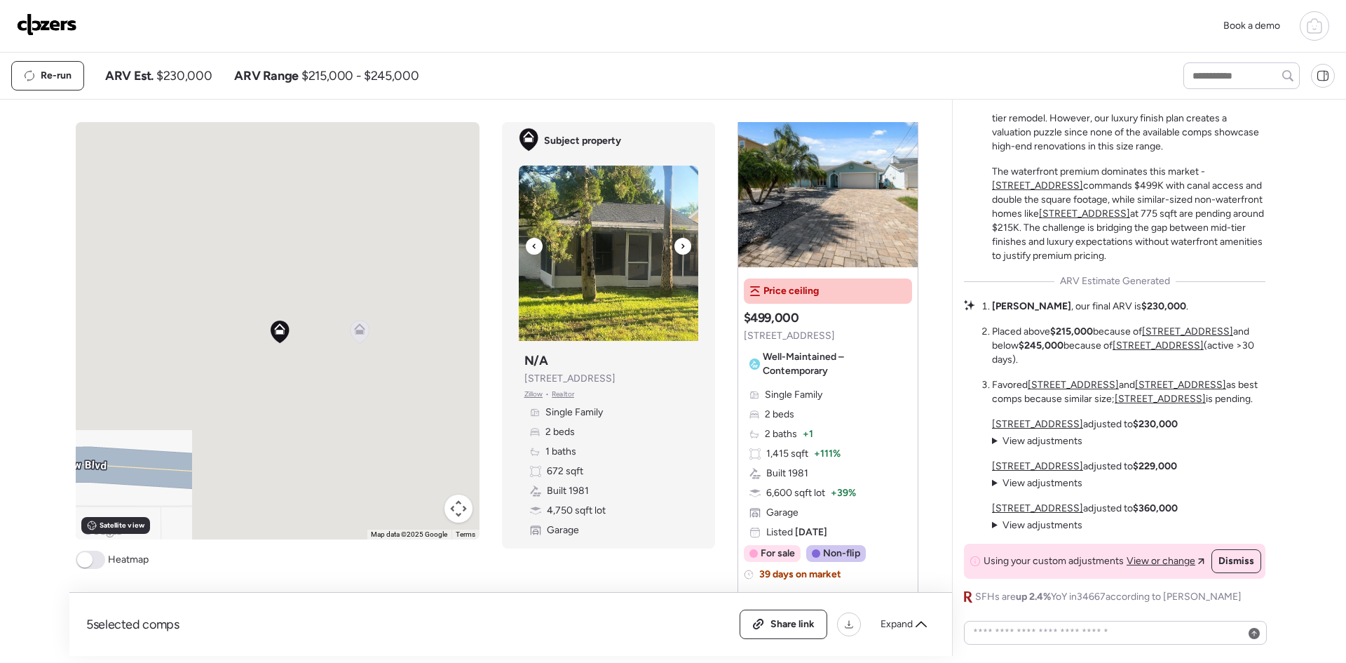
click at [680, 245] on icon at bounding box center [683, 246] width 6 height 17
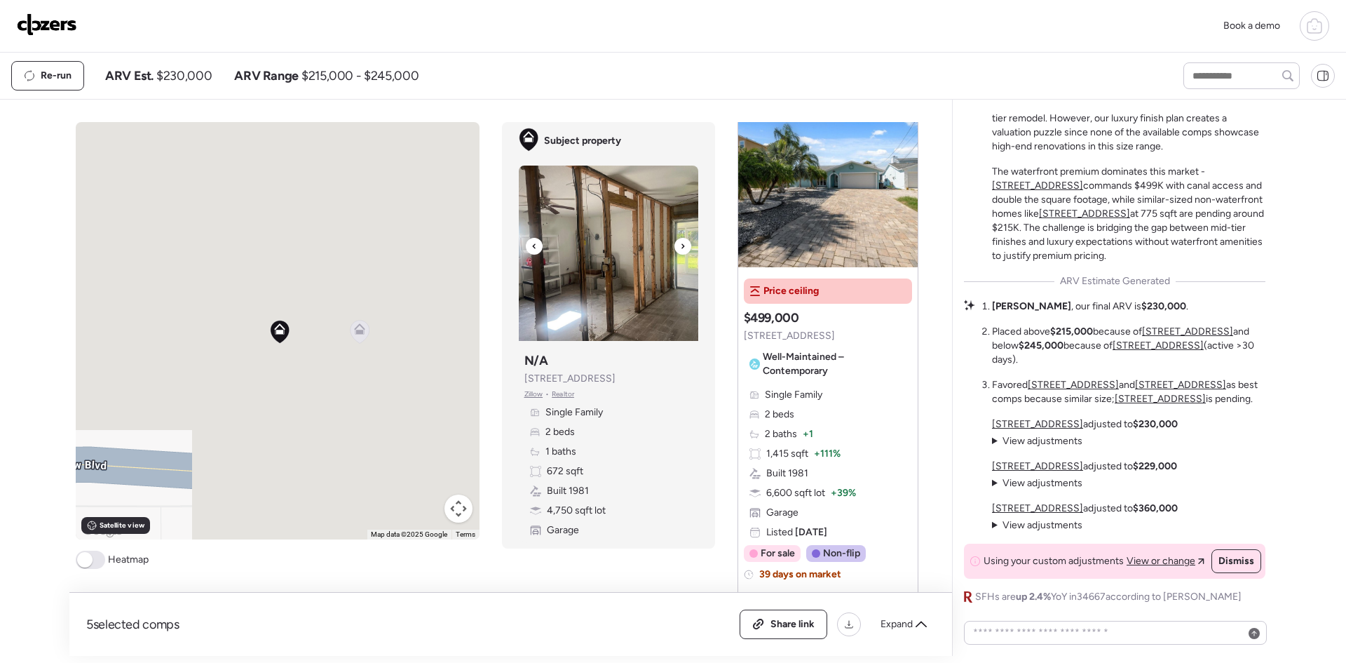
click at [680, 245] on icon at bounding box center [683, 246] width 6 height 17
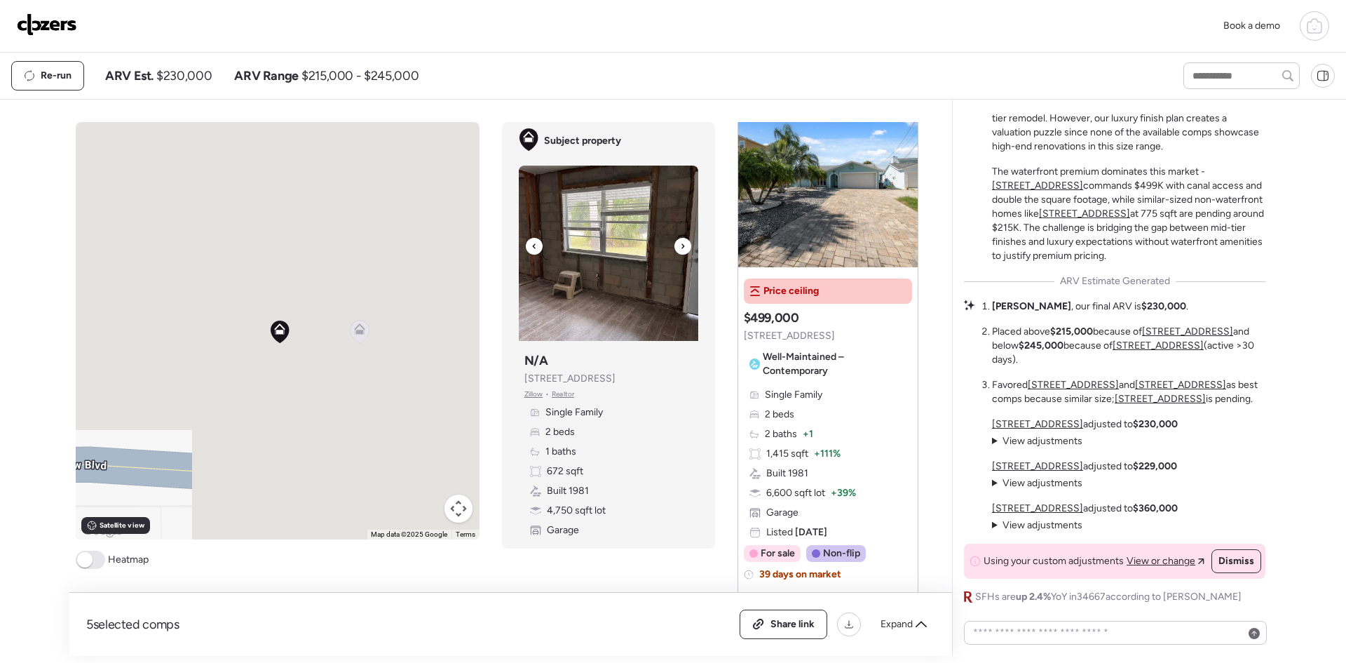
click at [675, 251] on div at bounding box center [683, 246] width 17 height 17
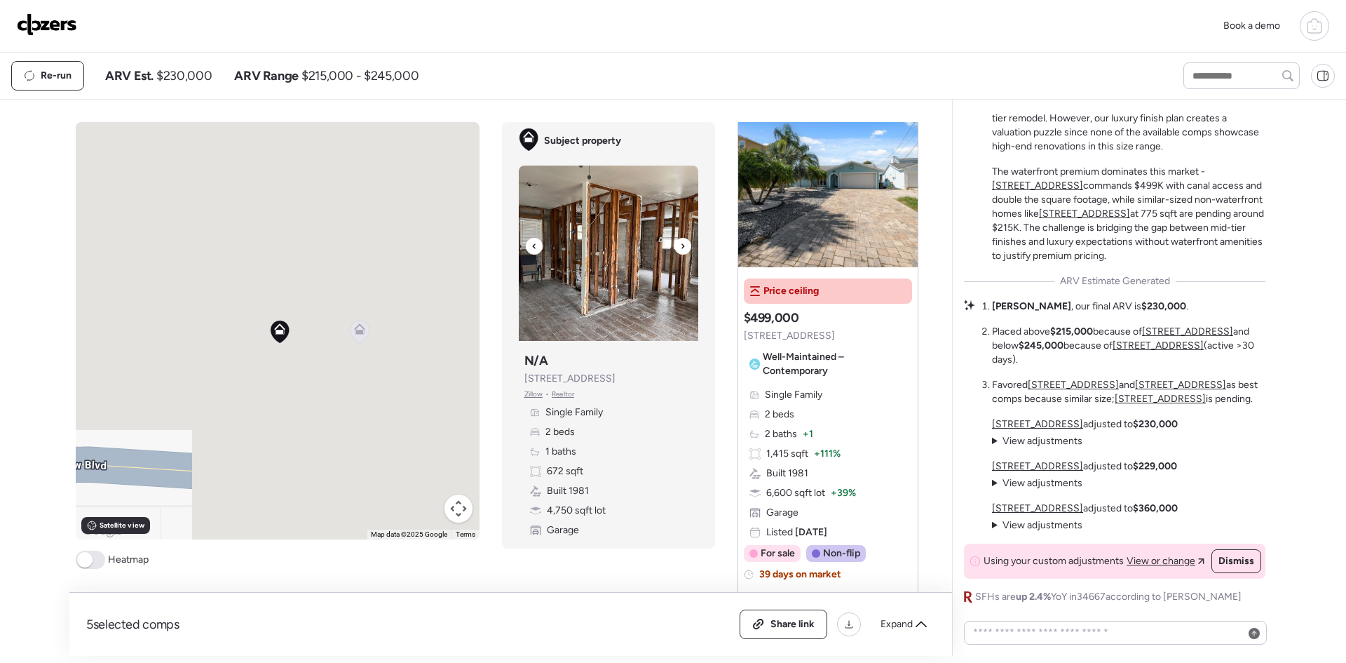
click at [675, 251] on div at bounding box center [683, 246] width 17 height 17
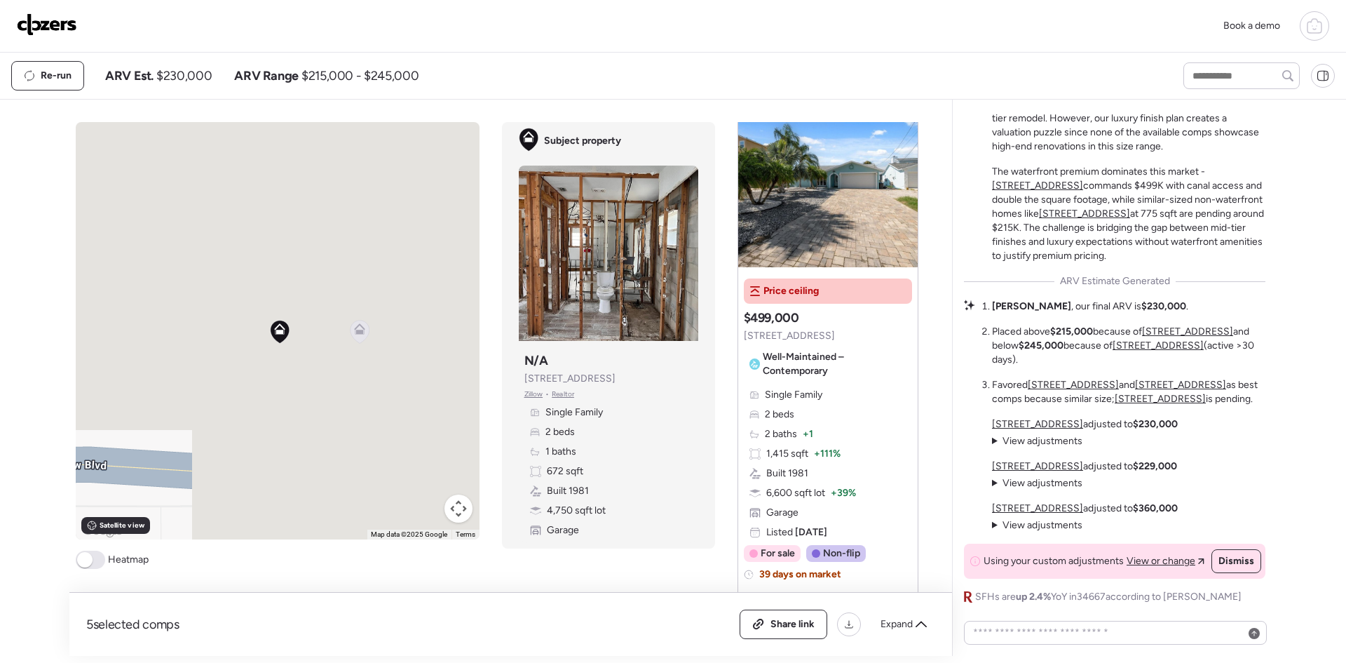
click at [608, 513] on div "Single Family 2 beds 1 baths 672 sqft Built 1981 4,750 sqft lot Garage" at bounding box center [609, 471] width 168 height 132
click at [680, 248] on icon at bounding box center [683, 246] width 6 height 17
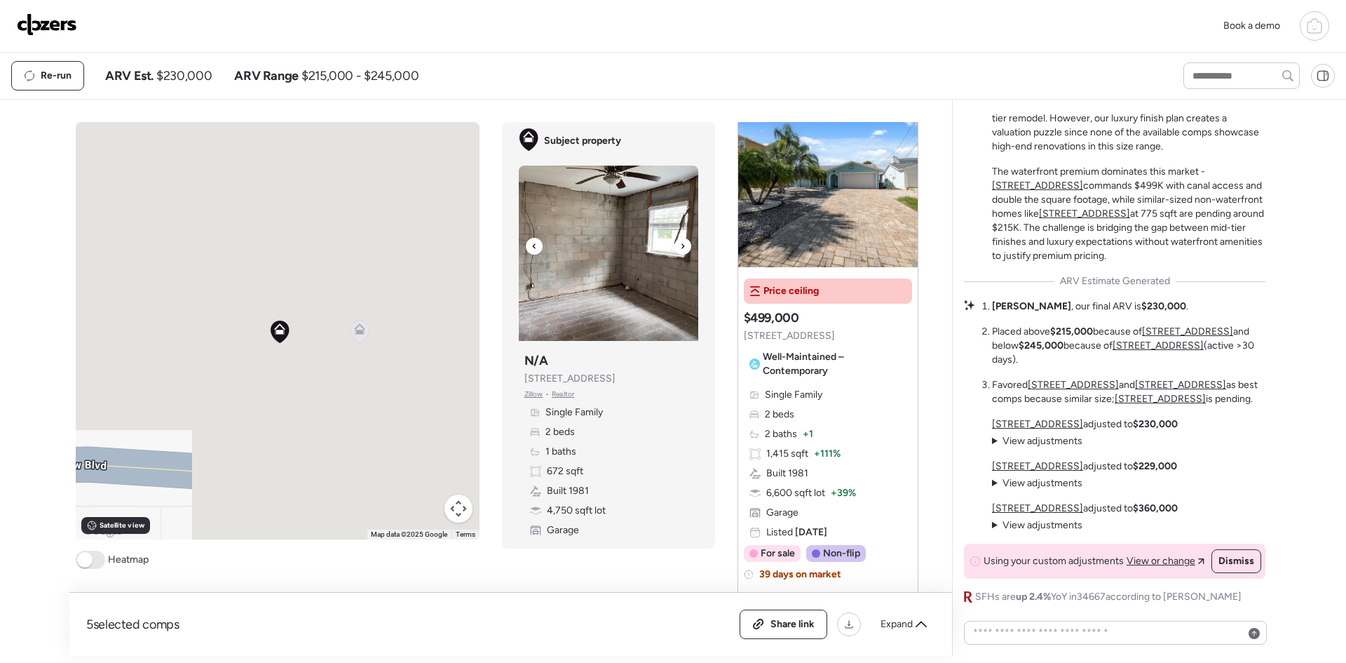
click at [680, 248] on icon at bounding box center [683, 246] width 6 height 17
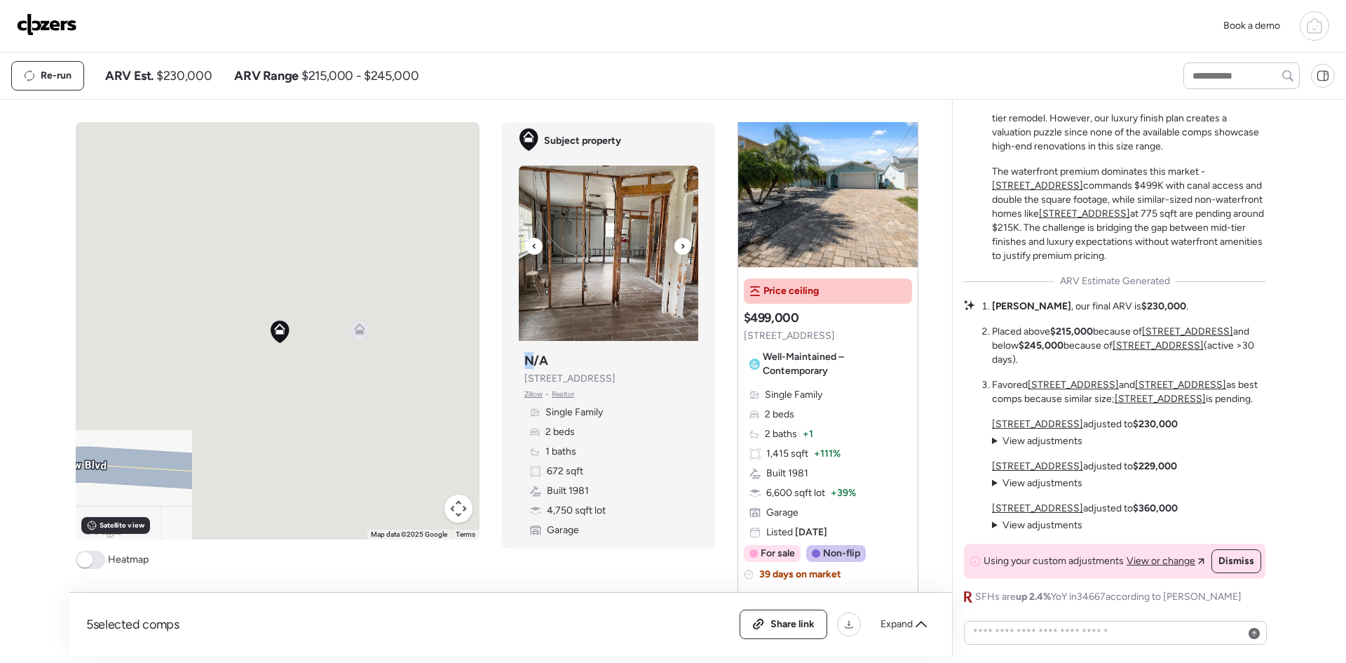
click at [680, 248] on icon at bounding box center [683, 246] width 6 height 17
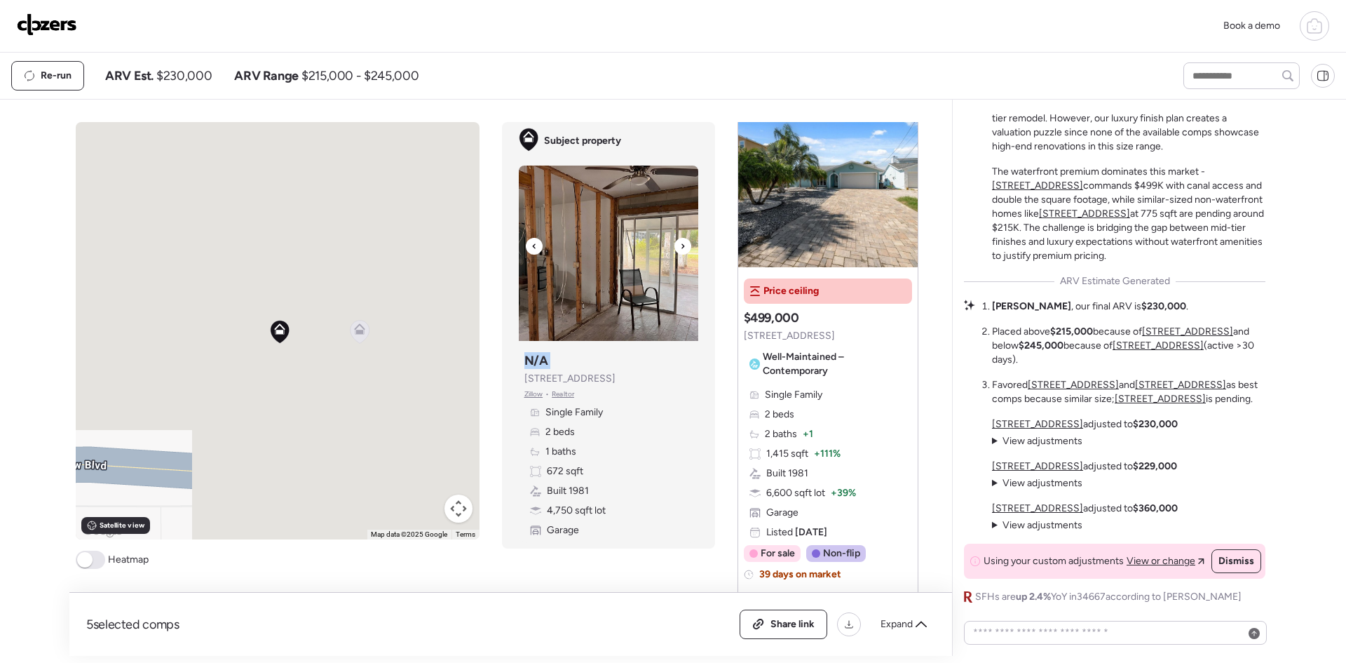
click at [680, 248] on icon at bounding box center [683, 246] width 6 height 17
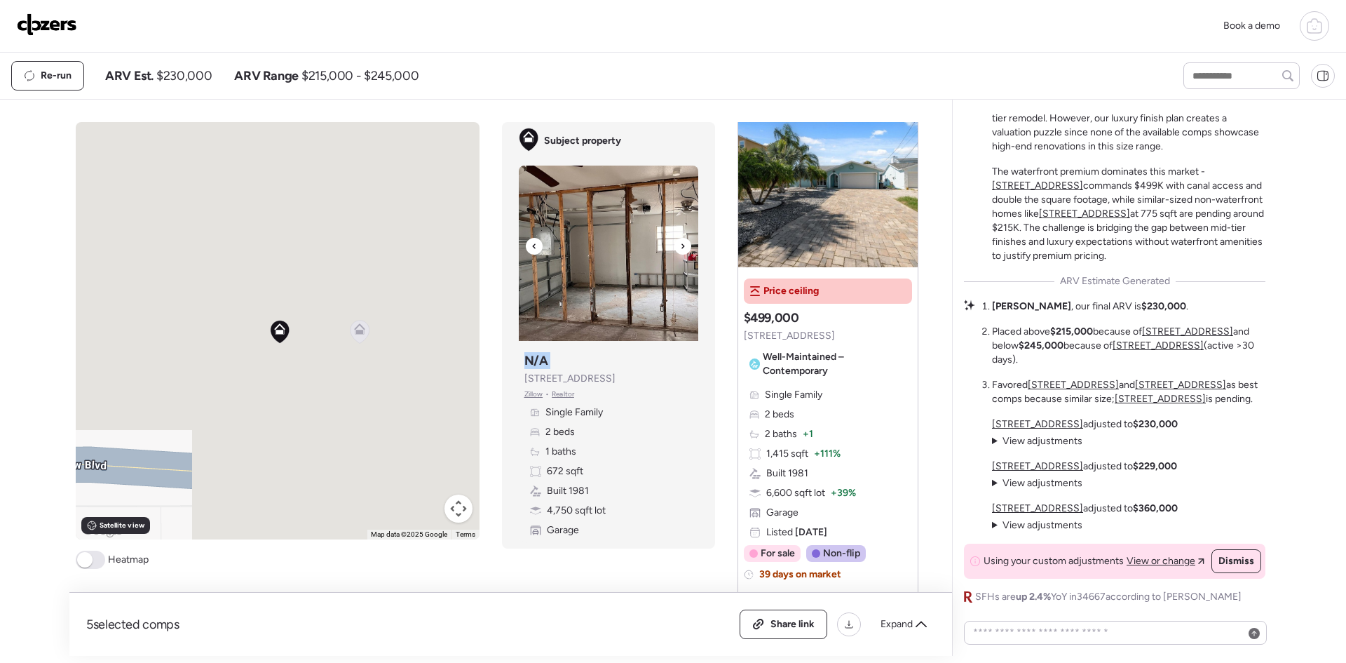
click at [680, 248] on icon at bounding box center [683, 246] width 6 height 17
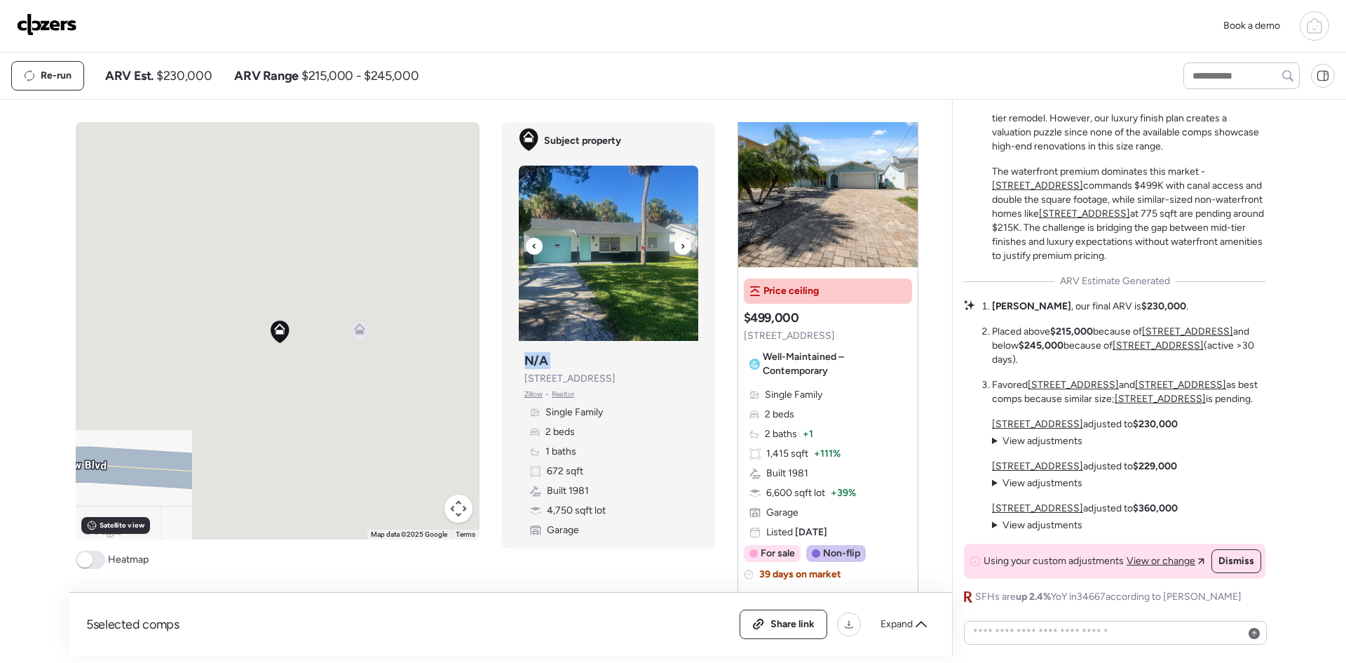
click at [680, 248] on icon at bounding box center [683, 246] width 6 height 17
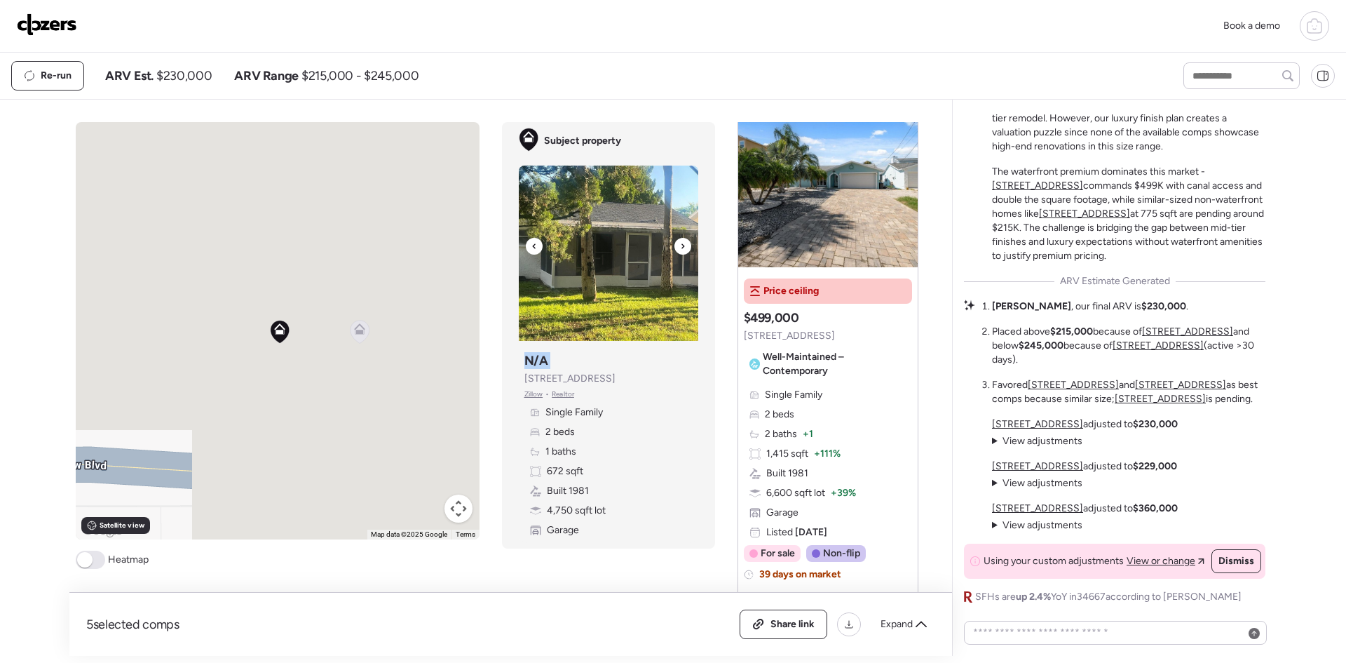
click at [680, 248] on icon at bounding box center [683, 246] width 6 height 17
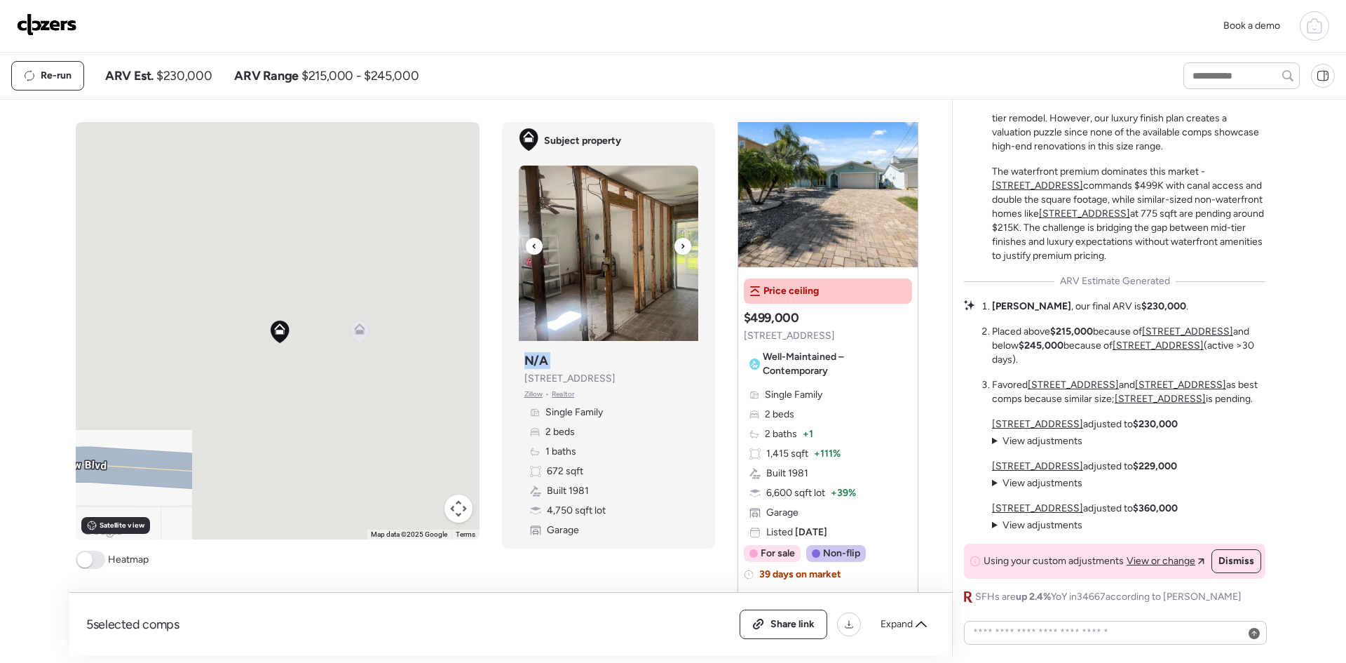
click at [680, 248] on icon at bounding box center [683, 246] width 6 height 17
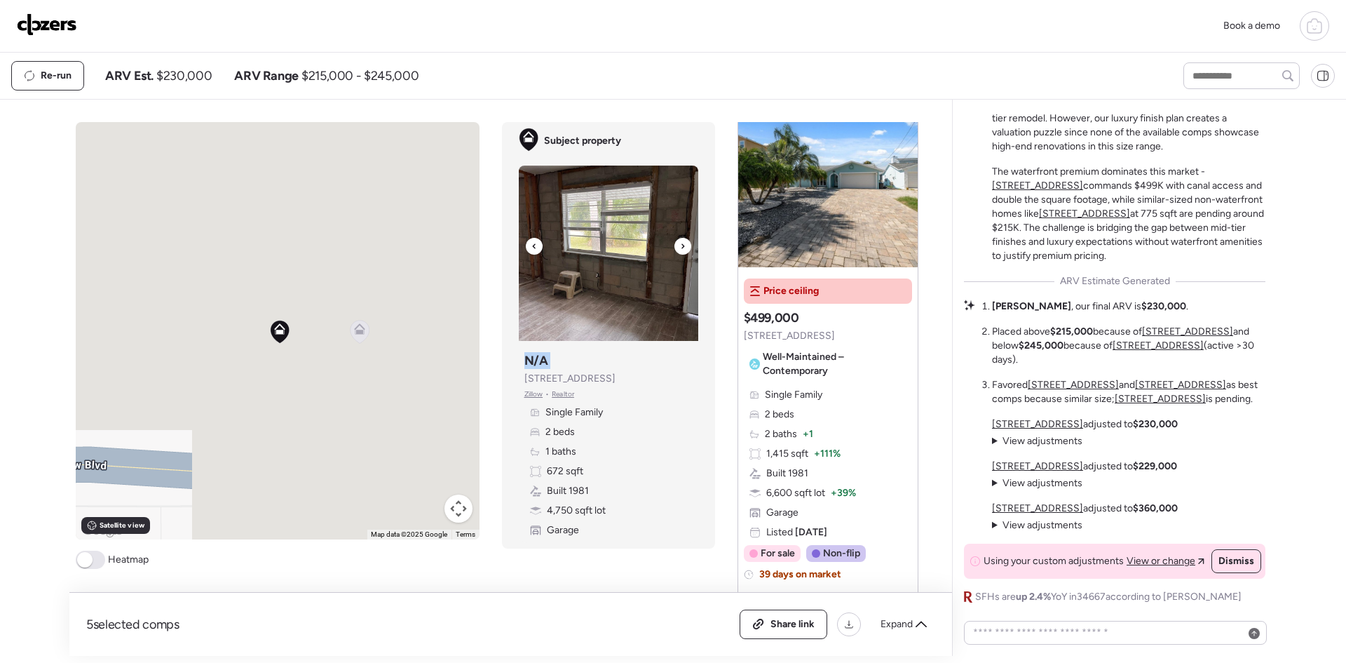
click at [680, 248] on icon at bounding box center [683, 246] width 6 height 17
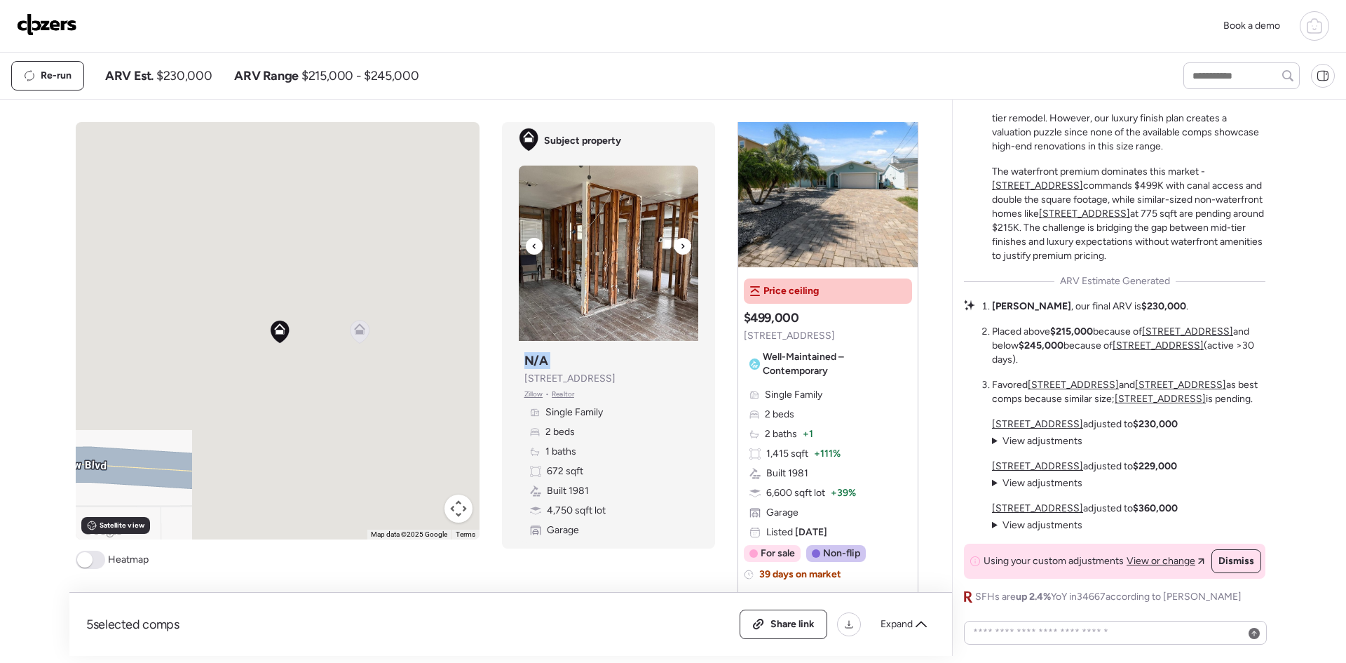
click at [680, 248] on icon at bounding box center [683, 246] width 6 height 17
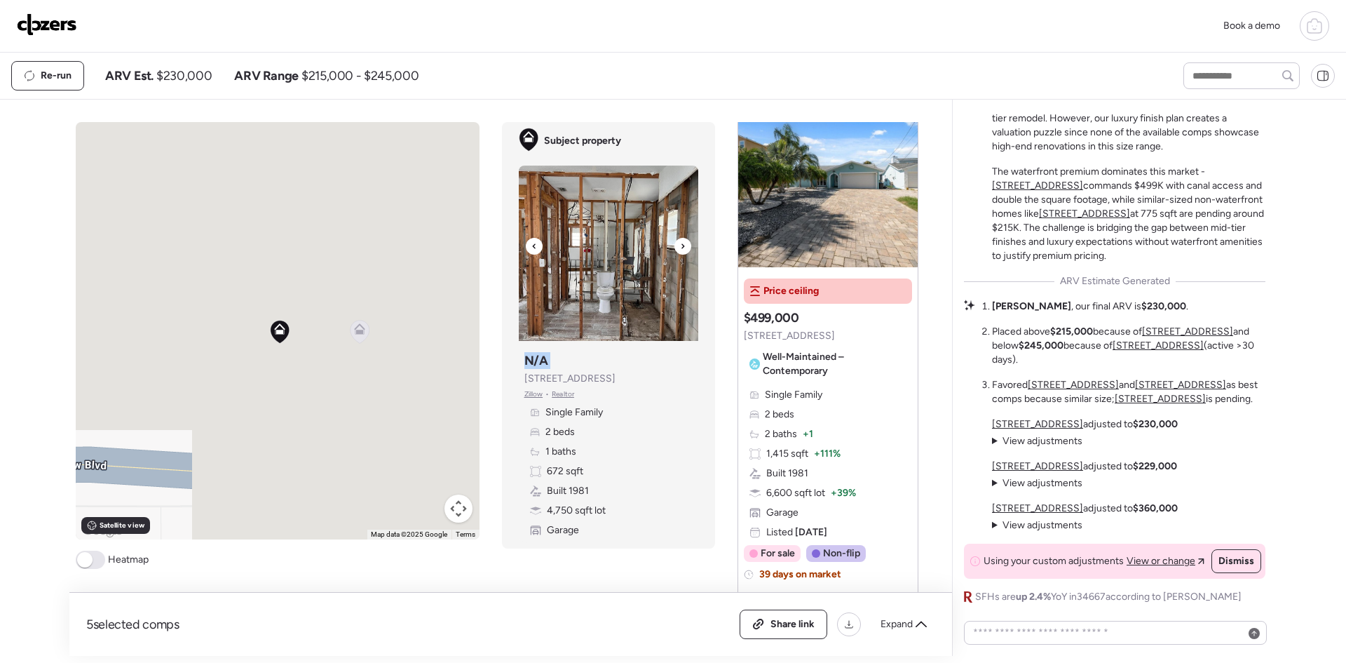
click at [680, 248] on icon at bounding box center [683, 246] width 6 height 17
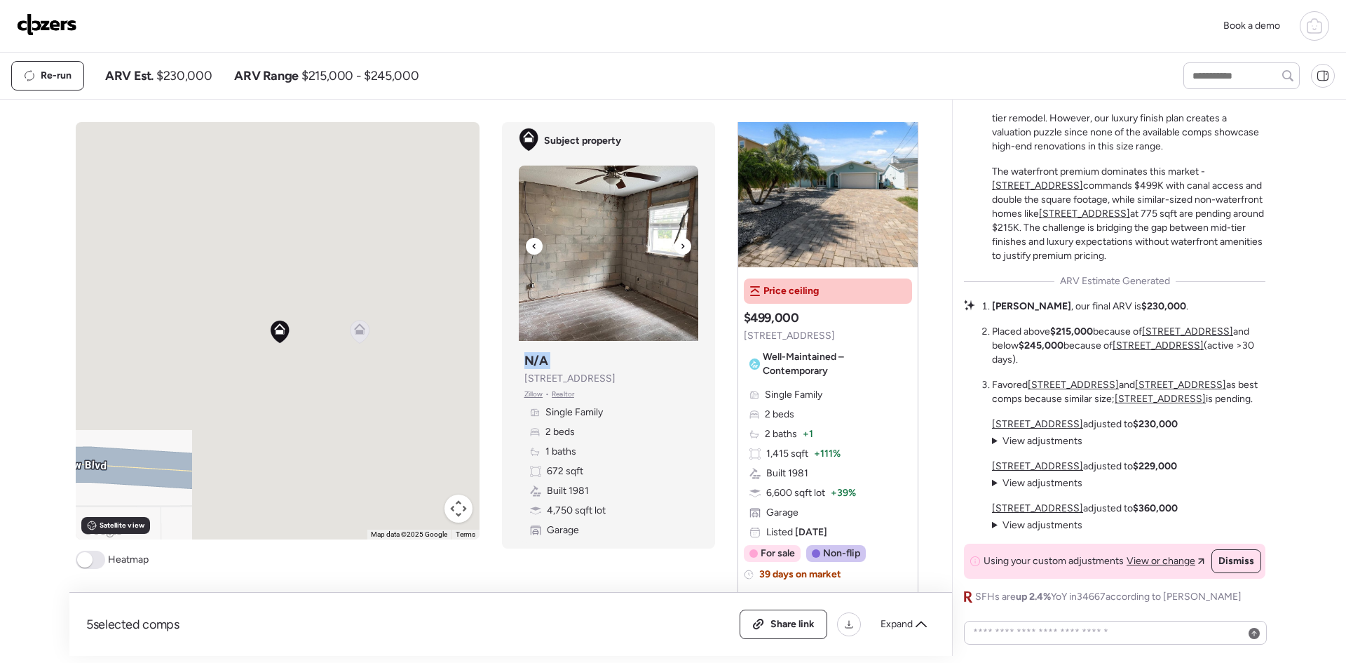
click at [680, 248] on icon at bounding box center [683, 246] width 6 height 17
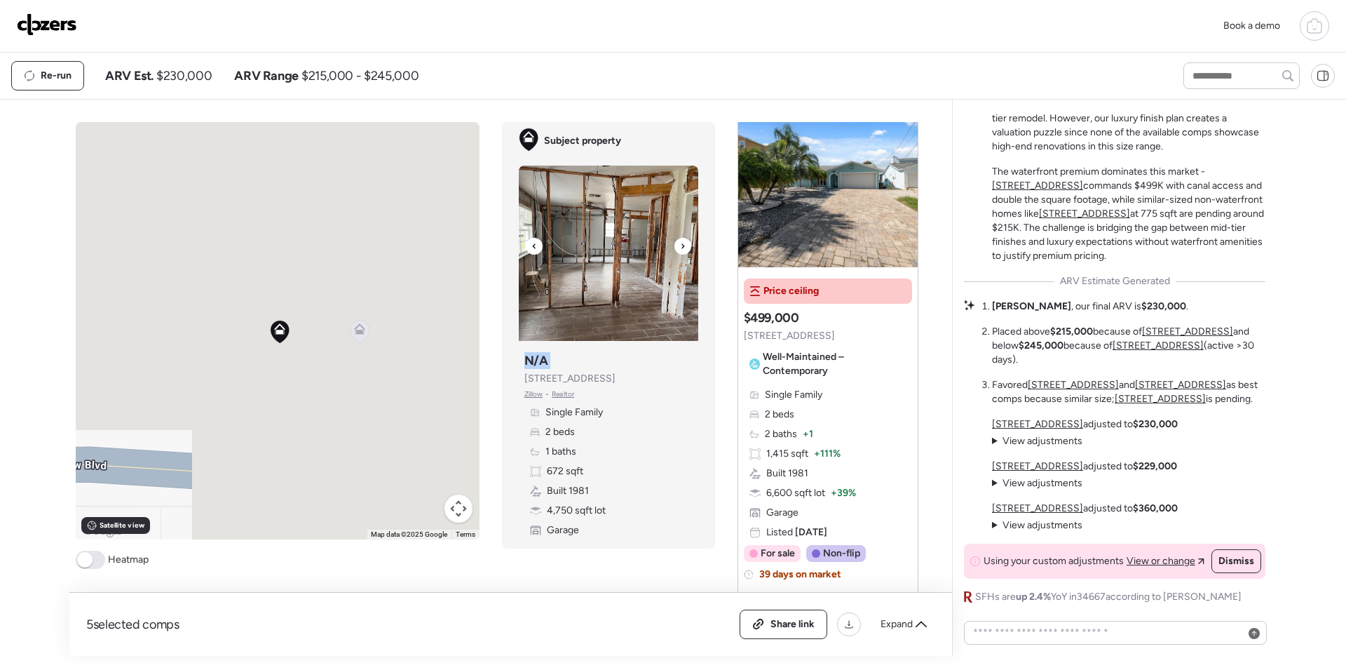
click at [680, 248] on icon at bounding box center [683, 246] width 6 height 17
